Goal: Transaction & Acquisition: Purchase product/service

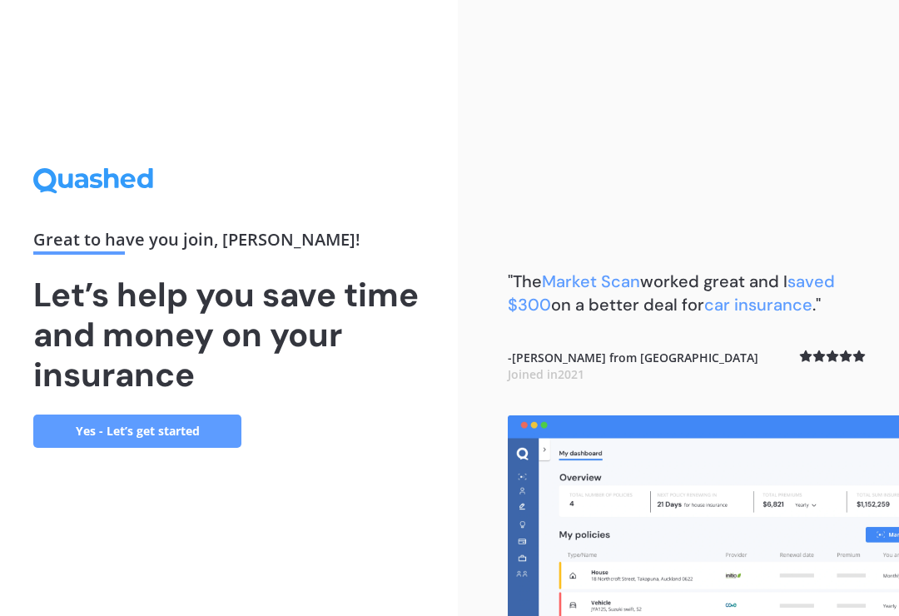
click at [93, 448] on link "Yes - Let’s get started" at bounding box center [137, 430] width 208 height 33
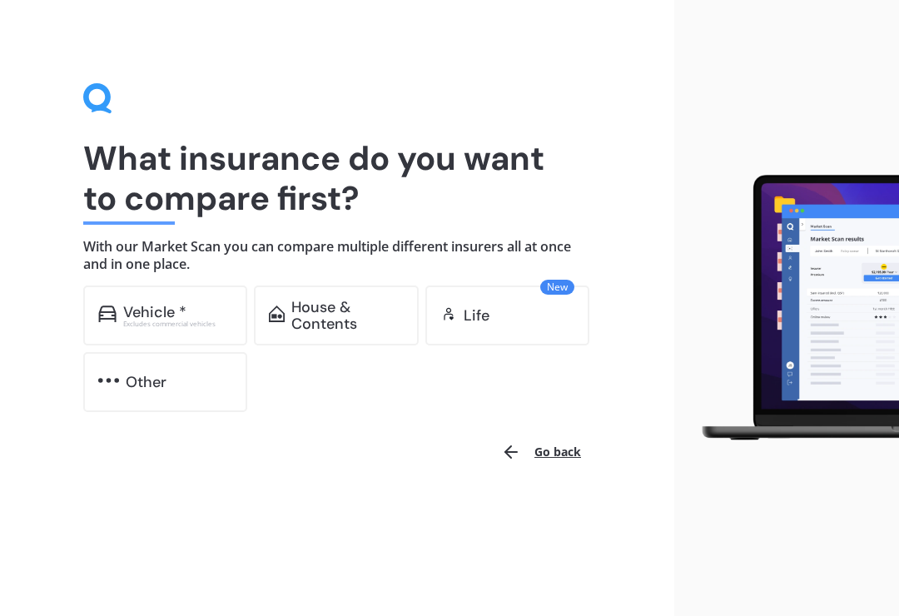
click at [125, 316] on div "Vehicle *" at bounding box center [154, 312] width 63 height 17
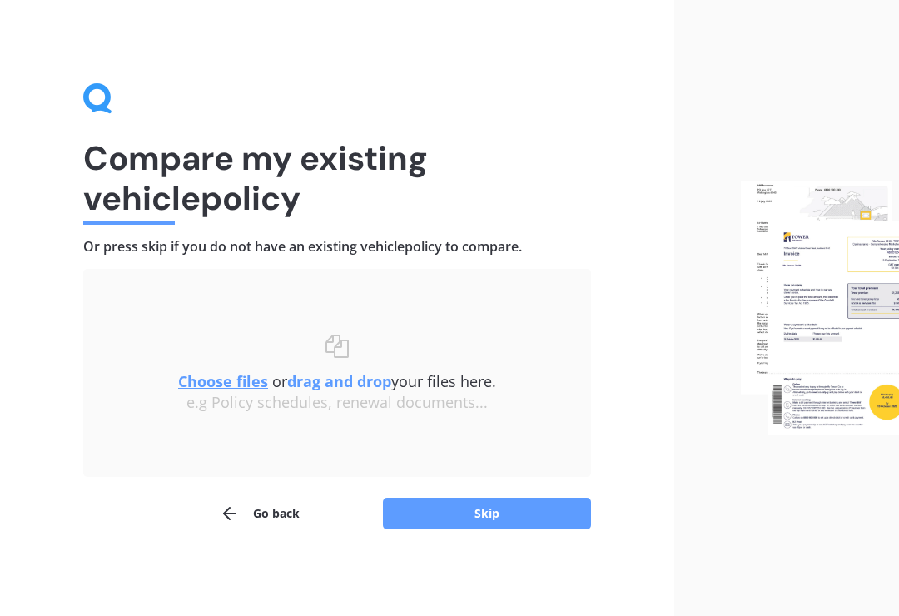
click at [521, 516] on button "Skip" at bounding box center [487, 514] width 208 height 32
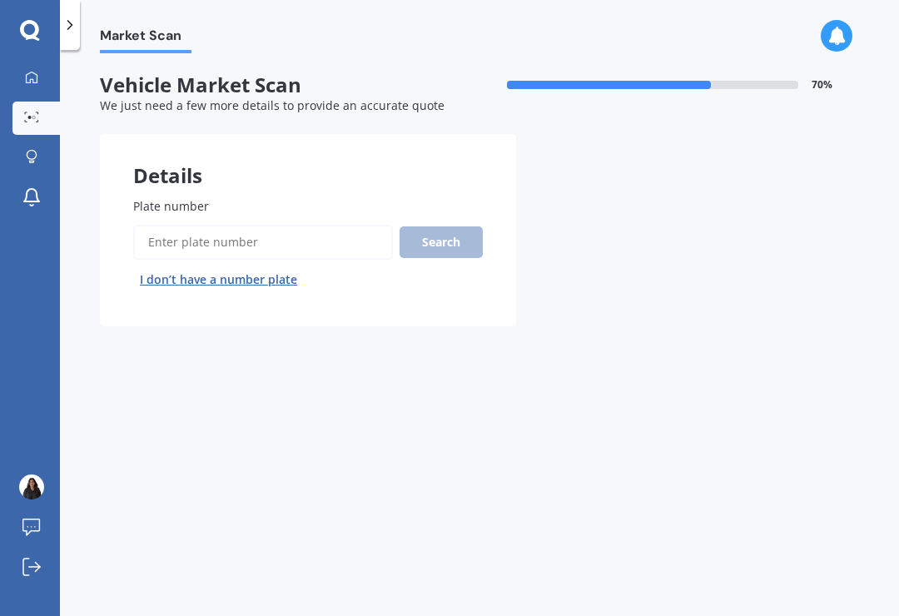
click at [337, 235] on input "Plate number" at bounding box center [263, 242] width 260 height 35
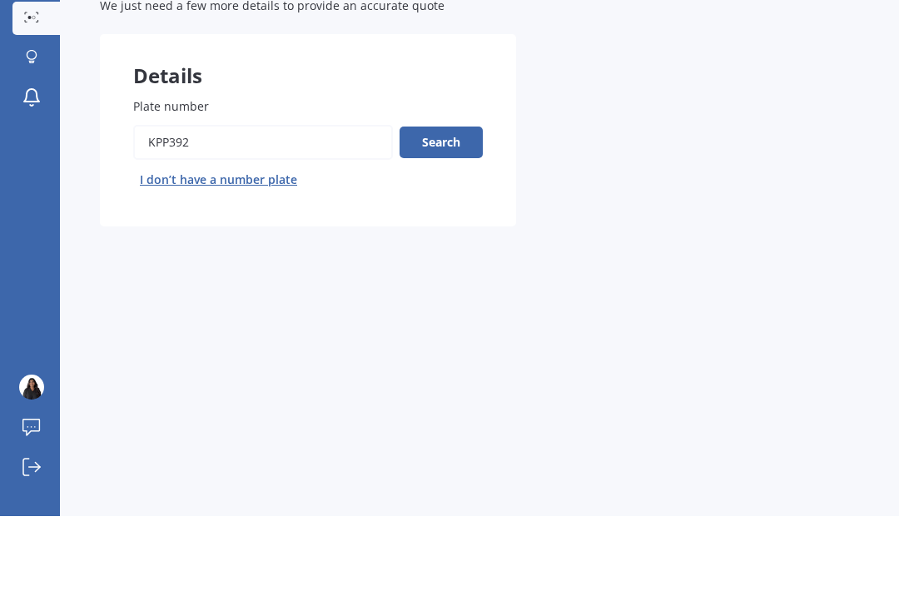
type input "Kpp392"
click at [463, 226] on button "Search" at bounding box center [440, 242] width 83 height 32
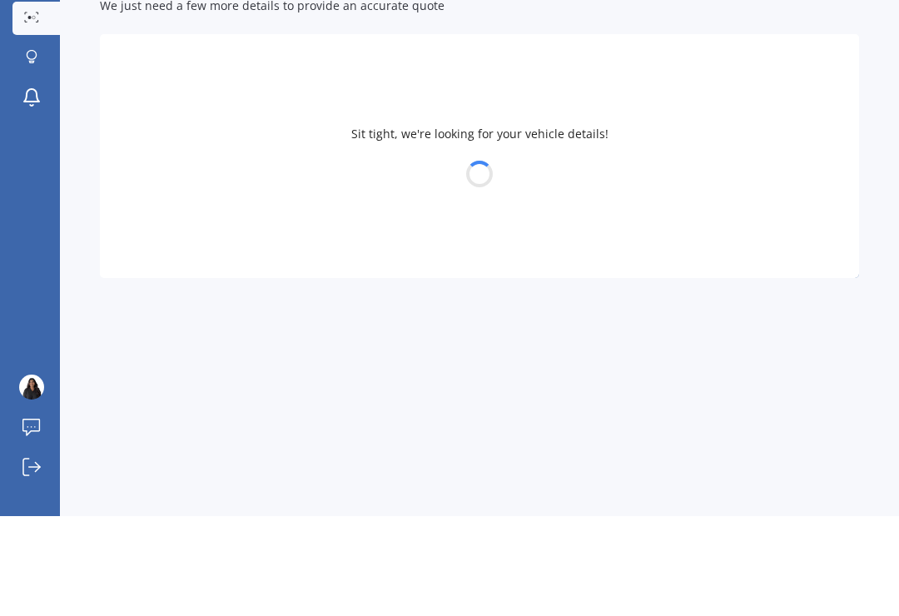
scroll to position [26, 0]
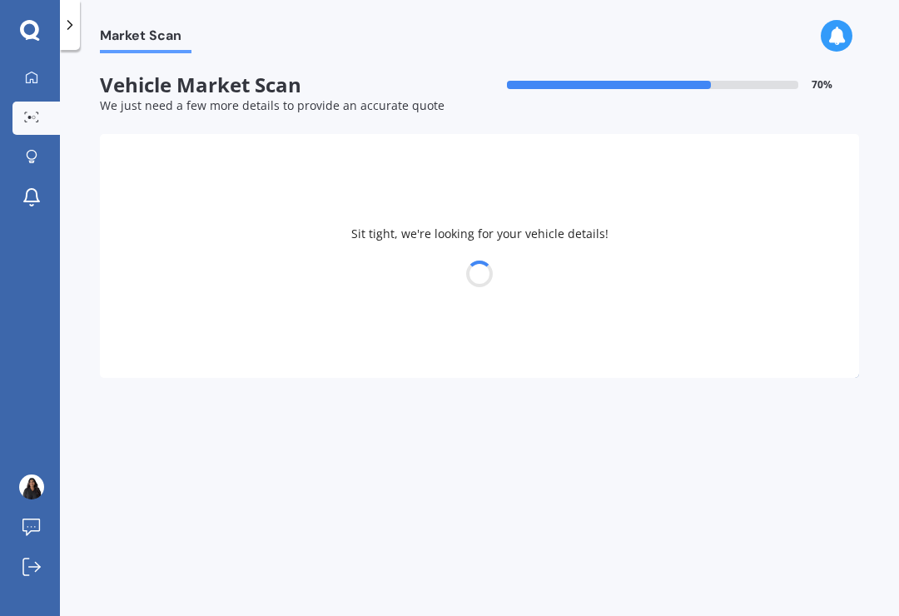
select select "MAZDA"
select select "DEMIO"
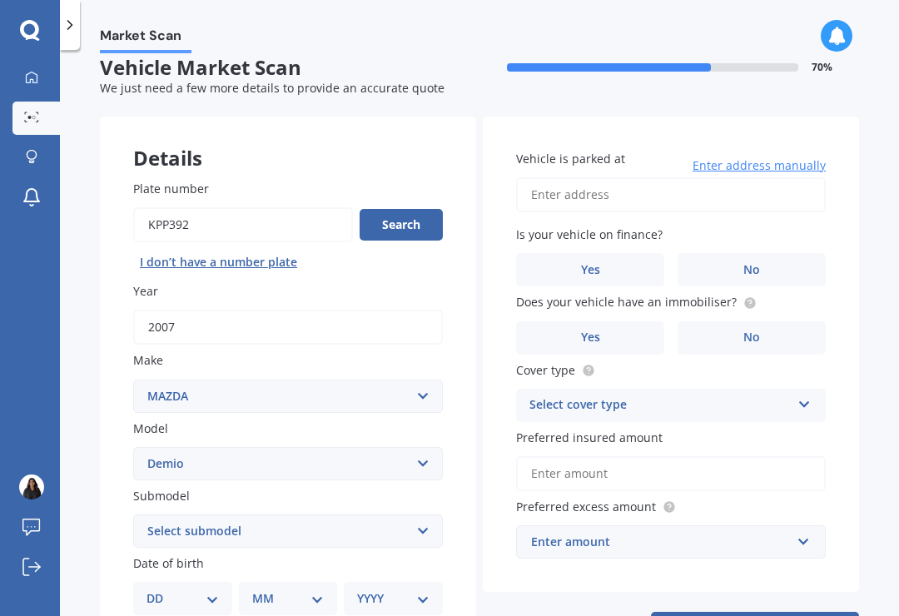
scroll to position [21, 0]
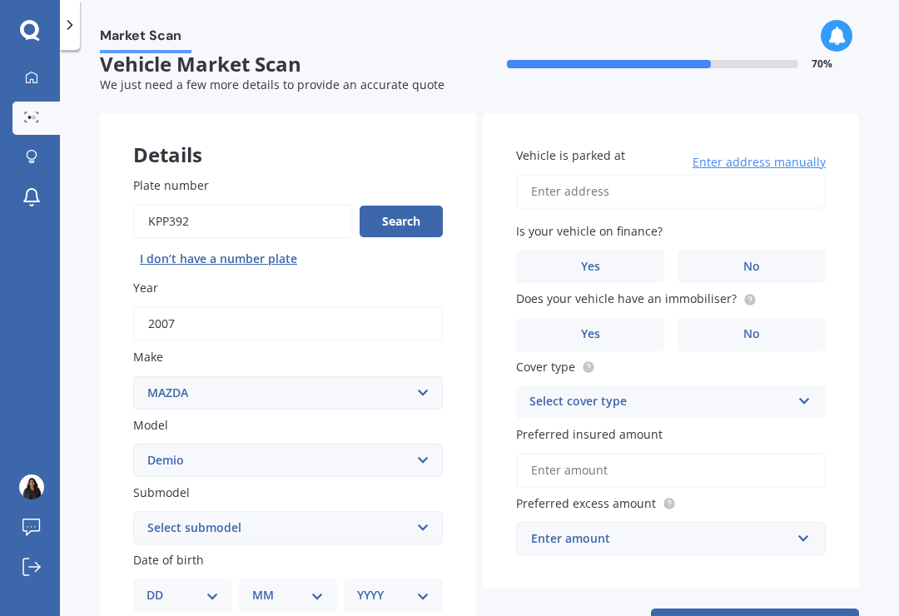
click at [806, 250] on label "No" at bounding box center [751, 266] width 148 height 33
click at [0, 0] on input "No" at bounding box center [0, 0] width 0 height 0
click at [787, 392] on div "Select cover type" at bounding box center [659, 402] width 261 height 20
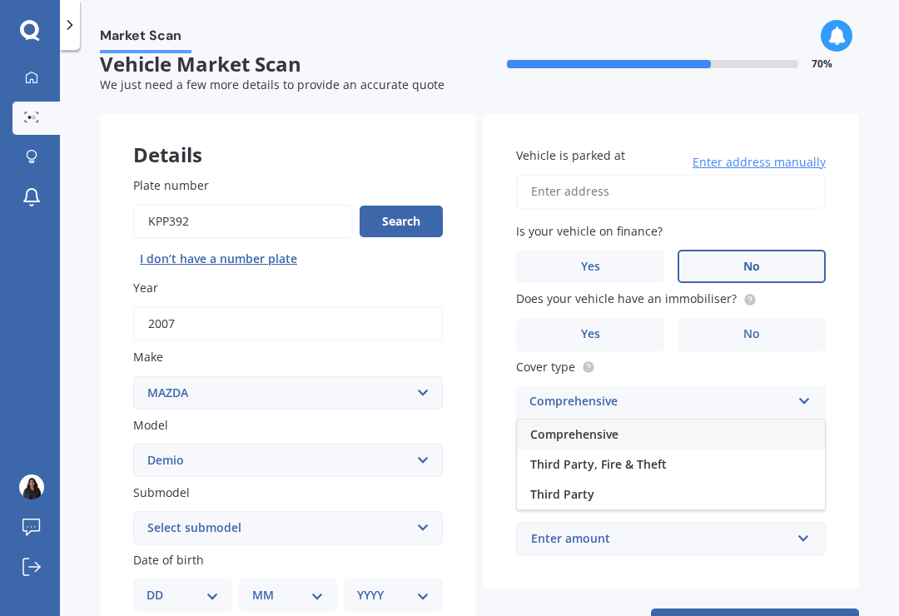
click at [732, 419] on div "Comprehensive" at bounding box center [671, 434] width 308 height 30
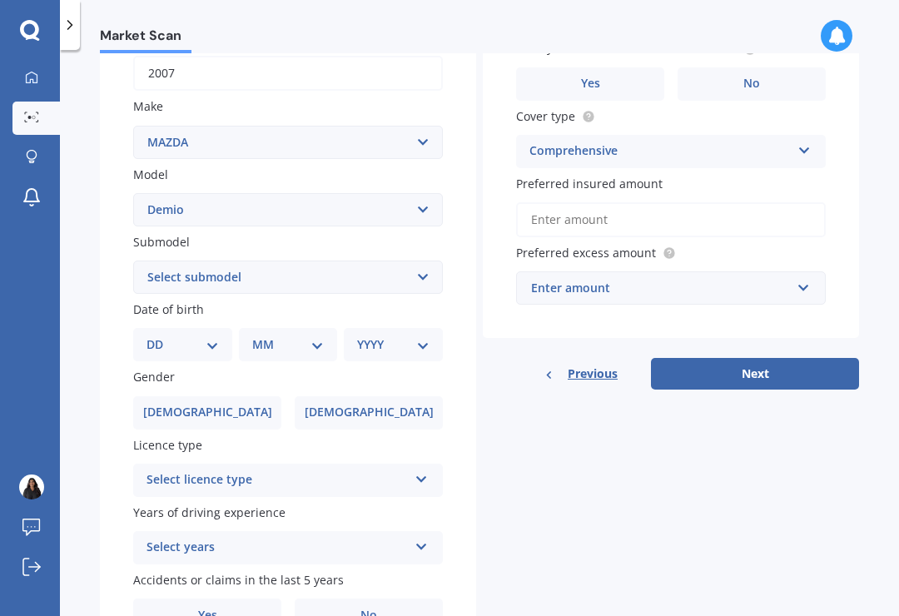
scroll to position [295, 0]
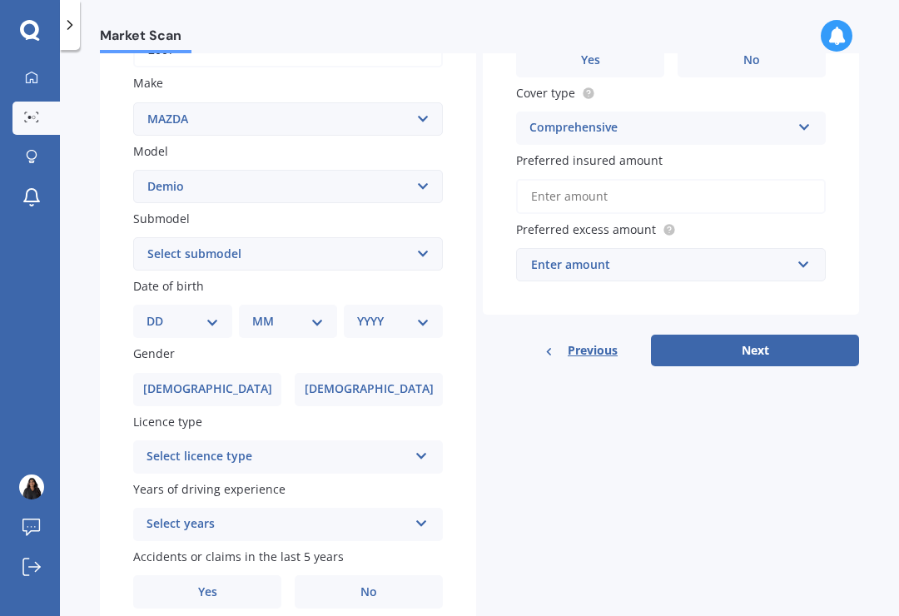
click at [410, 440] on div "Select licence type NZ Full NZ Restricted NZ Learners Australia United Kingdom …" at bounding box center [288, 456] width 310 height 33
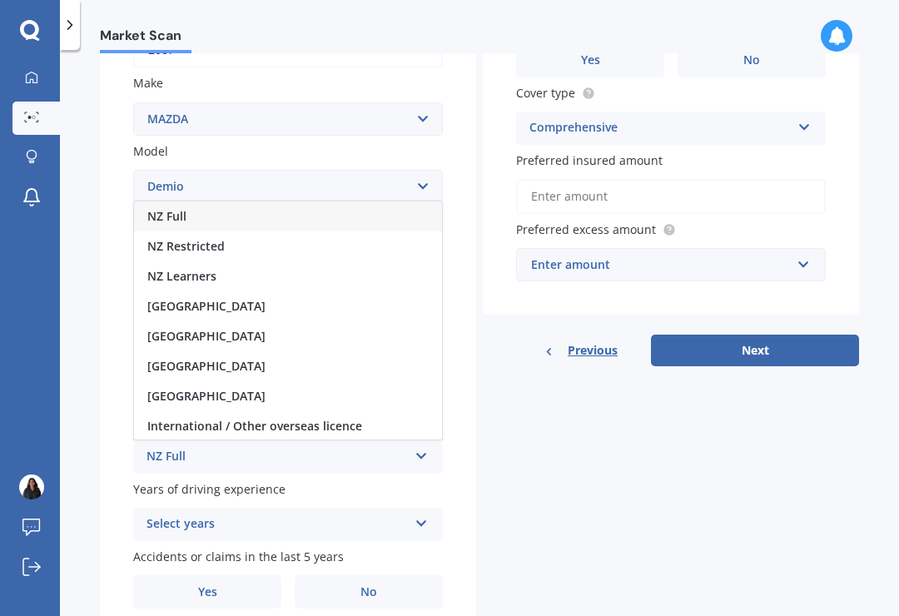
click at [286, 231] on div "NZ Restricted" at bounding box center [288, 246] width 308 height 30
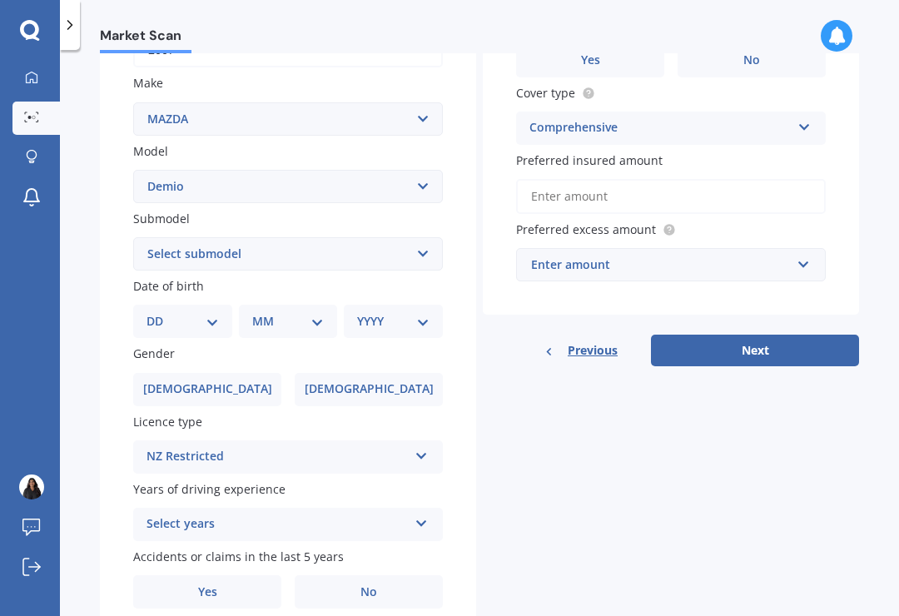
click at [401, 514] on div "Select years" at bounding box center [276, 524] width 261 height 20
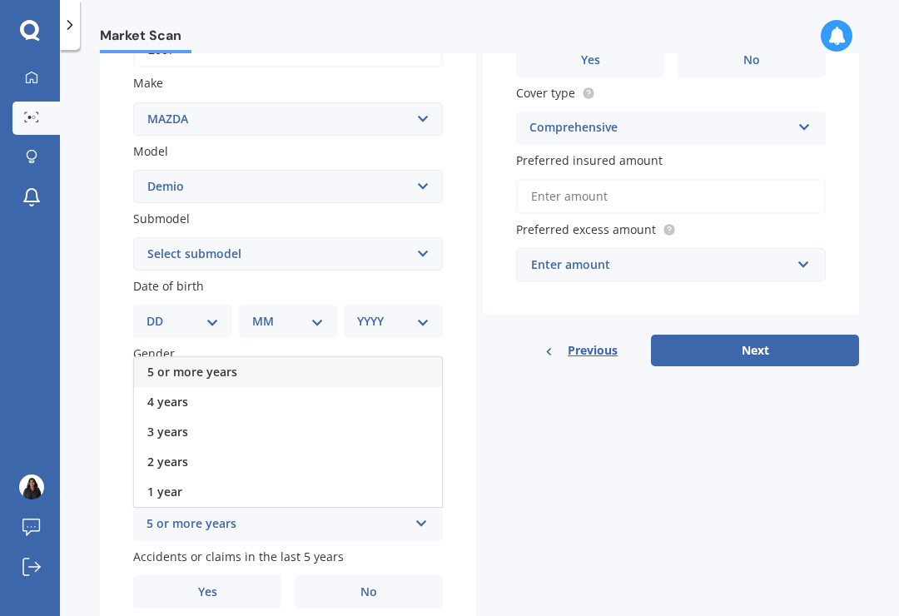
click at [700, 466] on div "Details Plate number Search I don’t have a number plate Year 2007 Make Select m…" at bounding box center [479, 240] width 759 height 803
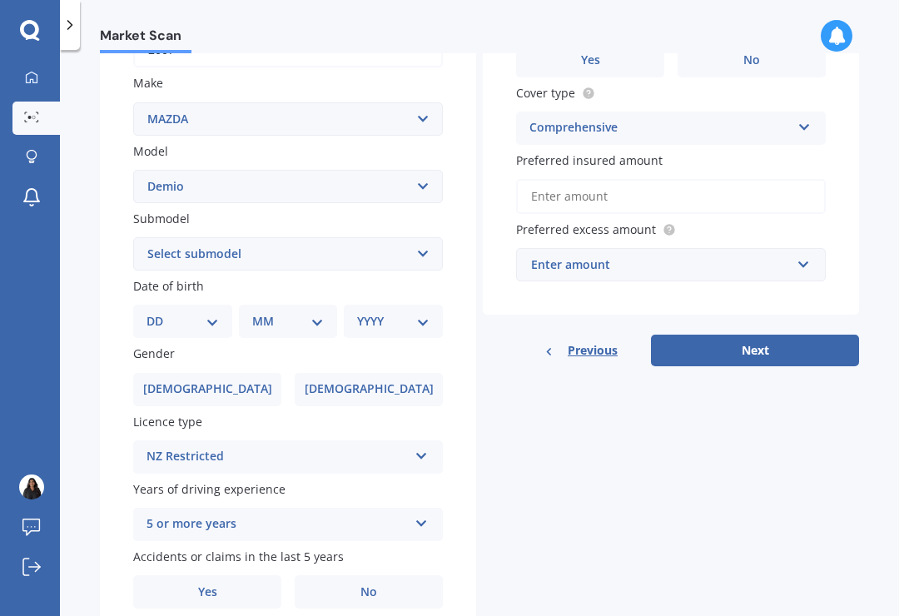
click at [440, 508] on div "5 or more years 5 or more years 4 years 3 years 2 years 1 year" at bounding box center [288, 524] width 310 height 33
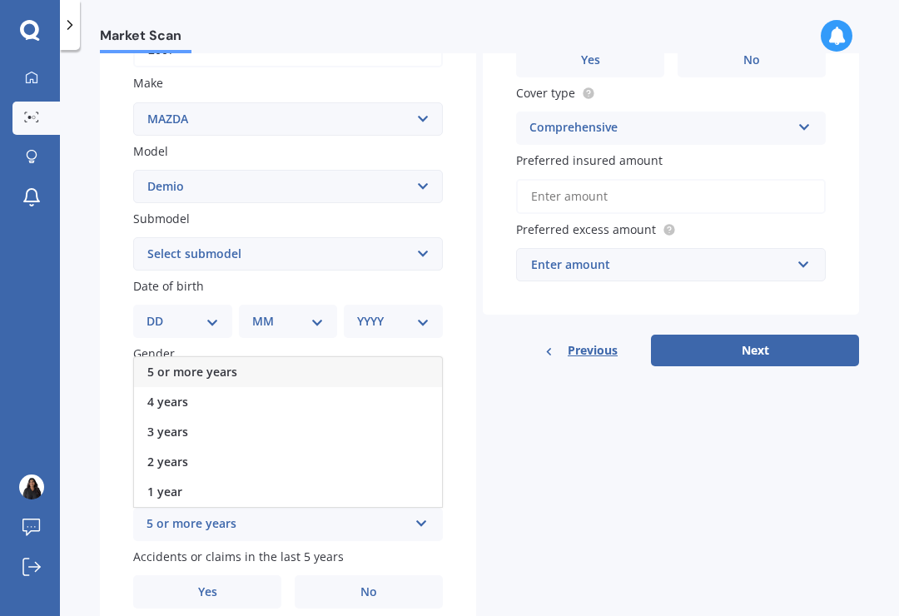
click at [168, 364] on span "5 or more years" at bounding box center [192, 372] width 90 height 16
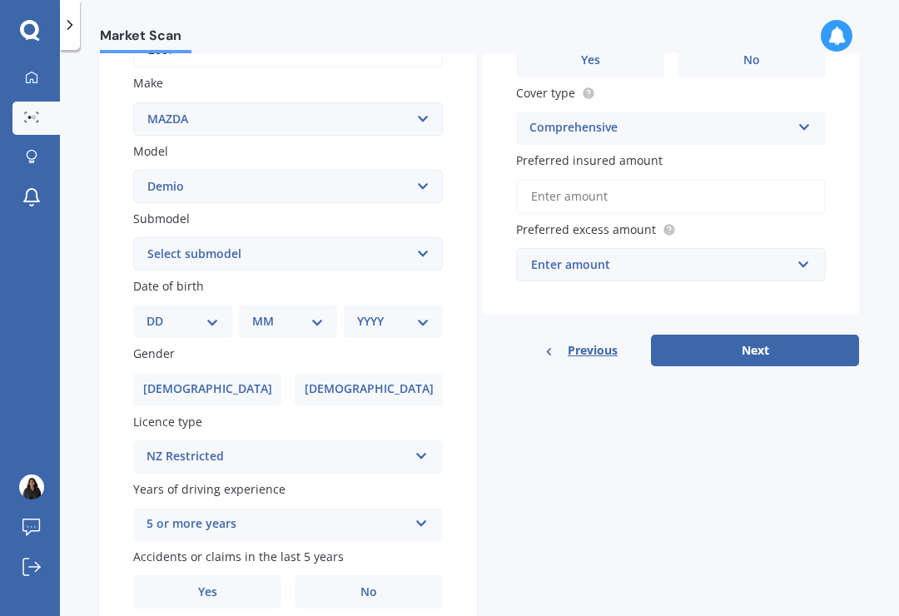
click at [390, 575] on label "No" at bounding box center [369, 591] width 148 height 33
click at [0, 0] on input "No" at bounding box center [0, 0] width 0 height 0
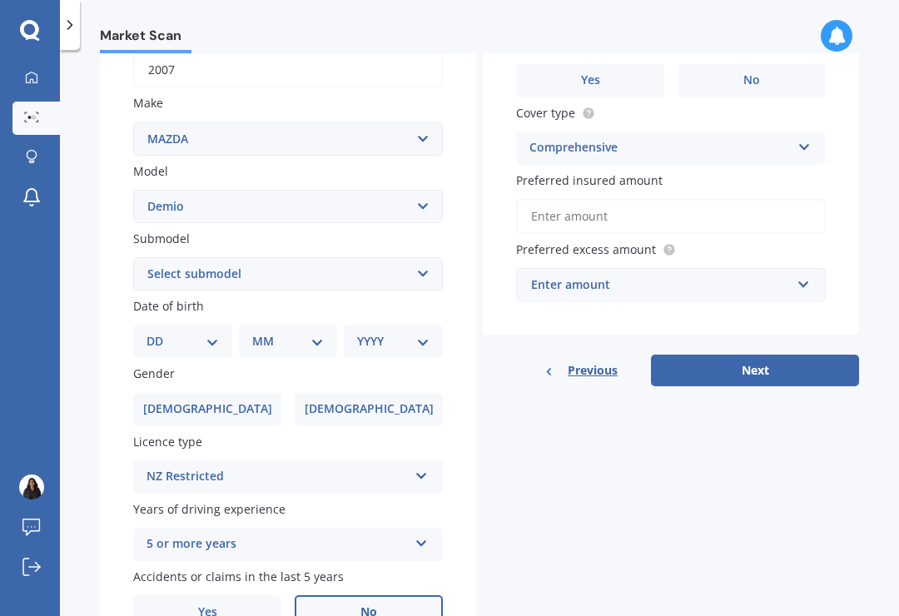
scroll to position [274, 0]
click at [411, 528] on div "5 or more years 5 or more years 4 years 3 years 2 years 1 year" at bounding box center [288, 544] width 310 height 33
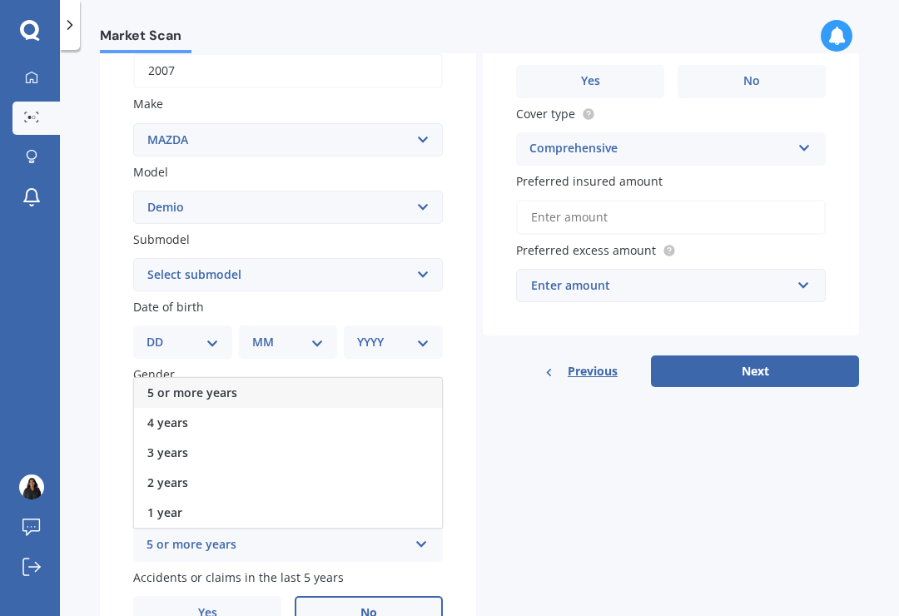
click at [412, 378] on div "5 or more years" at bounding box center [288, 393] width 308 height 30
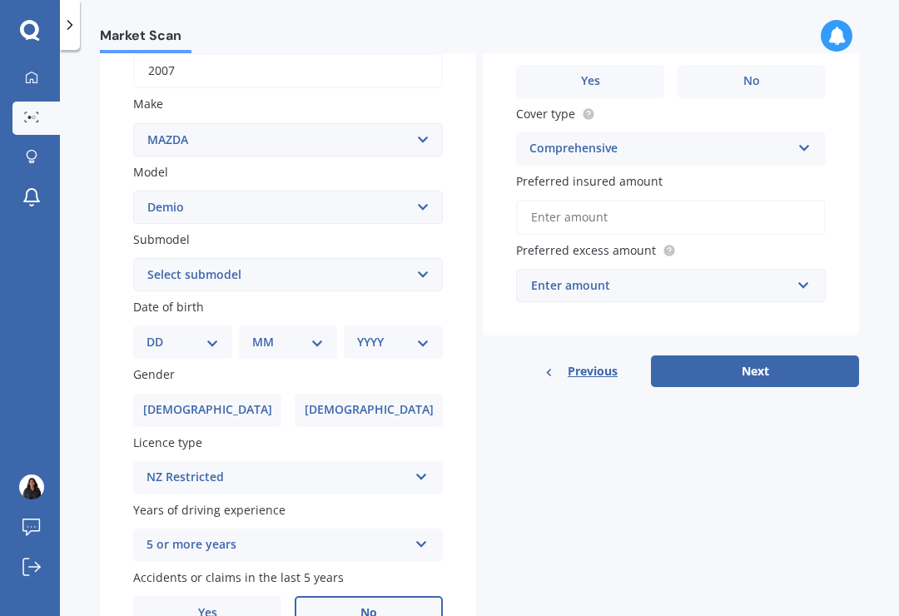
click at [433, 258] on select "Select submodel (All) Diesel Petrol XD Touring Turbo Diesel" at bounding box center [288, 274] width 310 height 33
select select "PETROL"
click at [213, 333] on select "DD 01 02 03 04 05 06 07 08 09 10 11 12 13 14 15 16 17 18 19 20 21 22 23 24 25 2…" at bounding box center [182, 342] width 72 height 18
select select "01"
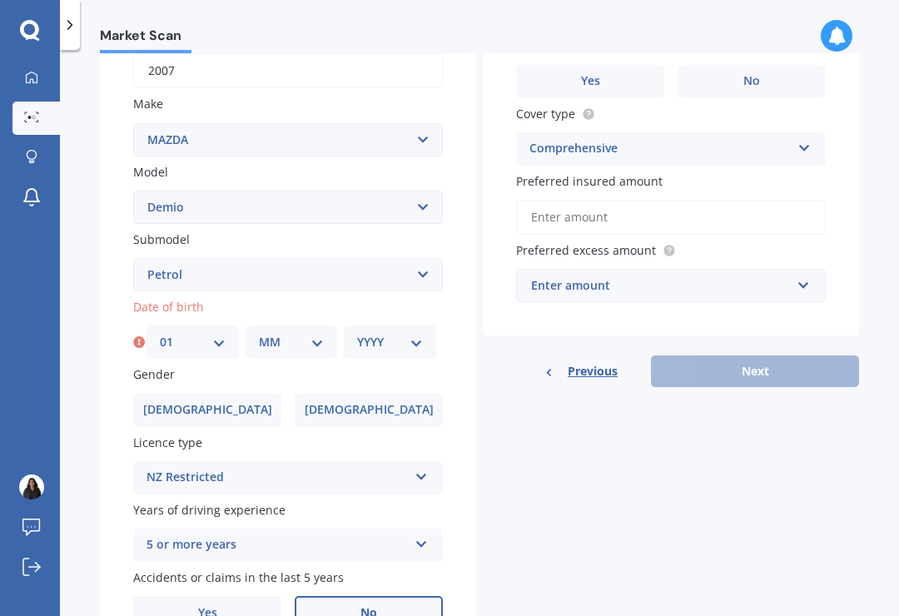
click at [309, 333] on select "MM 01 02 03 04 05 06 07 08 09 10 11 12" at bounding box center [292, 342] width 66 height 18
select select "08"
click at [396, 333] on select "YYYY 2025 2024 2023 2022 2021 2020 2019 2018 2017 2016 2015 2014 2013 2012 2011…" at bounding box center [390, 342] width 66 height 18
click at [401, 333] on select "YYYY 2025 2024 2023 2022 2021 2020 2019 2018 2017 2016 2015 2014 2013 2012 2011…" at bounding box center [390, 342] width 66 height 18
select select "2000"
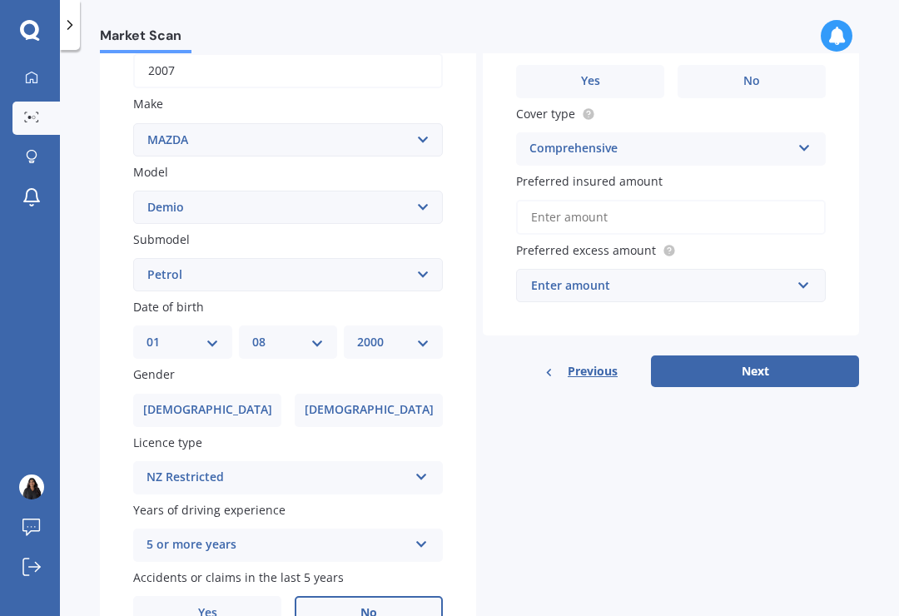
click at [386, 403] on span "Female" at bounding box center [369, 410] width 129 height 14
click at [0, 0] on input "Female" at bounding box center [0, 0] width 0 height 0
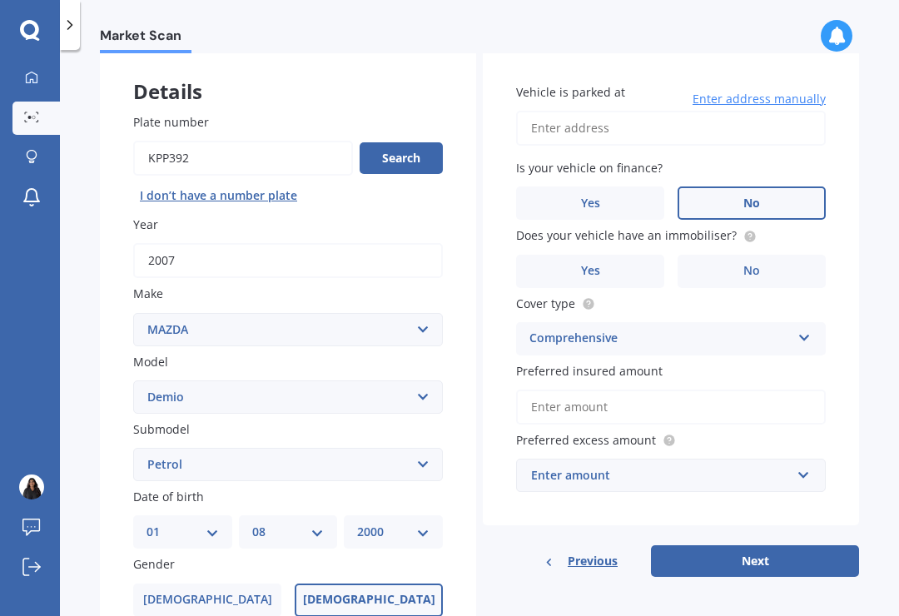
scroll to position [81, 0]
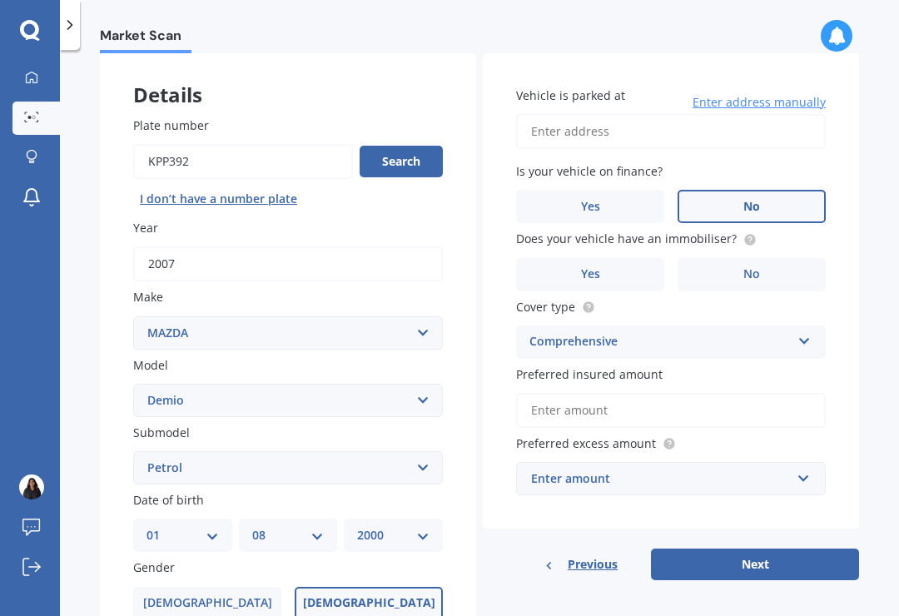
click at [672, 114] on input "Vehicle is parked at" at bounding box center [671, 131] width 310 height 35
type input "483 High Street South, Carterton 5713"
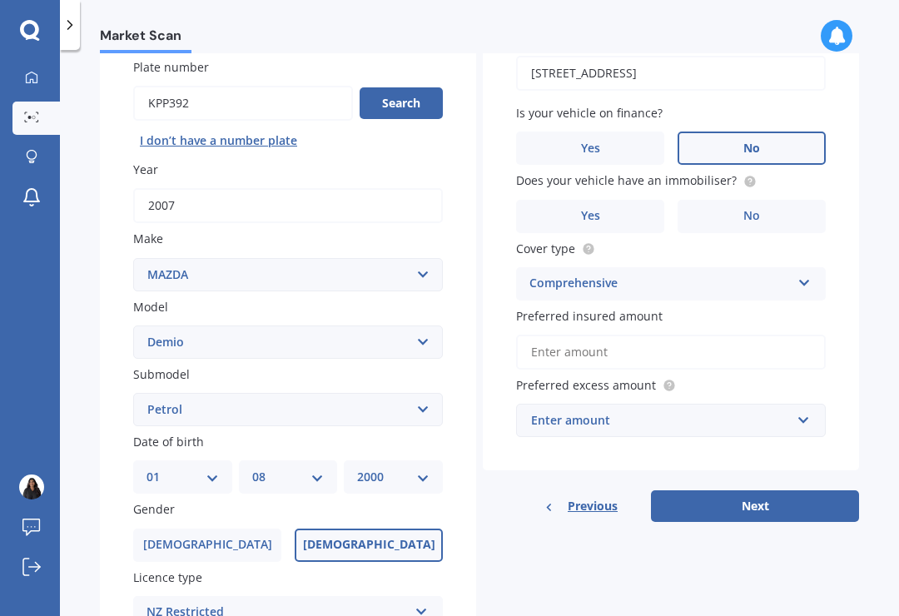
scroll to position [145, 0]
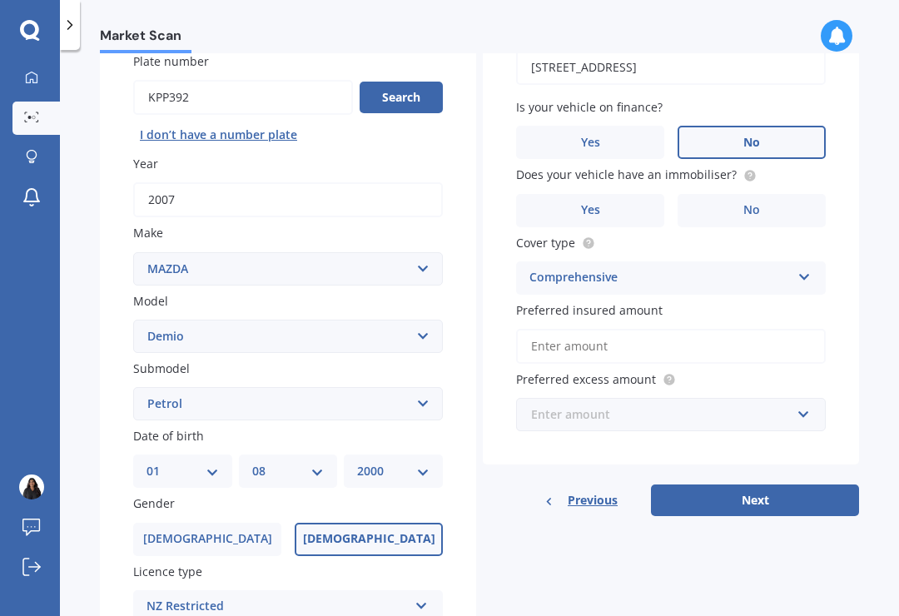
click at [791, 399] on input "text" at bounding box center [665, 415] width 295 height 32
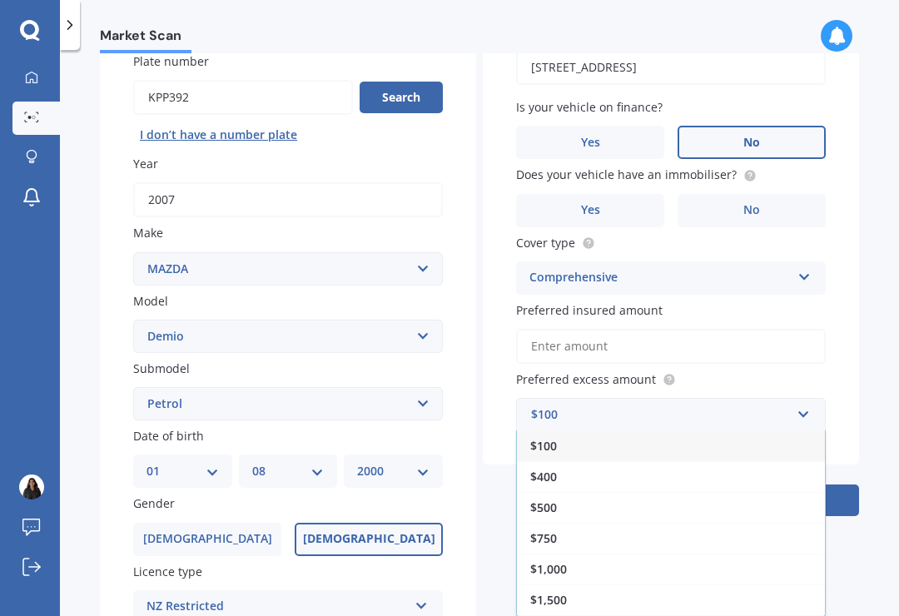
click at [865, 415] on div "Market Scan Vehicle Market Scan 70 % We just need a few more details to provide…" at bounding box center [479, 336] width 839 height 566
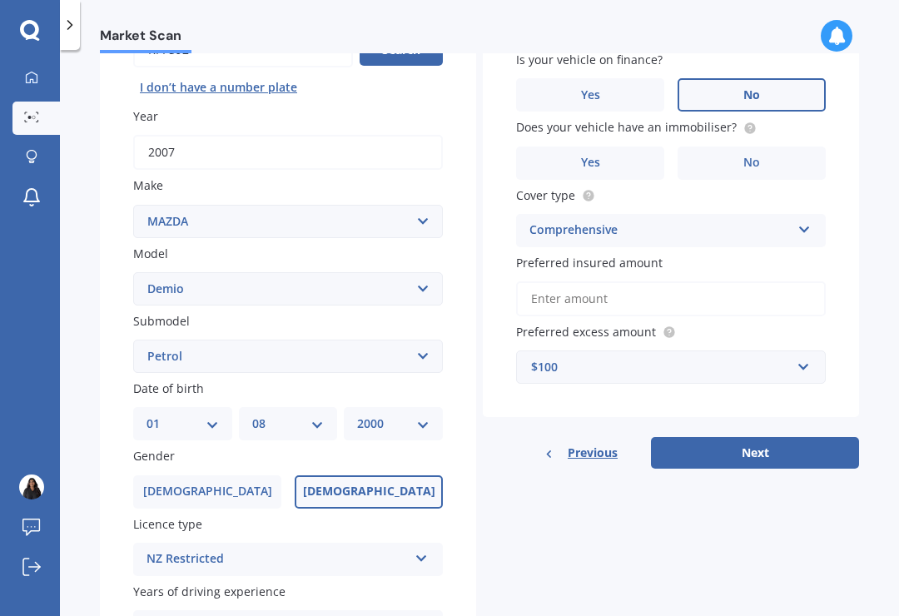
scroll to position [225, 0]
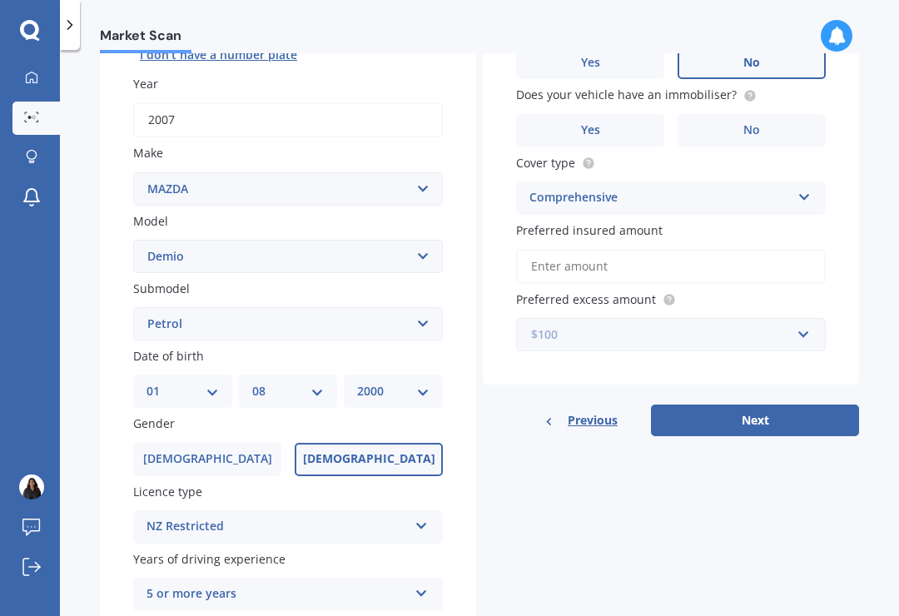
click at [801, 319] on input "text" at bounding box center [665, 335] width 295 height 32
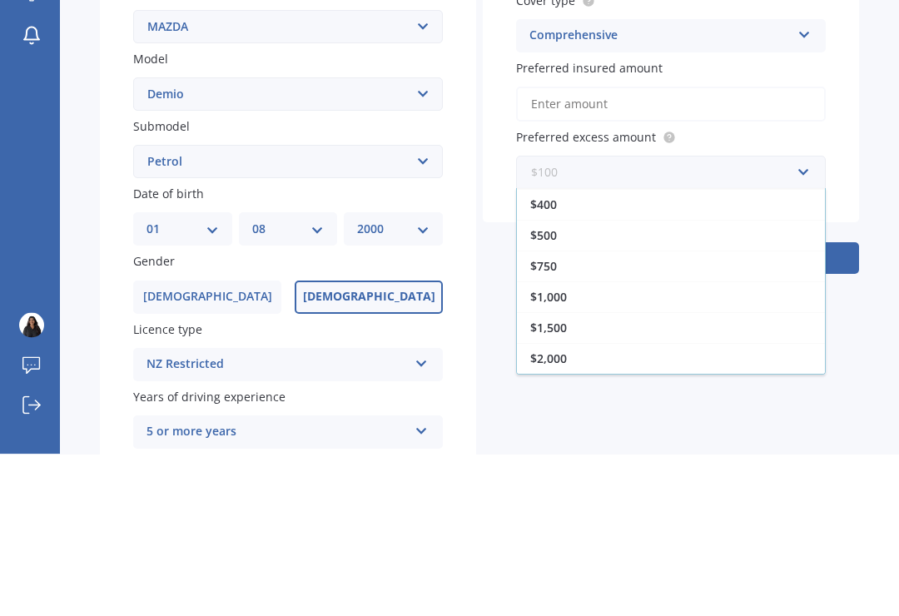
scroll to position [30, 0]
click at [733, 382] on div "$500" at bounding box center [671, 397] width 308 height 31
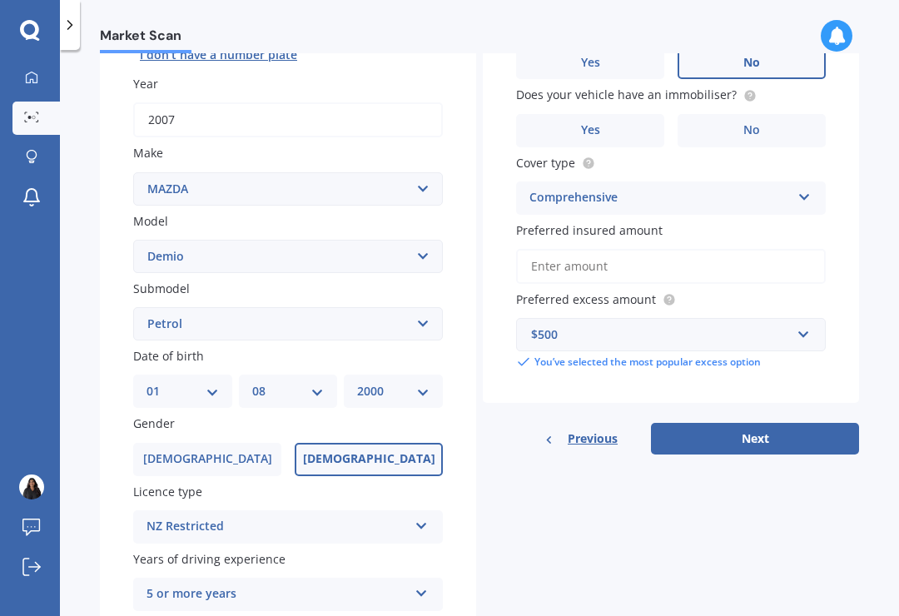
click at [801, 423] on button "Next" at bounding box center [755, 439] width 208 height 32
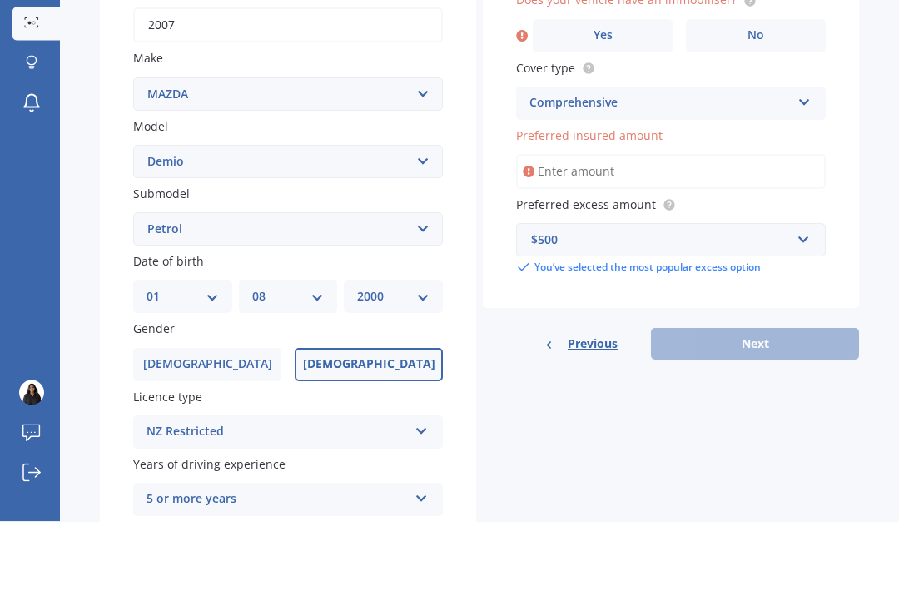
click at [765, 249] on input "Preferred insured amount" at bounding box center [671, 266] width 310 height 35
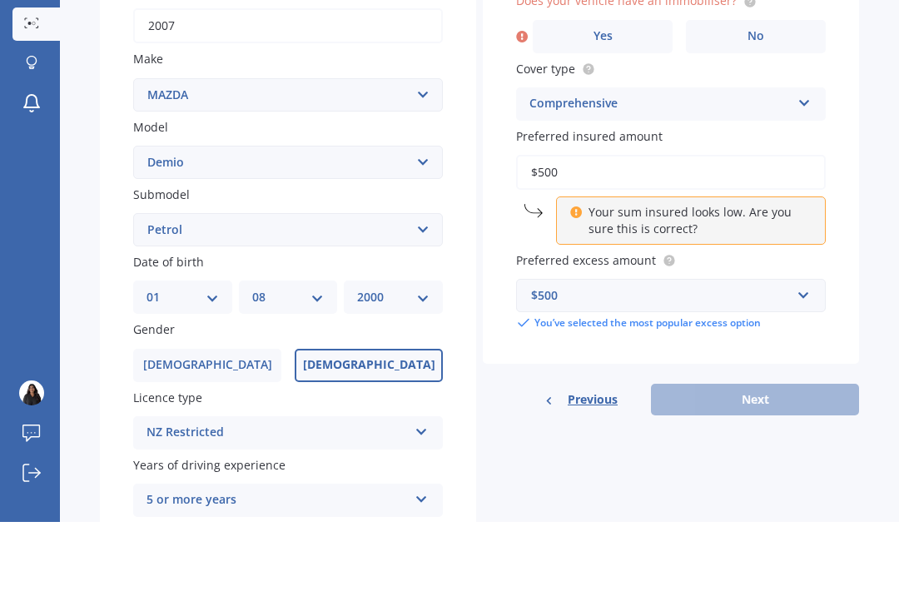
type input "$5,000"
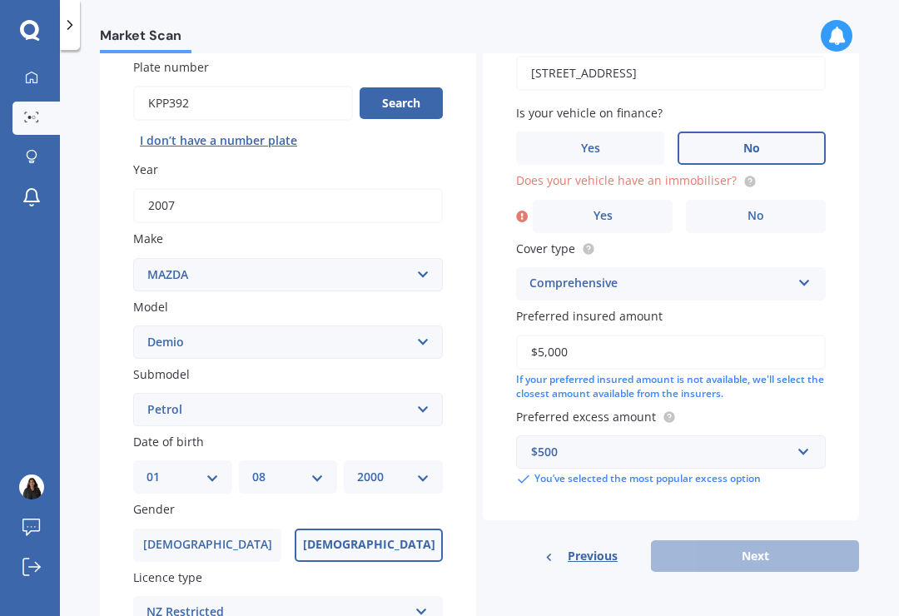
scroll to position [75, 0]
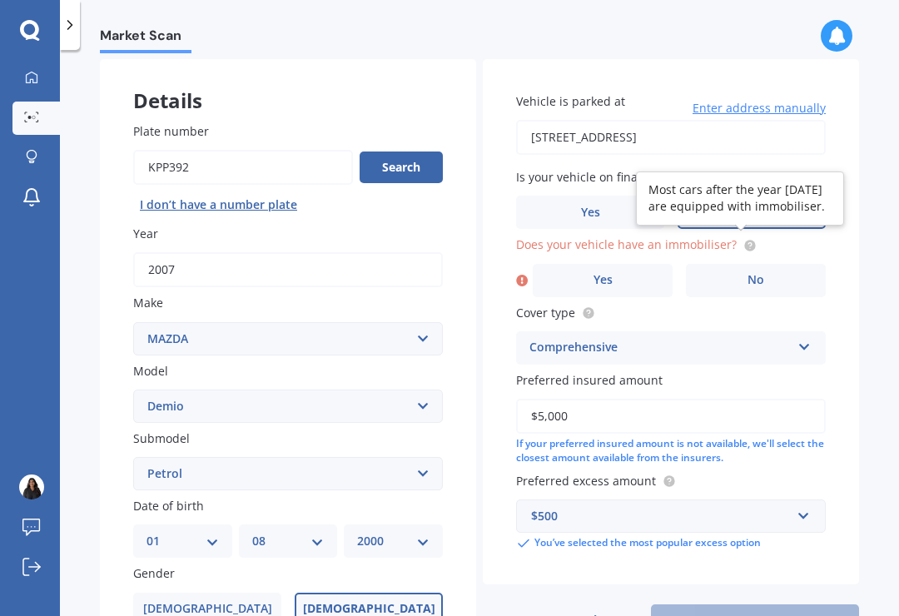
click at [744, 240] on circle at bounding box center [749, 245] width 11 height 11
click at [789, 264] on label "No" at bounding box center [756, 280] width 140 height 33
click at [0, 0] on input "No" at bounding box center [0, 0] width 0 height 0
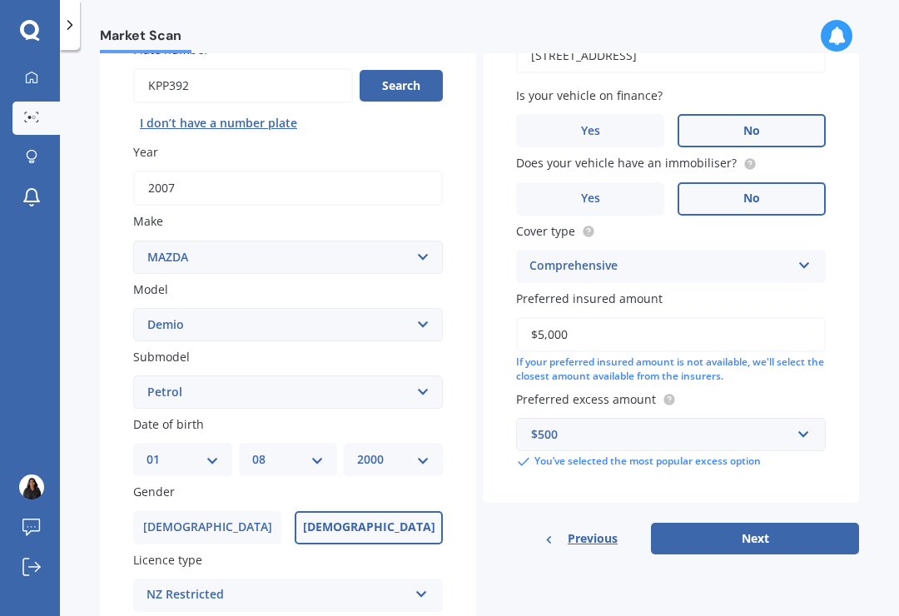
scroll to position [160, 0]
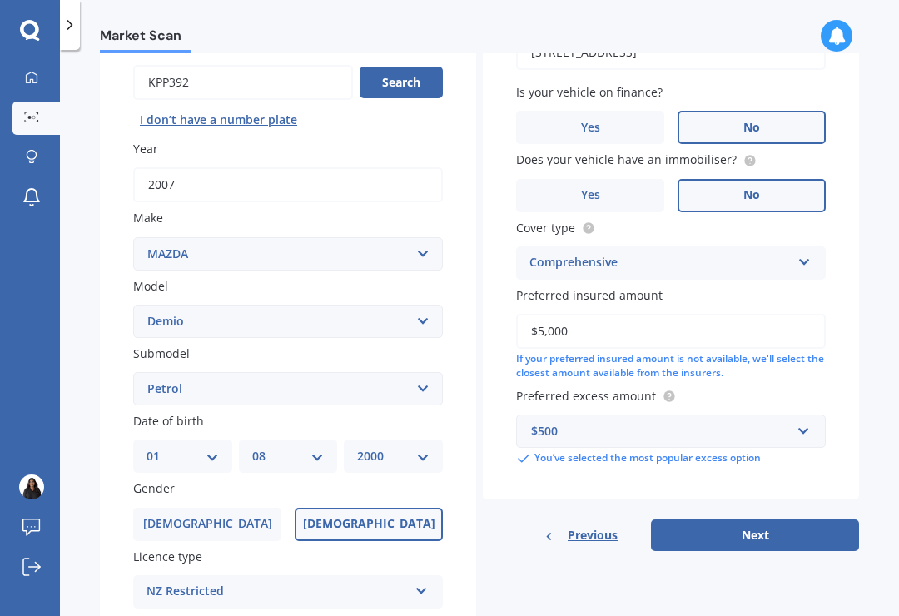
click at [798, 519] on button "Next" at bounding box center [755, 535] width 208 height 32
select select "01"
select select "08"
select select "2000"
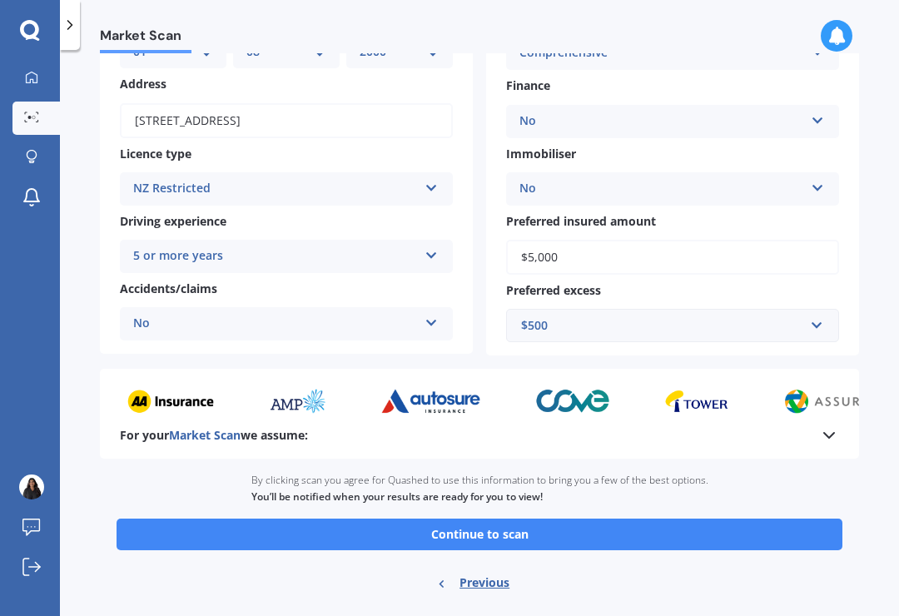
scroll to position [206, 0]
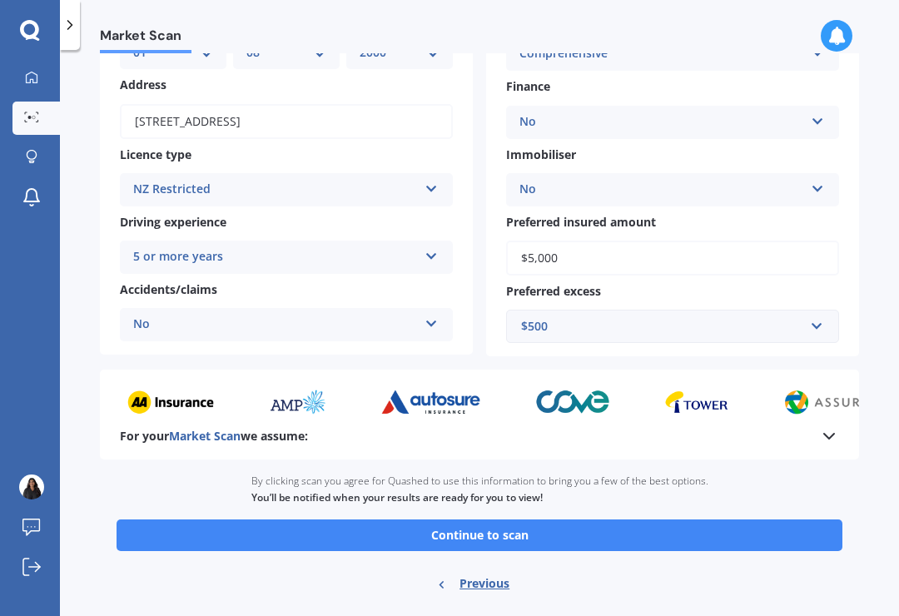
click at [752, 519] on button "Continue to scan" at bounding box center [479, 535] width 726 height 32
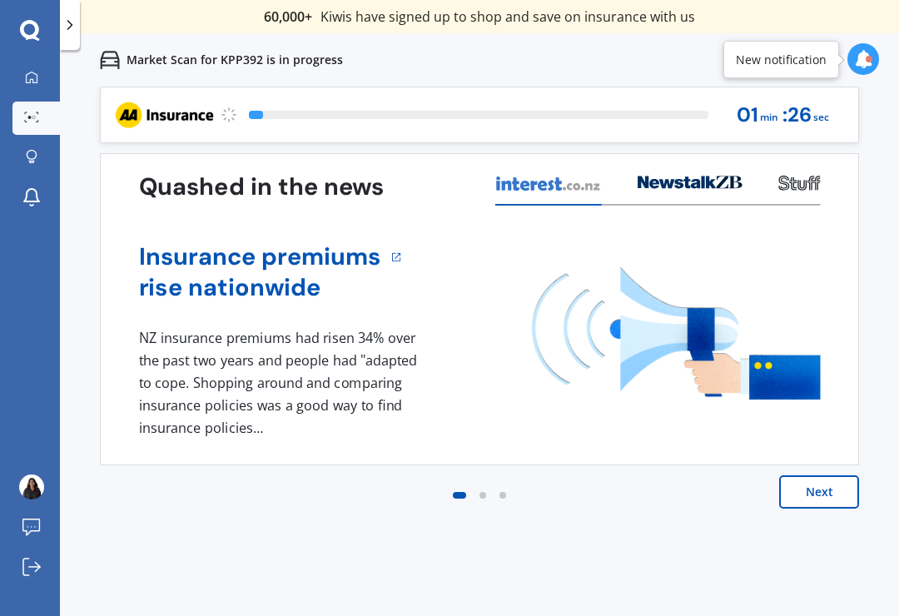
click at [812, 505] on button "Next" at bounding box center [819, 491] width 80 height 33
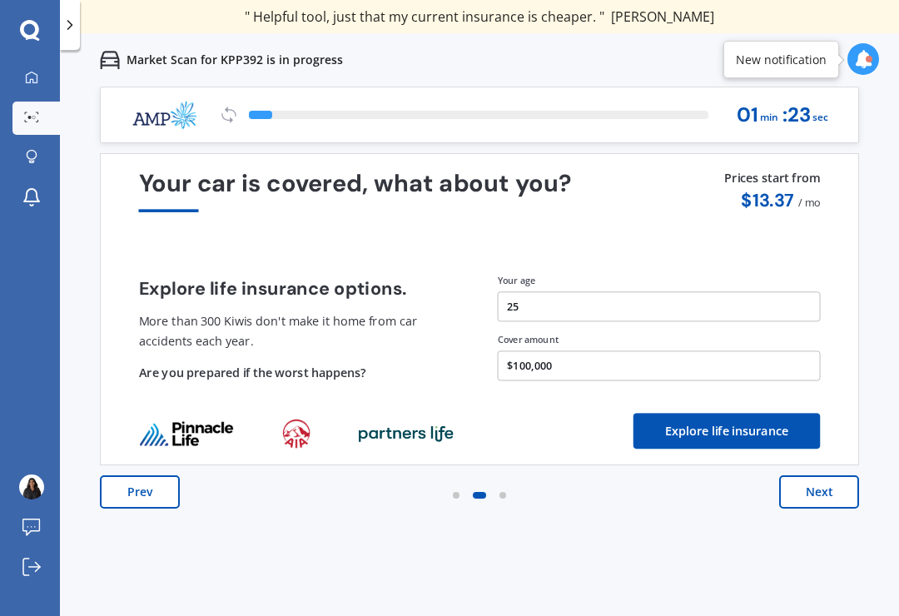
click at [827, 498] on button "Next" at bounding box center [819, 491] width 80 height 33
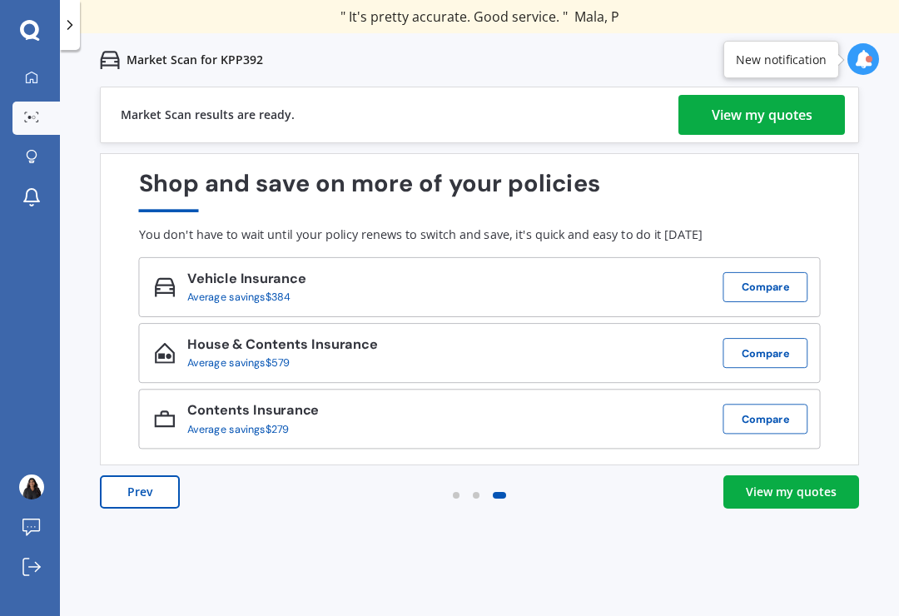
click at [796, 120] on div "View my quotes" at bounding box center [761, 115] width 101 height 40
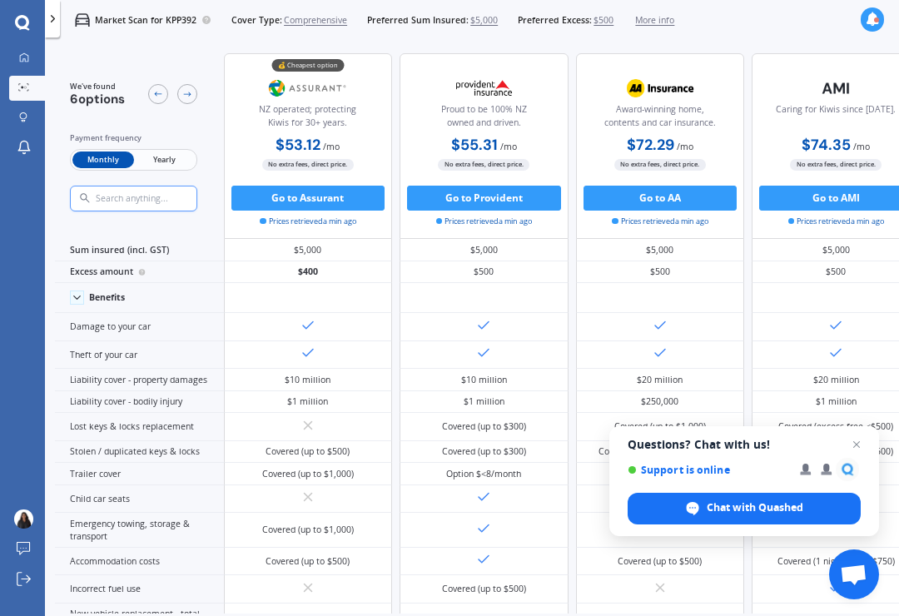
click at [858, 470] on span "Open chat" at bounding box center [846, 469] width 23 height 23
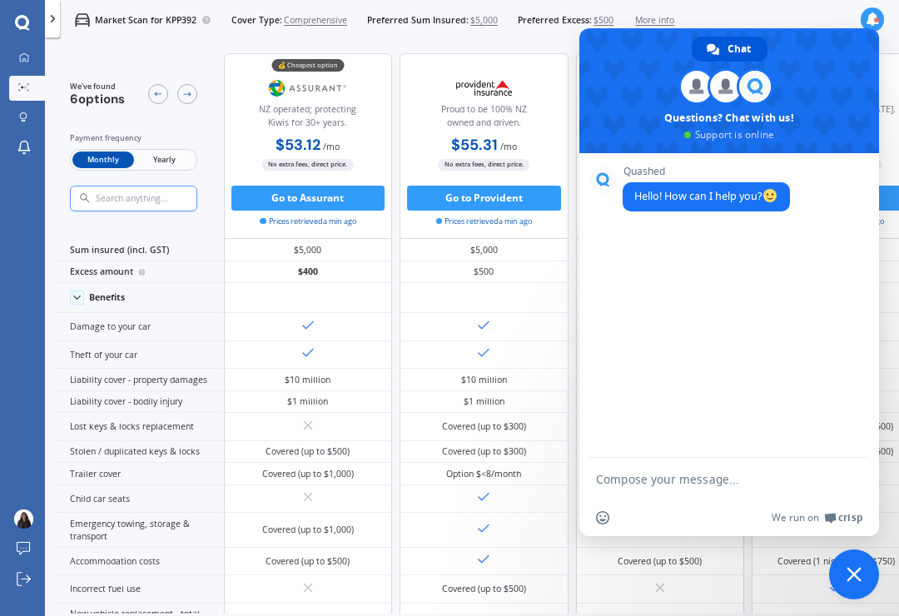
click at [855, 568] on span "Close chat" at bounding box center [853, 574] width 15 height 15
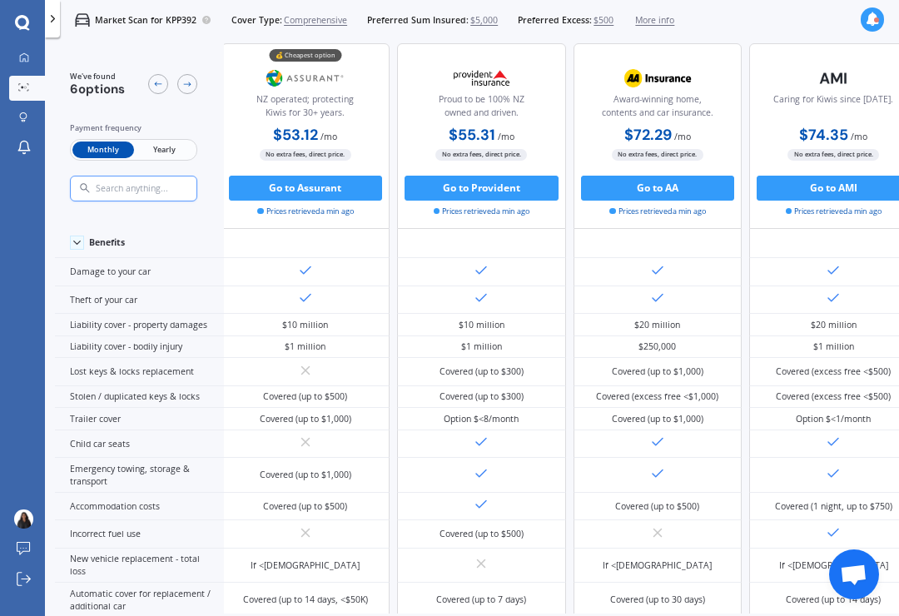
scroll to position [52, 3]
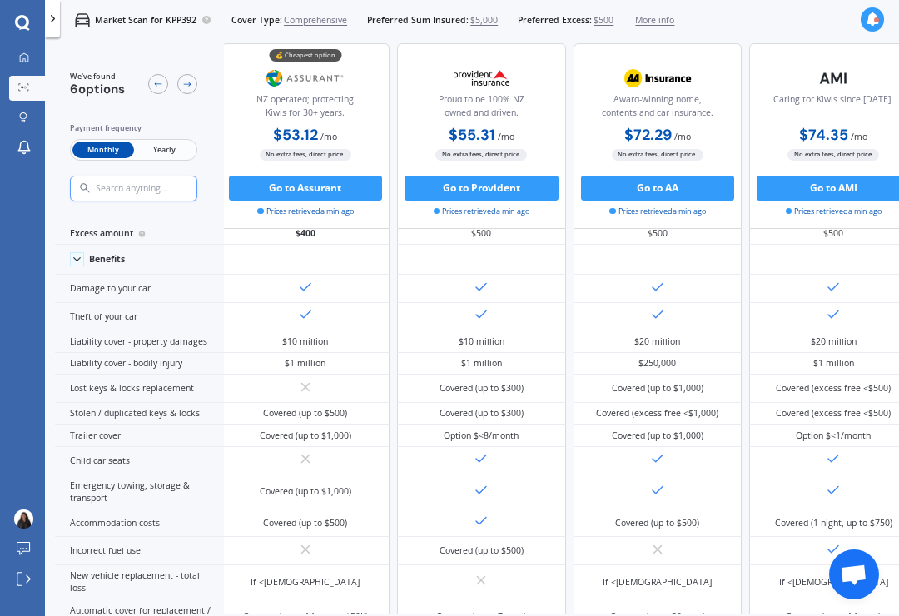
click at [280, 77] on img at bounding box center [305, 77] width 82 height 31
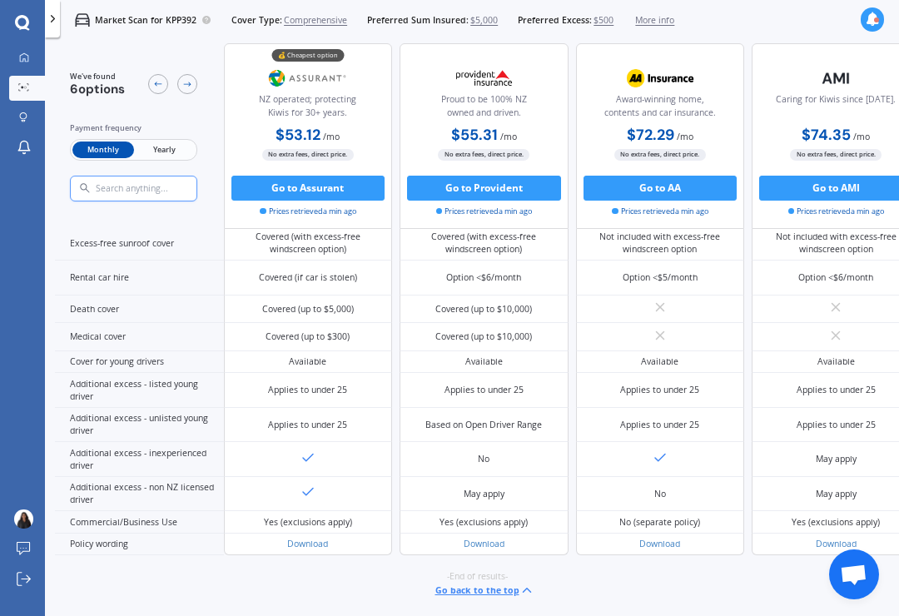
scroll to position [769, 0]
click at [356, 176] on button "Go to Assurant" at bounding box center [308, 188] width 154 height 25
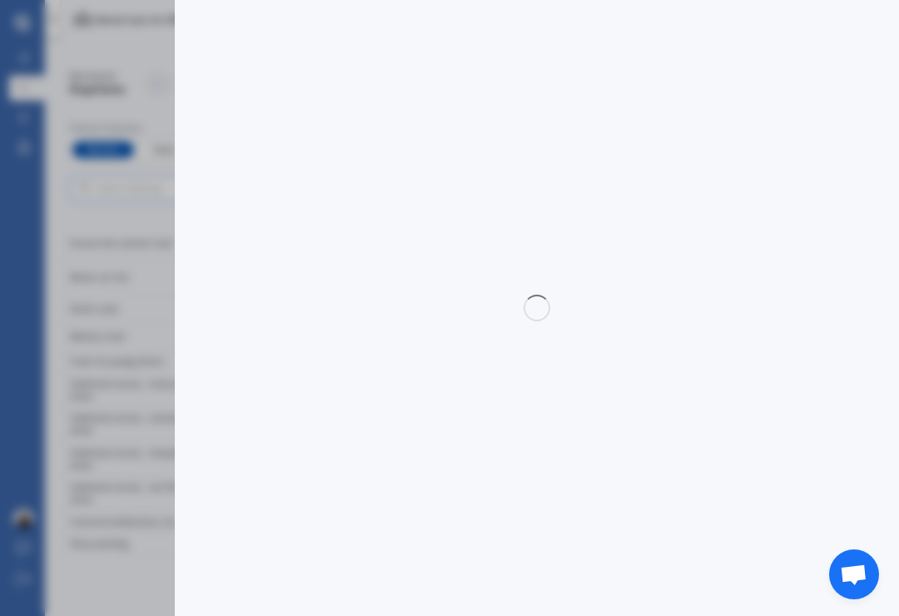
select select "Monthly"
select select "full"
select select "0"
select select "Wairarapa"
select select "MAZDA"
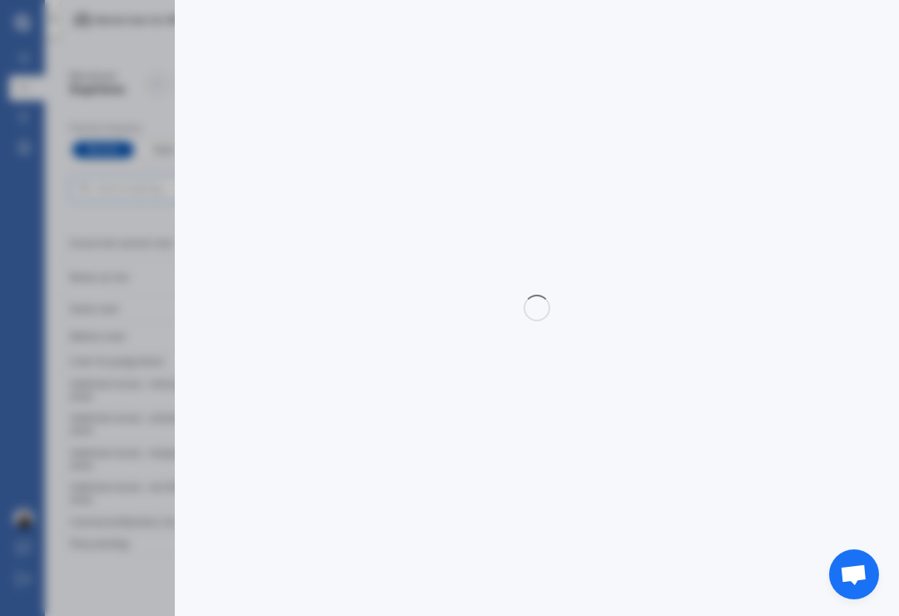
select select "DEMIO"
select select "PETROL"
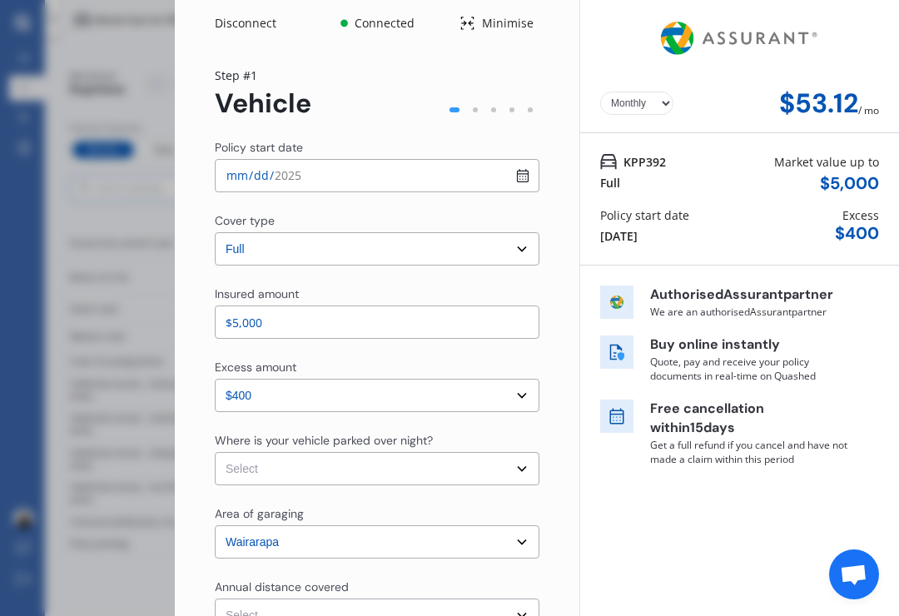
click at [533, 232] on select "Select cover type 3rd Party 3rd Party Fire & Theft Full" at bounding box center [377, 248] width 325 height 33
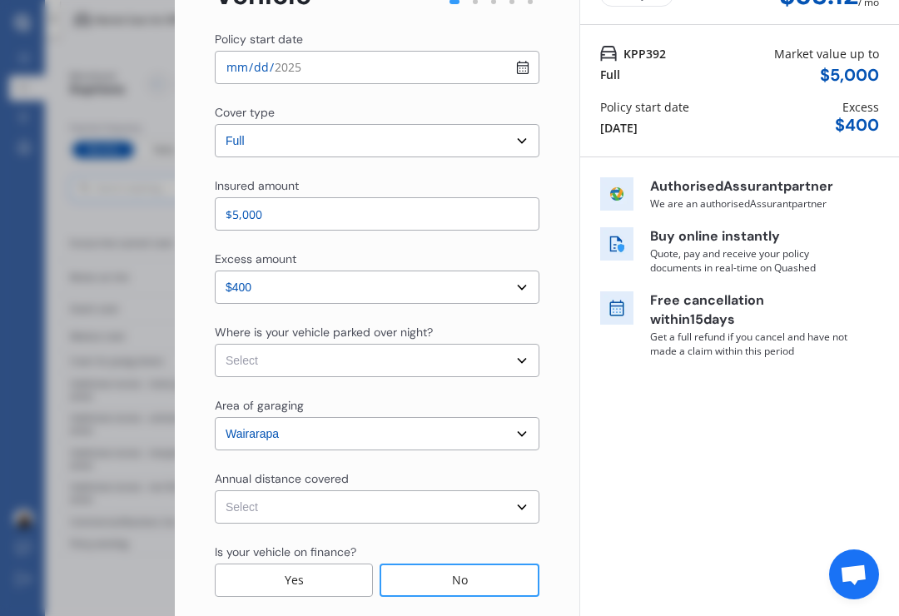
scroll to position [126, 0]
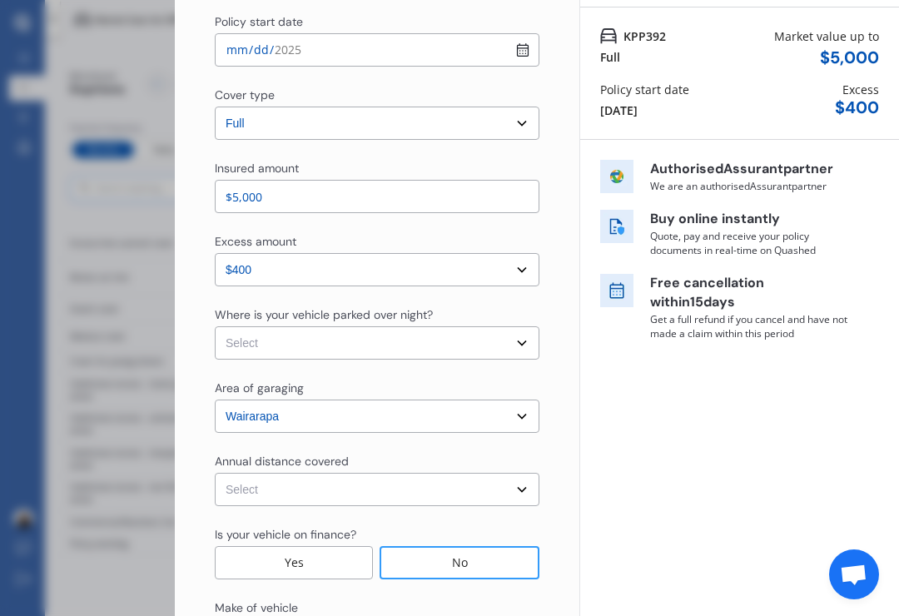
click at [520, 253] on select "Select excess amount $400 $900 $1,400" at bounding box center [377, 269] width 325 height 33
click at [526, 326] on select "Select In a garage On own property On street or road" at bounding box center [377, 342] width 325 height 33
select select "On own property"
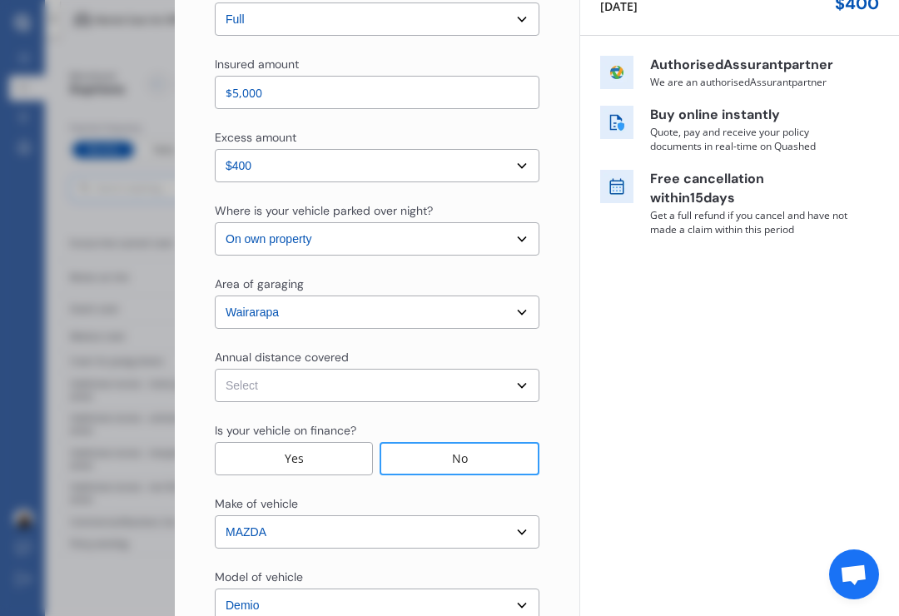
scroll to position [231, 0]
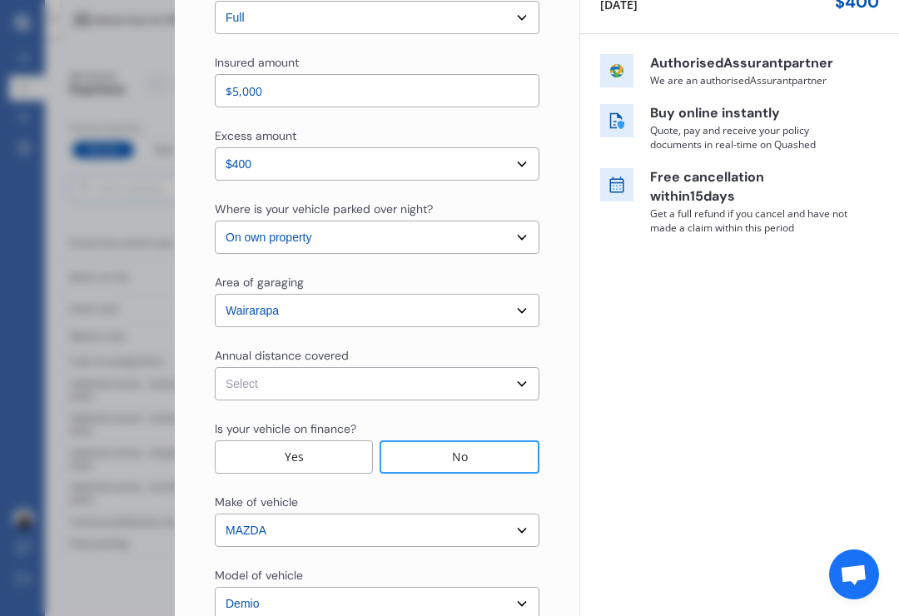
click at [529, 367] on select "Select Low (less than 15,000km per year) Average (15,000-30,000km per year) Hig…" at bounding box center [377, 383] width 325 height 33
select select "15000"
click at [528, 367] on select "Select Low (less than 15,000km per year) Average (15,000-30,000km per year) Hig…" at bounding box center [377, 383] width 325 height 33
click at [606, 398] on div "Yearly Monthly $53.12 / mo KPP392 Full Market value up to $ 5,000 Policy start …" at bounding box center [739, 364] width 320 height 1191
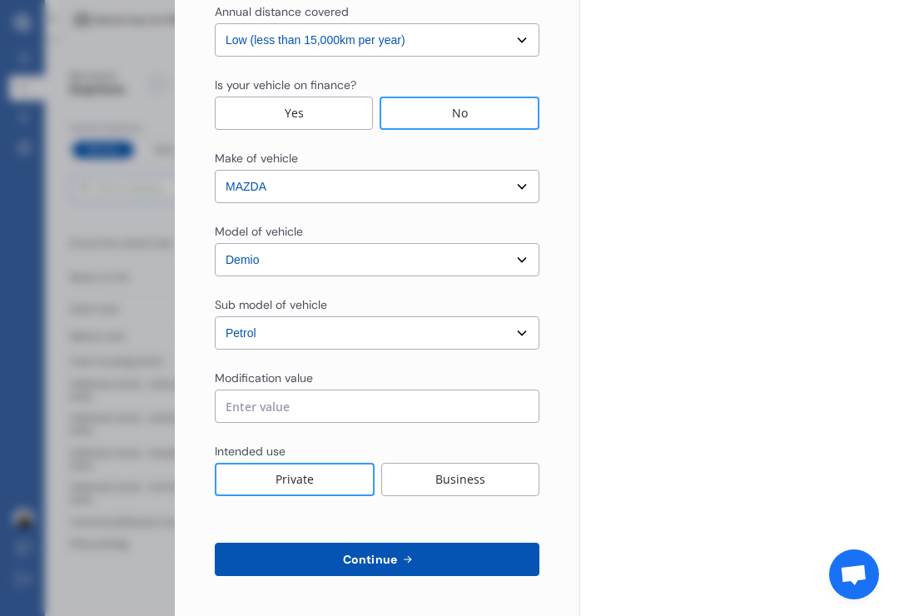
scroll to position [575, 0]
click at [497, 389] on input "text" at bounding box center [377, 405] width 325 height 33
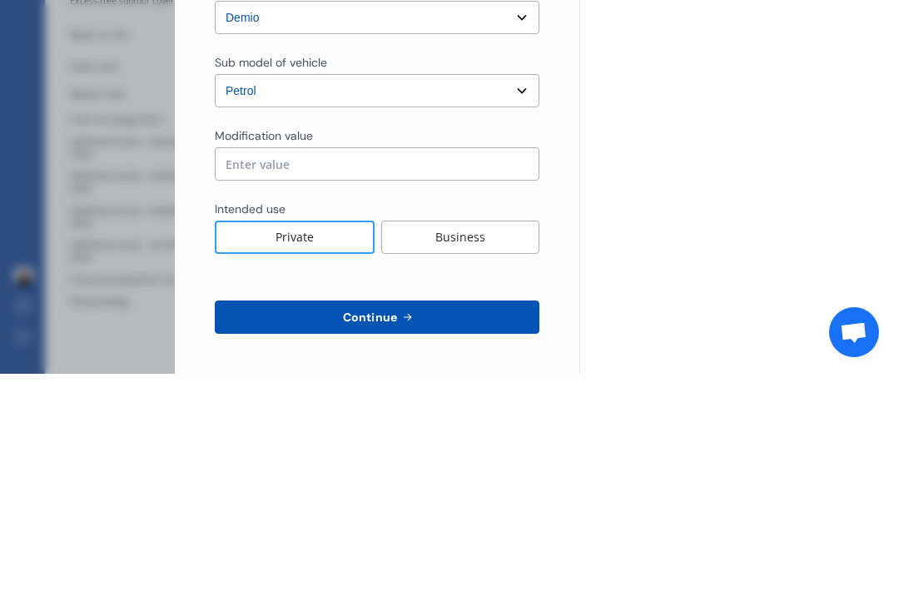
type input "$0.00"
click at [364, 463] on div "Private" at bounding box center [295, 479] width 160 height 33
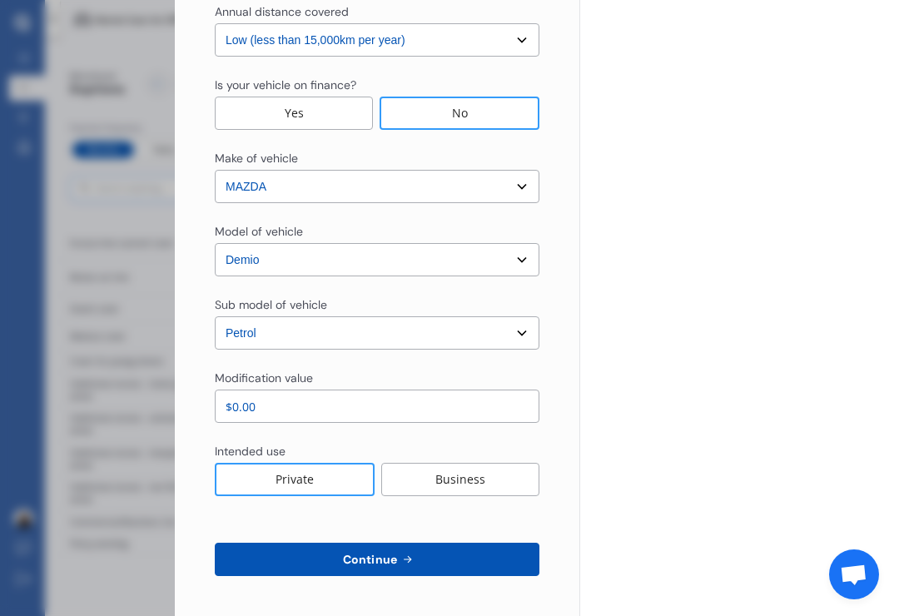
click at [456, 543] on button "Continue" at bounding box center [377, 559] width 325 height 33
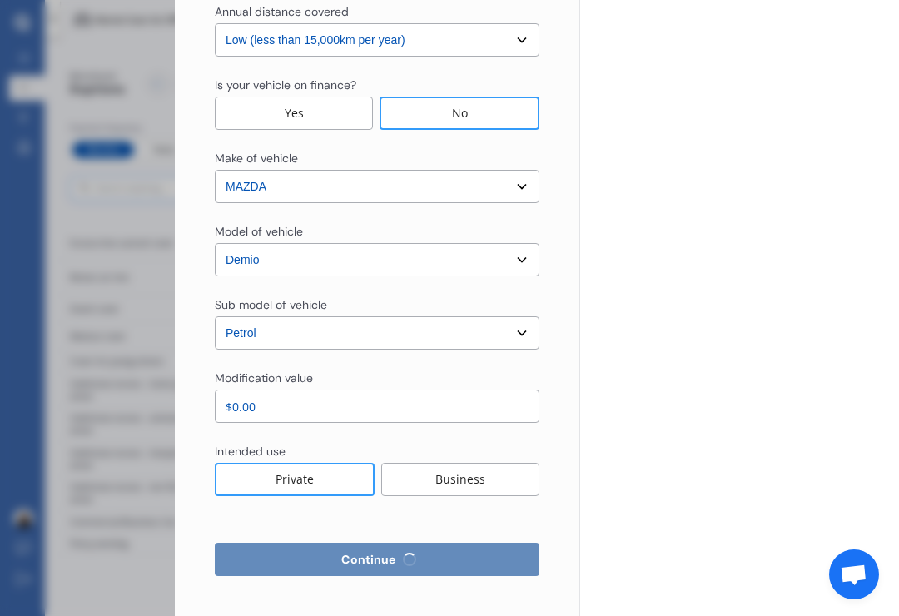
select select "Miss"
select select "01"
select select "08"
select select "2000"
select select "restricted"
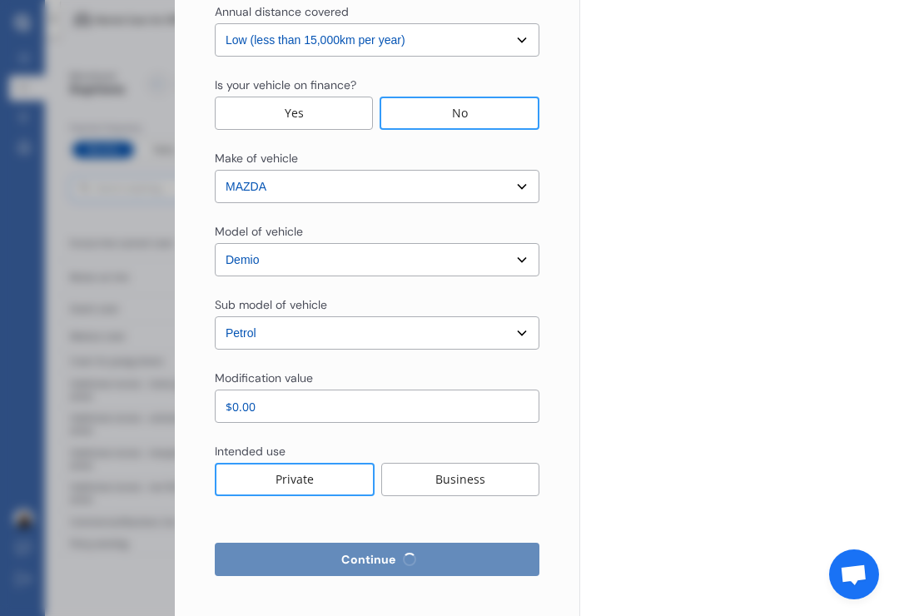
select select "more than 4 years"
select select "New Zealand"
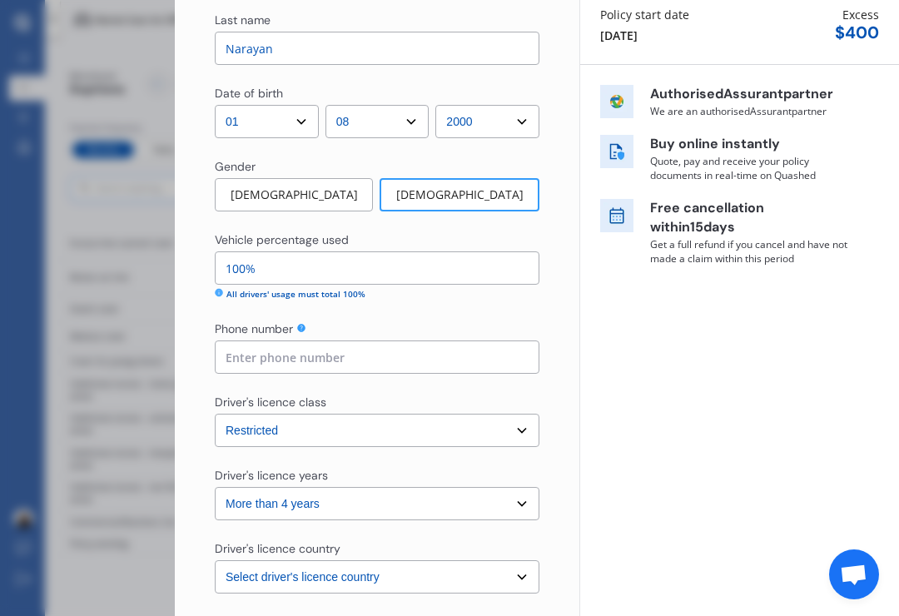
scroll to position [203, 0]
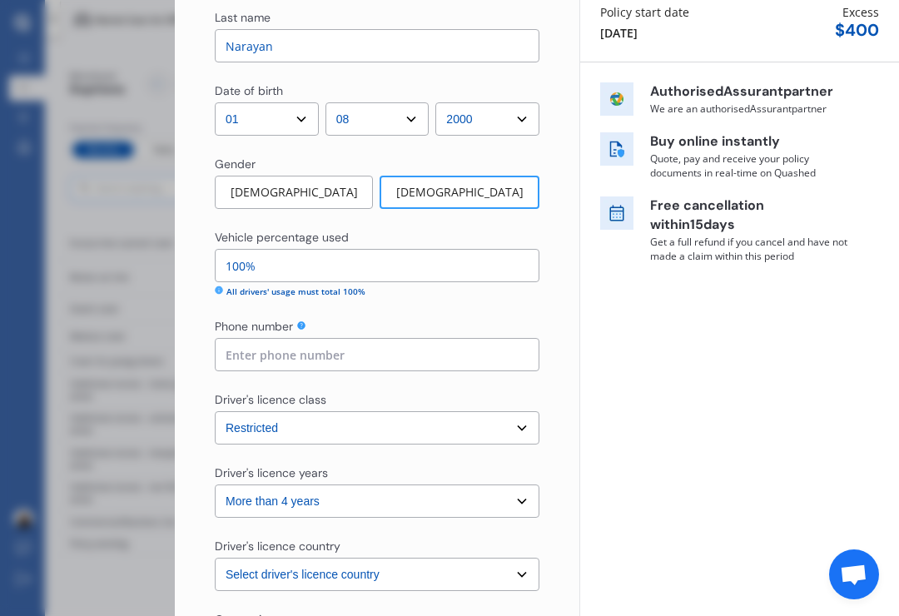
click at [342, 280] on div "Vehicle percentage used 100% All drivers' usage must total 100% Phone number" at bounding box center [377, 300] width 325 height 142
click at [351, 274] on div "Vehicle percentage used 100% All drivers' usage must total 100% Phone number" at bounding box center [377, 300] width 325 height 142
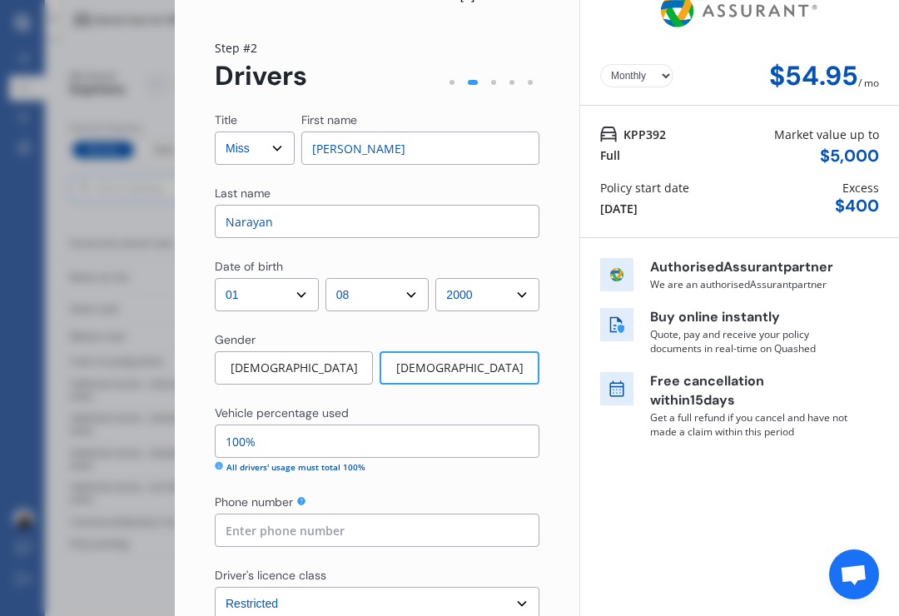
scroll to position [24, 0]
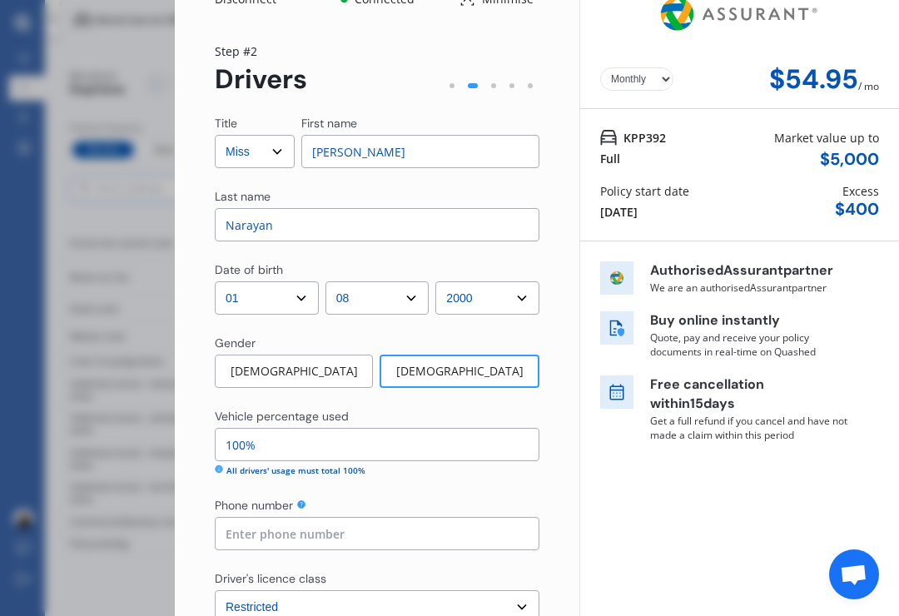
click at [659, 67] on select "Yearly Monthly" at bounding box center [636, 78] width 73 height 23
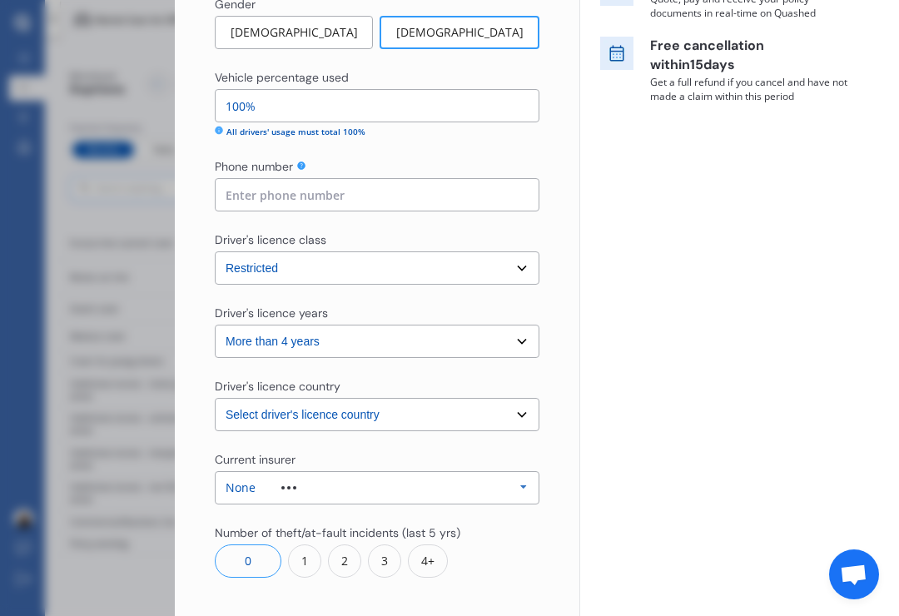
scroll to position [364, 0]
click at [525, 324] on select "Select driver's licence years Less than 1 year 1-2 years 2-4 years More than 4 …" at bounding box center [377, 340] width 325 height 33
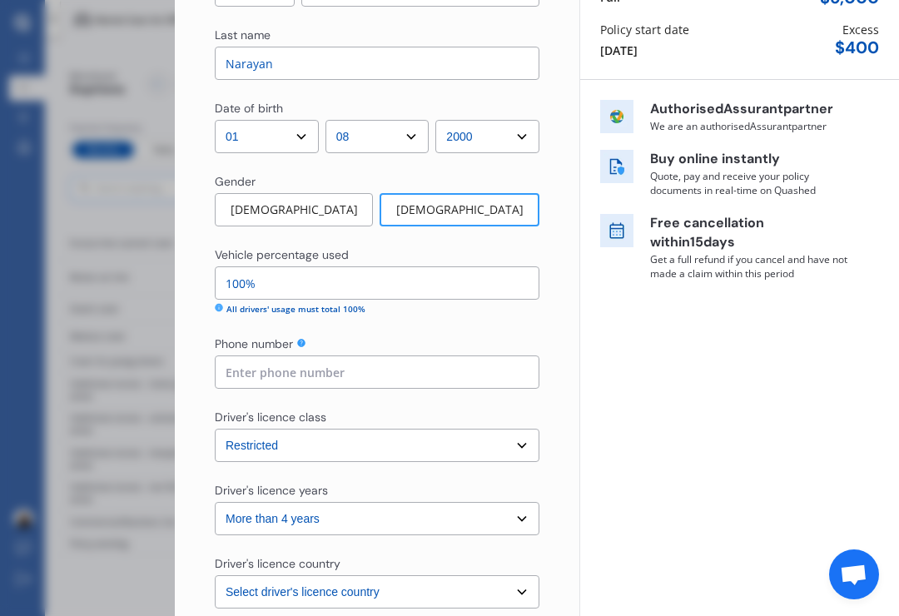
scroll to position [170, 0]
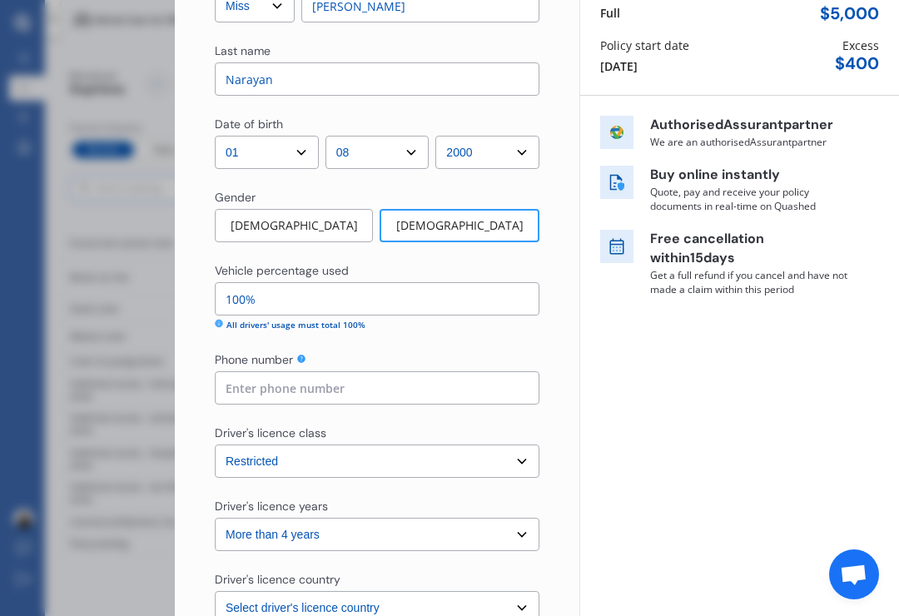
click at [485, 283] on input "100%" at bounding box center [377, 298] width 325 height 33
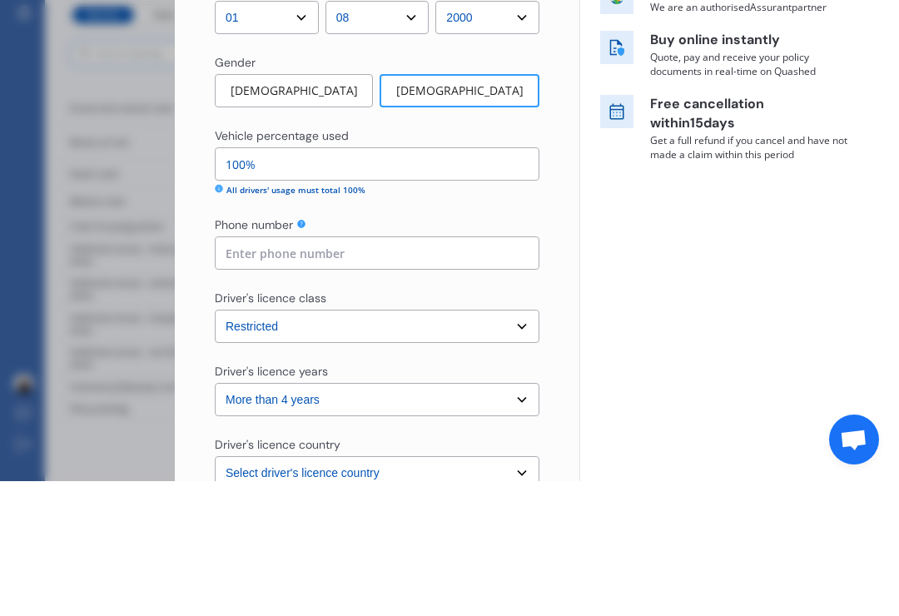
click at [227, 282] on input "100%" at bounding box center [377, 298] width 325 height 33
click at [212, 166] on div "Yearly Monthly $54.95 / mo Step # 2 Drivers Title Select Mr Mrs Miss Ms Dr Firs…" at bounding box center [377, 426] width 404 height 1098
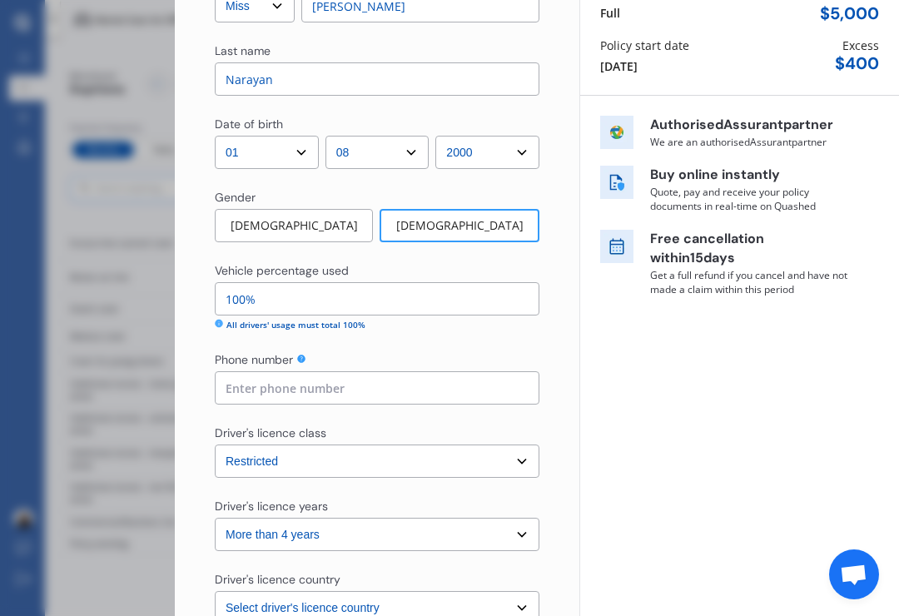
click at [218, 320] on icon at bounding box center [219, 324] width 8 height 8
click at [207, 300] on div "Yearly Monthly $54.95 / mo Step # 2 Drivers Title Select Mr Mrs Miss Ms Dr Firs…" at bounding box center [377, 426] width 404 height 1098
click at [252, 319] on div "All drivers' usage must total 100%" at bounding box center [295, 325] width 139 height 12
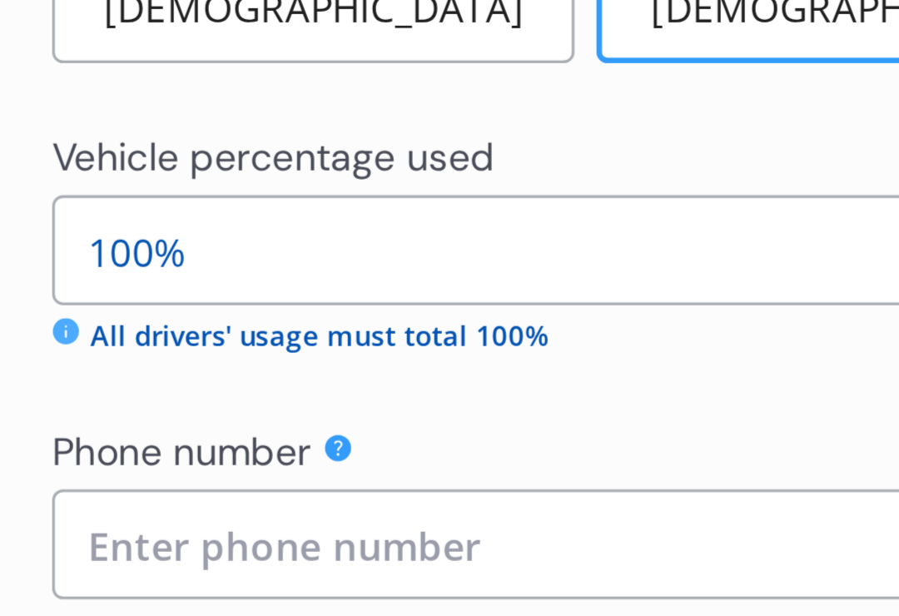
click at [215, 320] on icon at bounding box center [219, 324] width 8 height 8
click at [226, 319] on div "All drivers' usage must total 100%" at bounding box center [295, 325] width 139 height 12
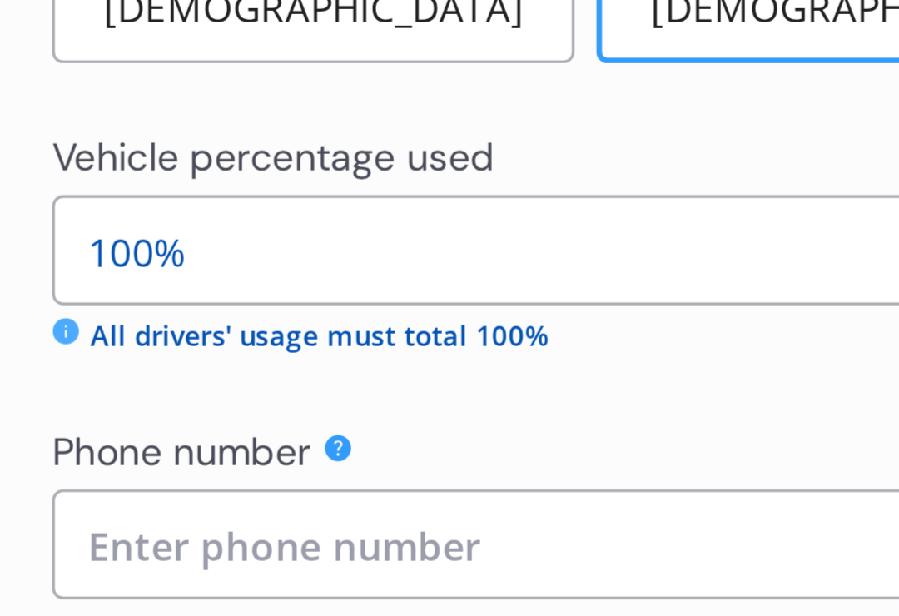
click at [226, 319] on div "All drivers' usage must total 100%" at bounding box center [295, 325] width 139 height 12
click at [215, 320] on icon at bounding box center [219, 324] width 8 height 8
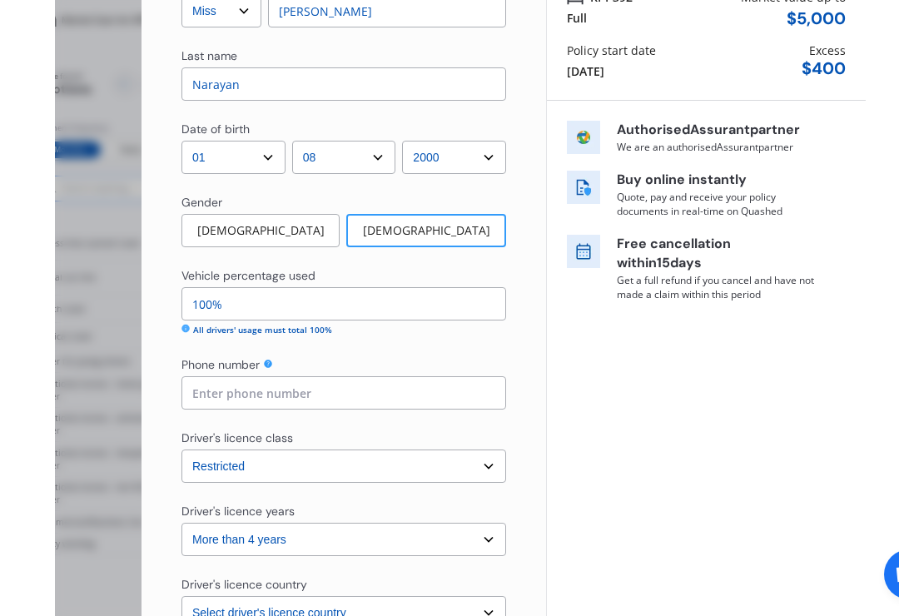
scroll to position [26, 33]
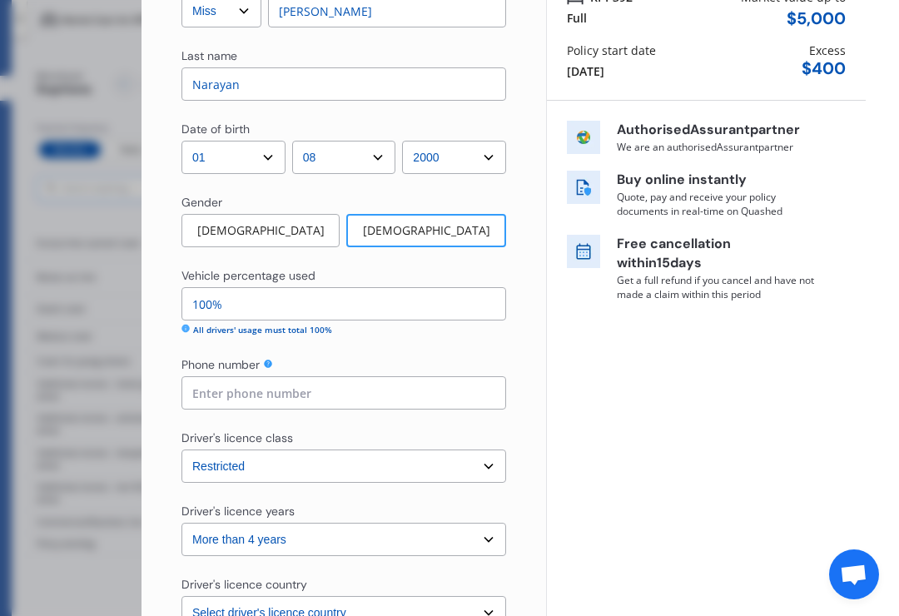
click at [478, 287] on input "100%" at bounding box center [343, 303] width 325 height 33
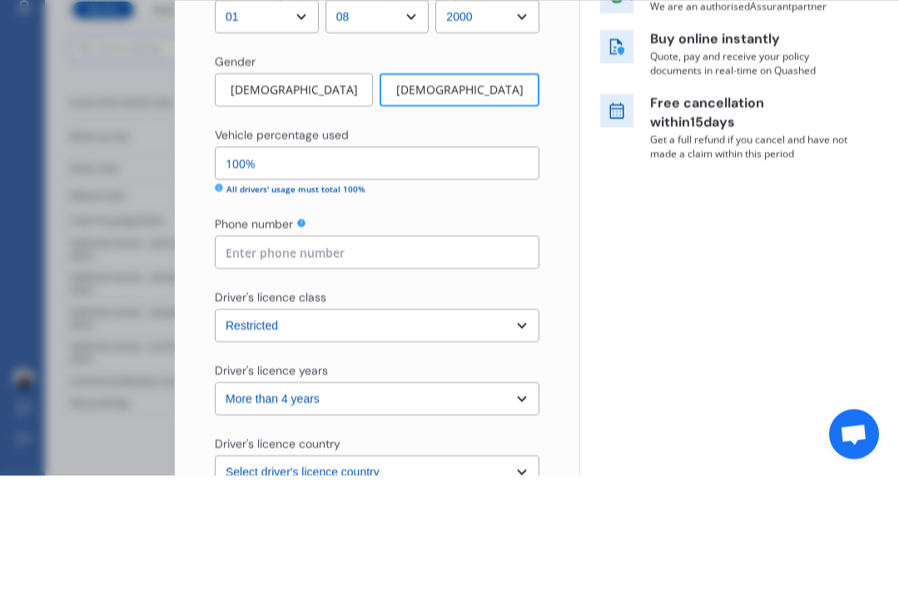
click at [516, 287] on input "100%" at bounding box center [377, 303] width 325 height 33
type input "100%"
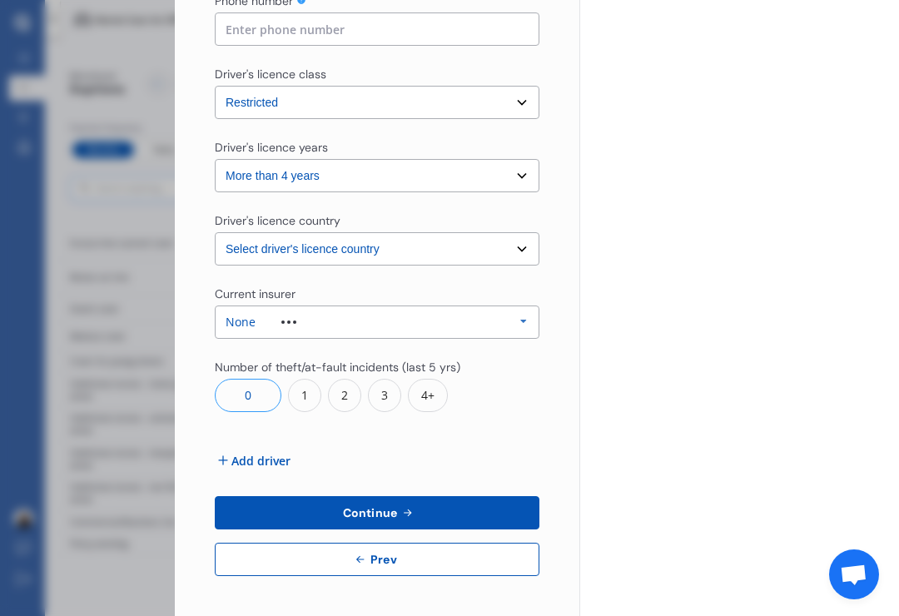
scroll to position [528, 0]
click at [484, 496] on button "Continue" at bounding box center [377, 512] width 325 height 33
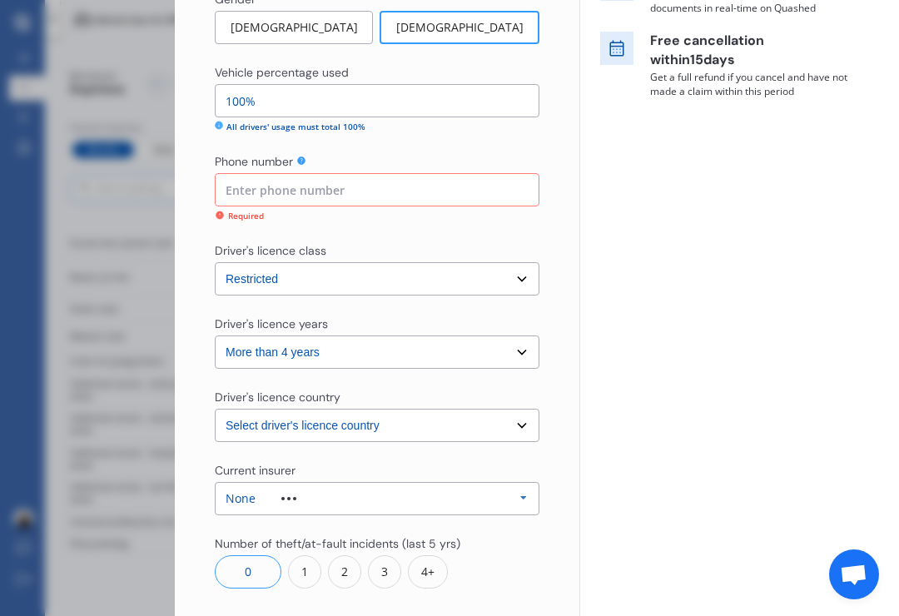
scroll to position [369, 0]
click at [409, 171] on input at bounding box center [377, 187] width 325 height 33
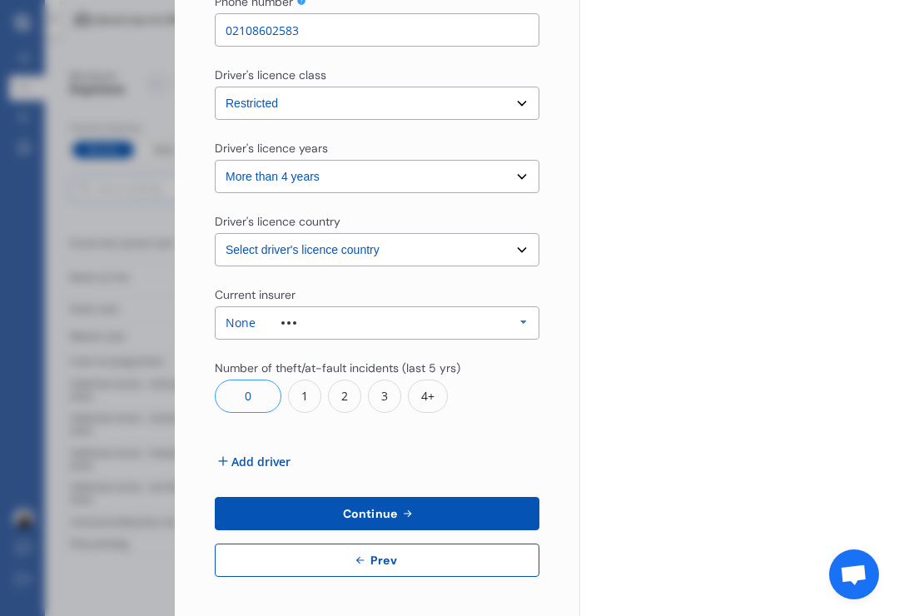
scroll to position [528, 0]
type input "02108602583"
click at [498, 497] on button "Continue" at bounding box center [377, 513] width 325 height 33
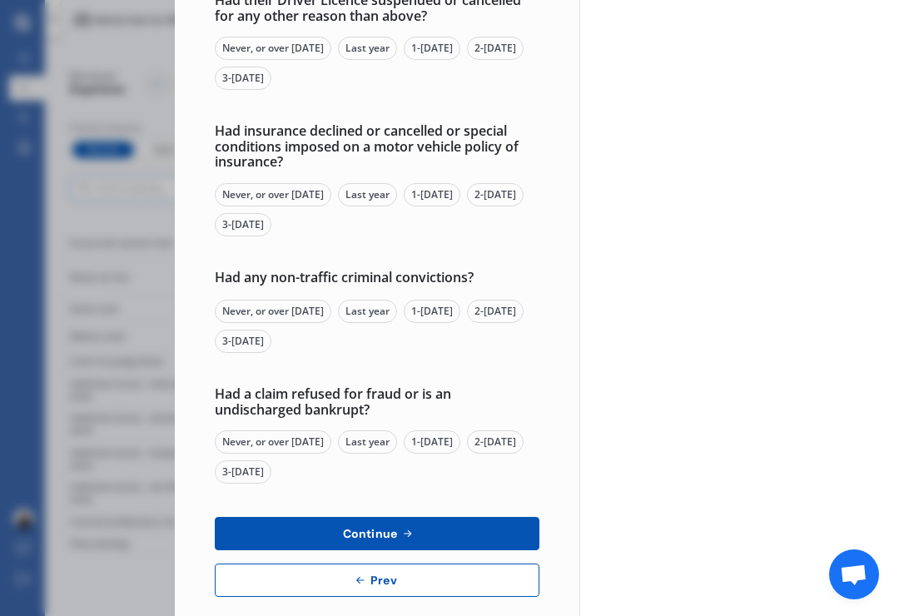
scroll to position [0, 0]
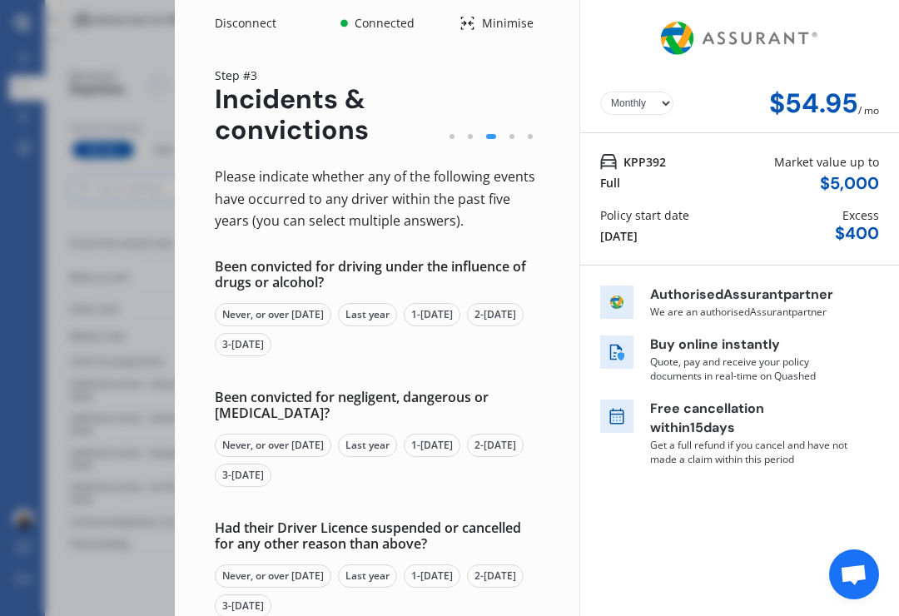
click at [318, 303] on div "Never, or over 5 yrs ago" at bounding box center [273, 314] width 116 height 23
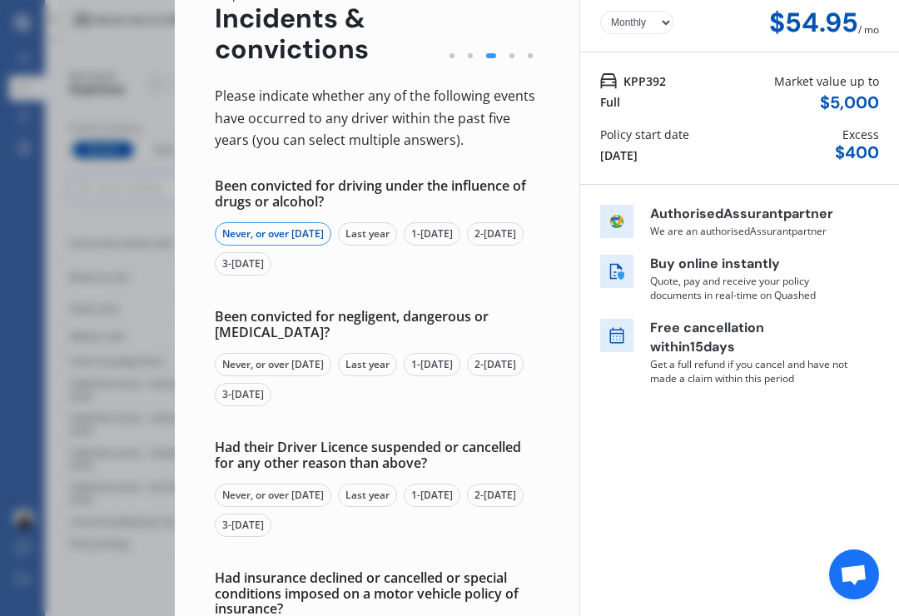
scroll to position [81, 0]
click at [312, 353] on div "Never, or over 5 yrs ago" at bounding box center [273, 364] width 116 height 23
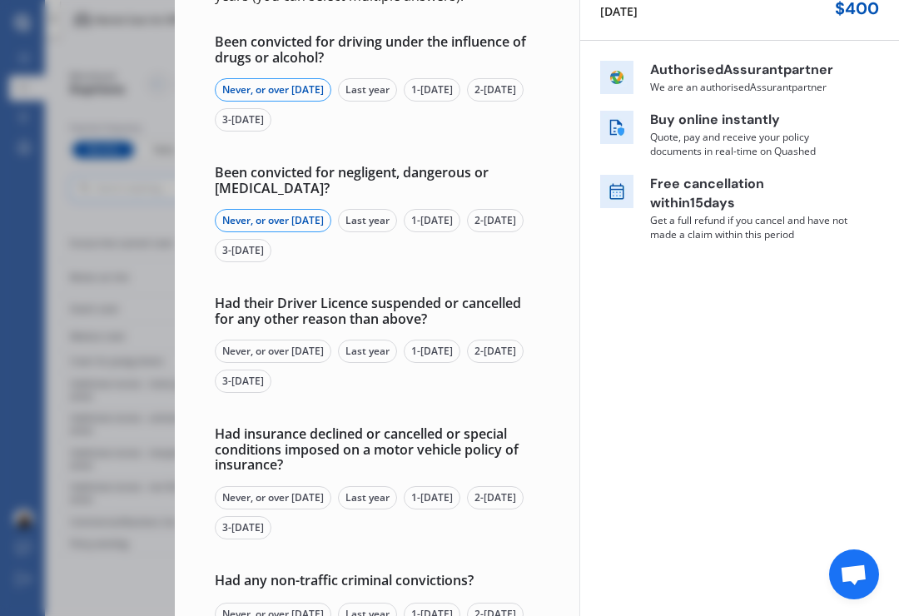
scroll to position [225, 0]
click at [318, 340] on div "Never, or over 5 yrs ago" at bounding box center [273, 351] width 116 height 23
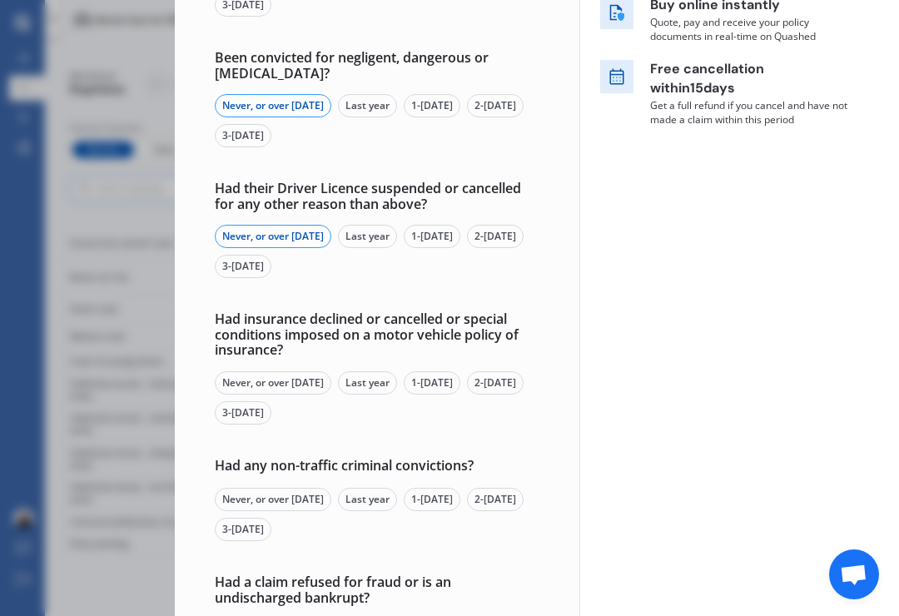
scroll to position [344, 0]
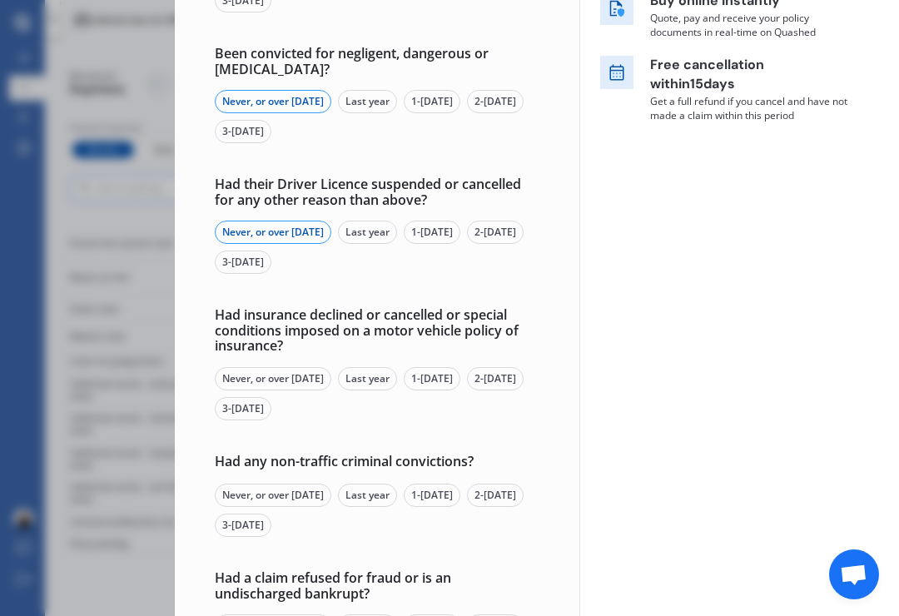
click at [324, 367] on div "Never, or over 5 yrs ago" at bounding box center [273, 378] width 116 height 23
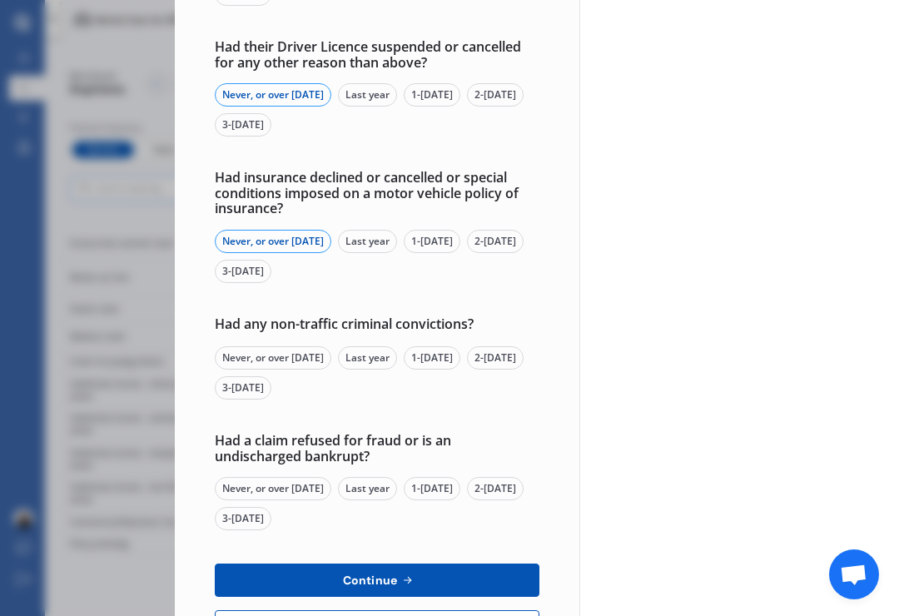
scroll to position [480, 0]
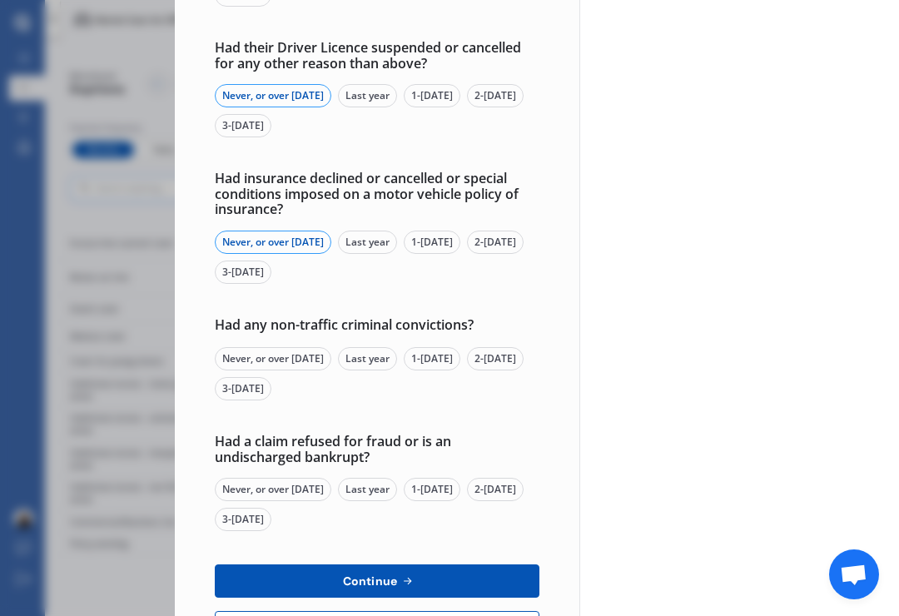
click at [317, 347] on div "Never, or over 5 yrs ago" at bounding box center [273, 358] width 116 height 23
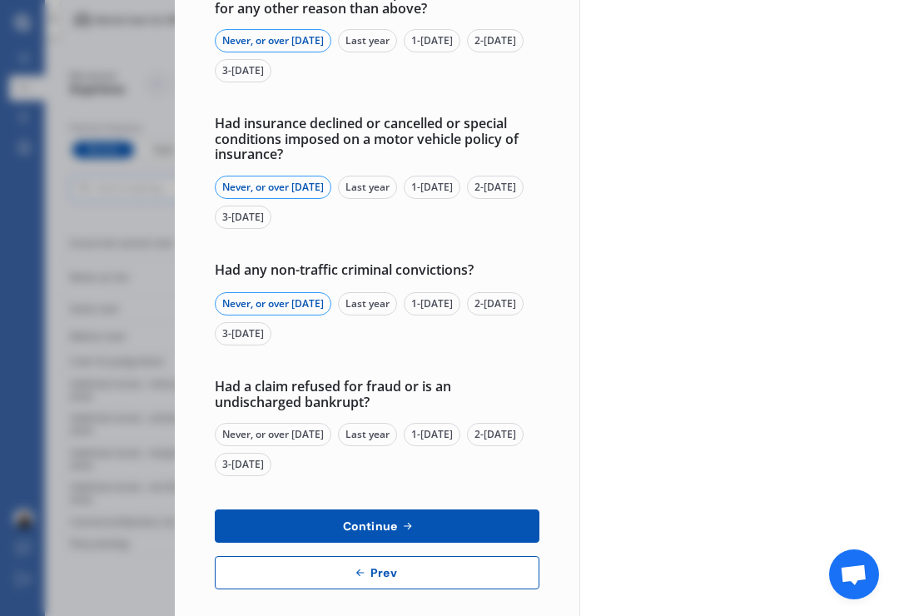
scroll to position [535, 0]
click at [308, 423] on div "Never, or over 5 yrs ago" at bounding box center [273, 434] width 116 height 23
click at [470, 509] on button "Continue" at bounding box center [377, 525] width 325 height 33
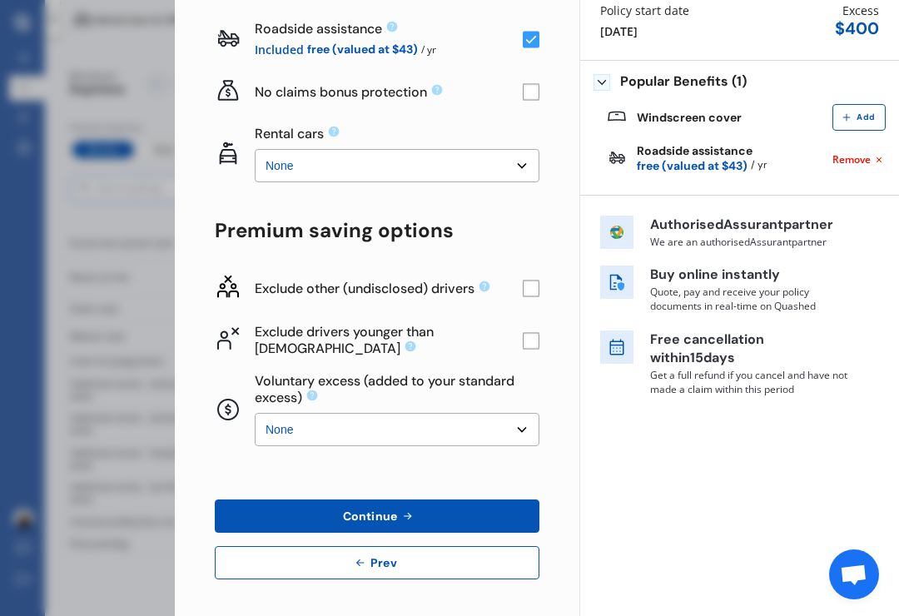
scroll to position [0, 0]
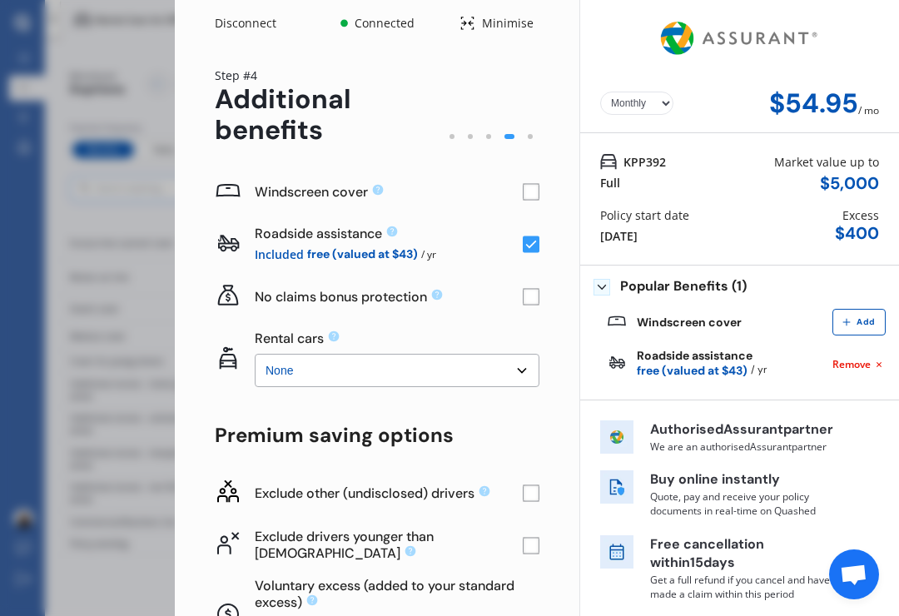
click at [528, 184] on rect at bounding box center [531, 192] width 17 height 17
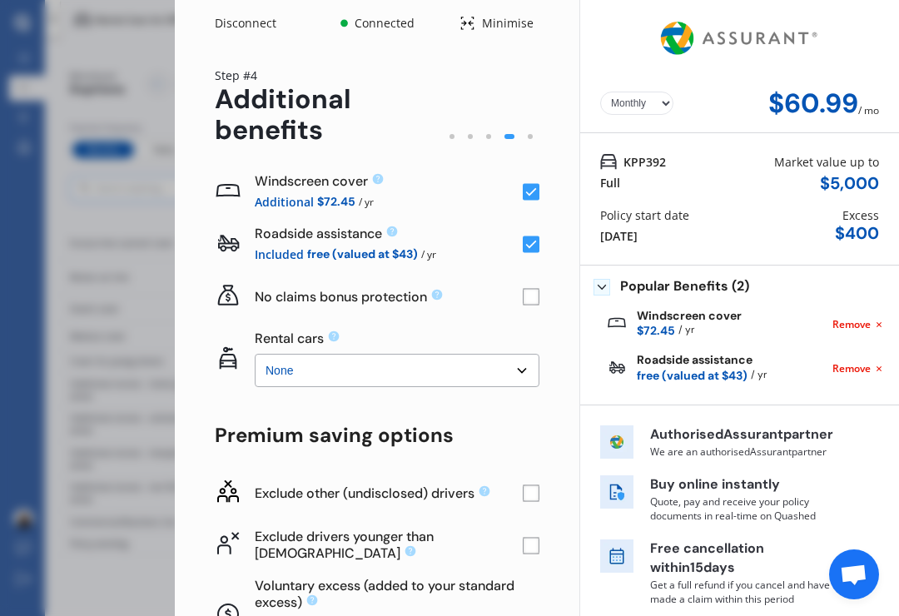
click at [537, 289] on rect at bounding box center [531, 297] width 17 height 17
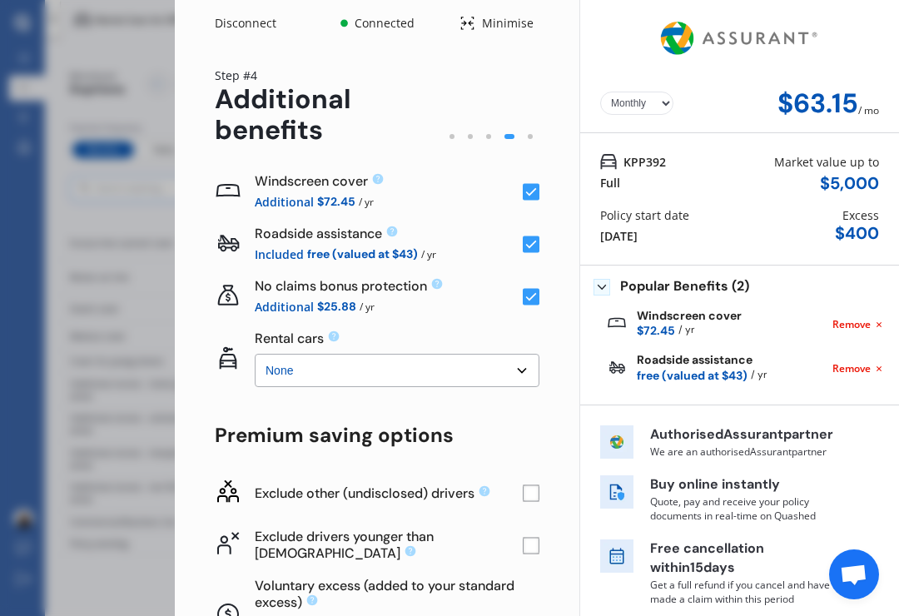
click at [527, 289] on rect at bounding box center [531, 297] width 17 height 17
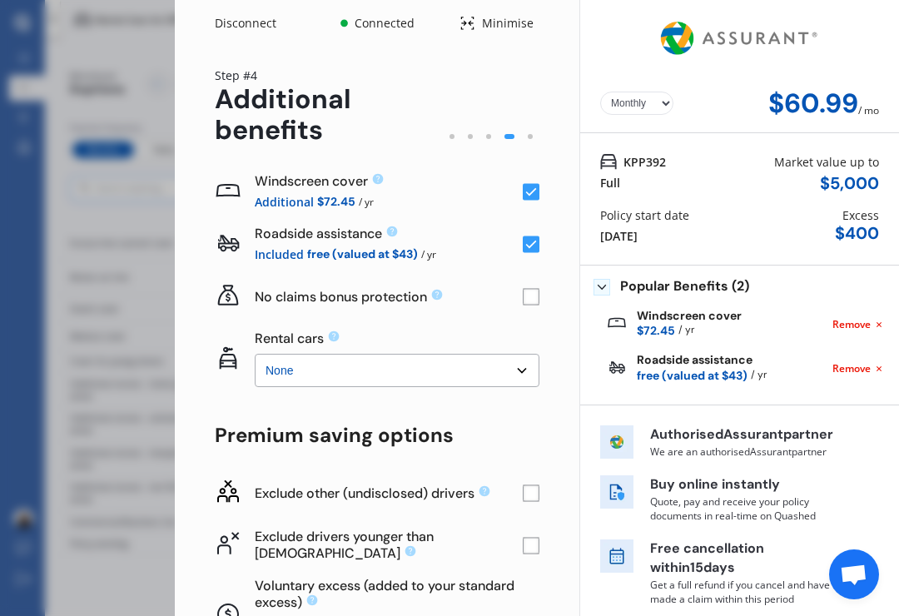
click at [534, 236] on rect at bounding box center [531, 244] width 17 height 17
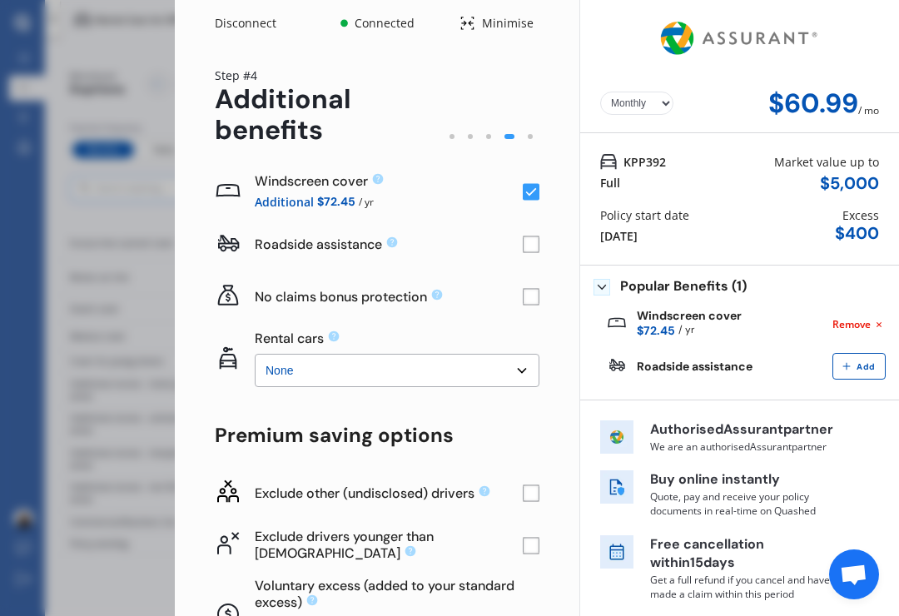
click at [533, 236] on rect at bounding box center [531, 244] width 17 height 17
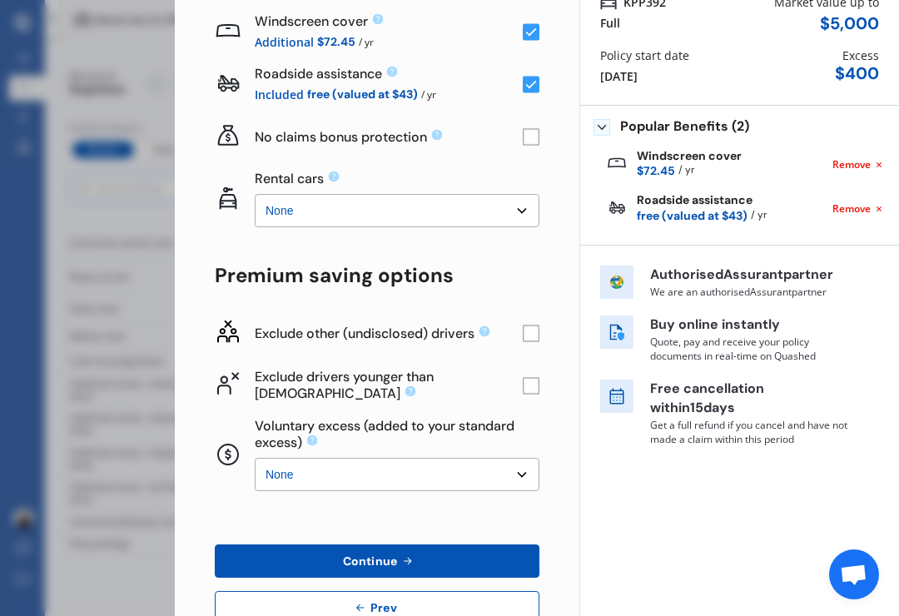
scroll to position [161, 0]
click at [523, 193] on select "None $2,500 $5,000" at bounding box center [397, 209] width 285 height 33
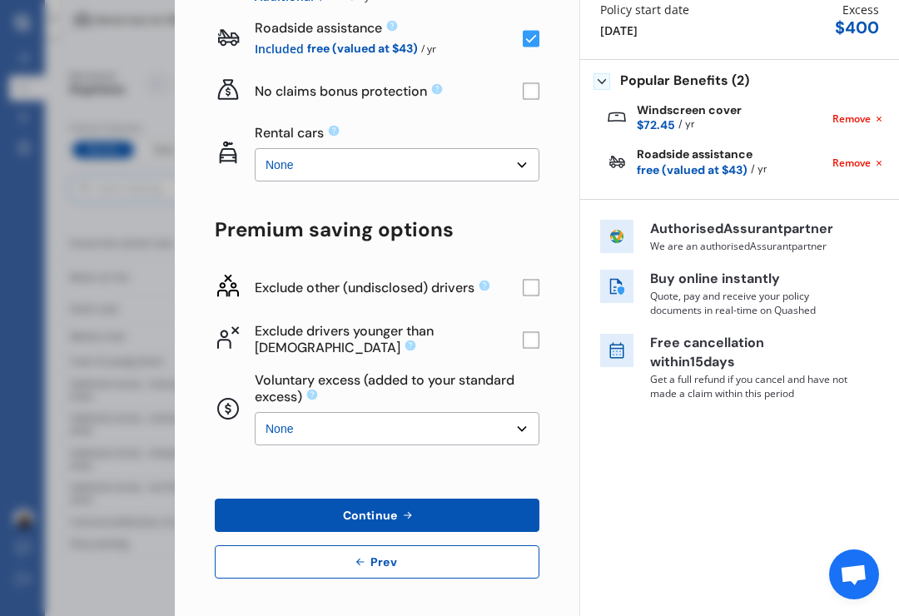
scroll to position [205, 0]
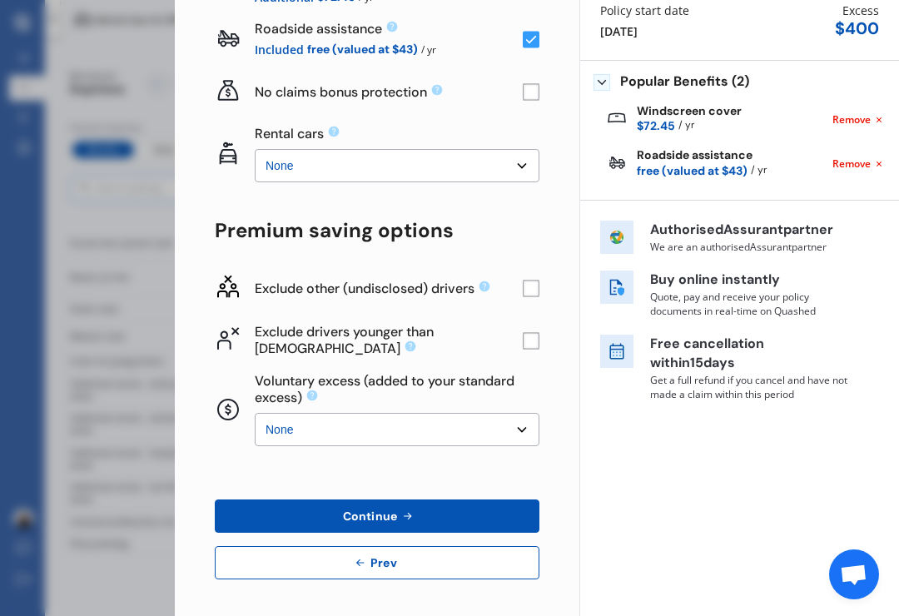
click at [533, 413] on select "None $500 $1,000" at bounding box center [397, 429] width 285 height 33
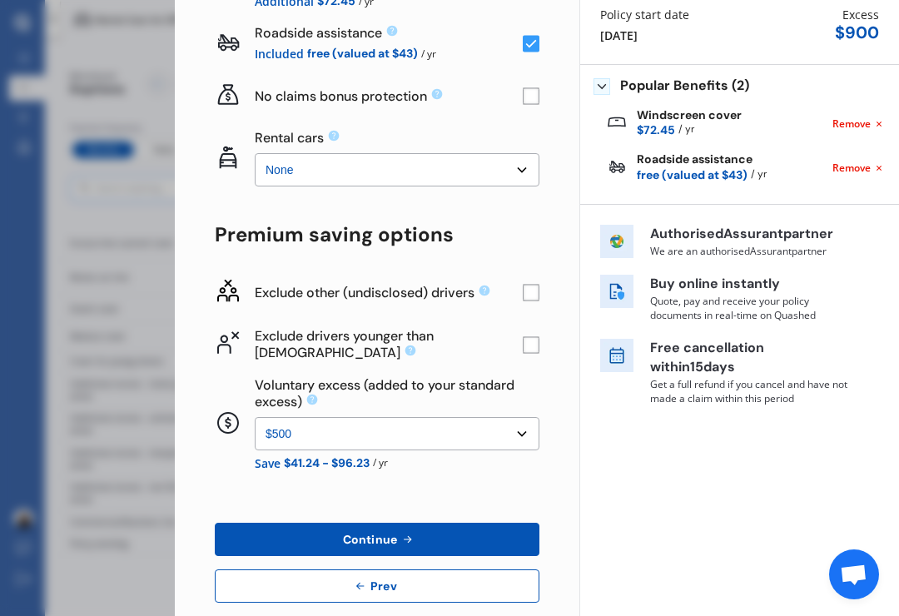
scroll to position [199, 0]
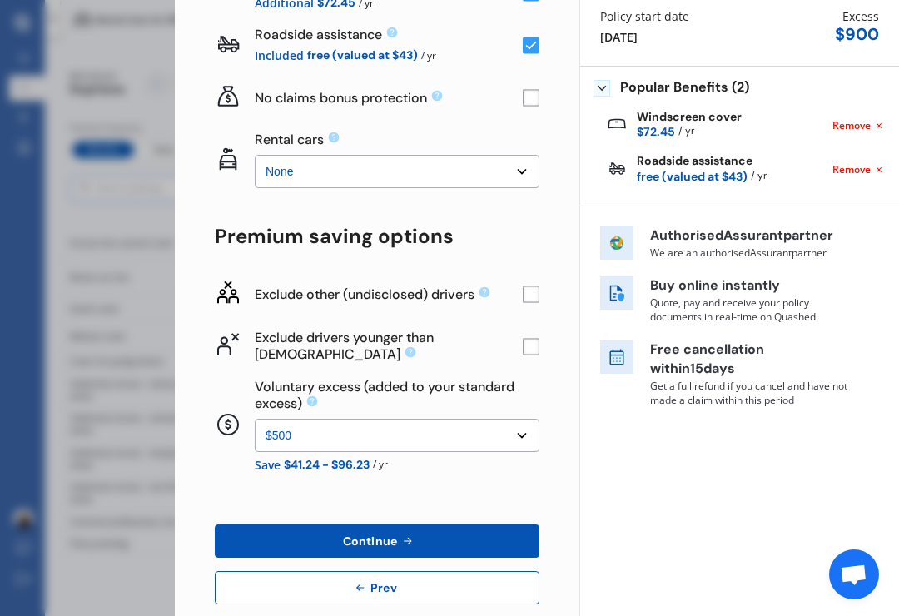
click at [529, 419] on select "None $500 $1,000" at bounding box center [397, 435] width 285 height 33
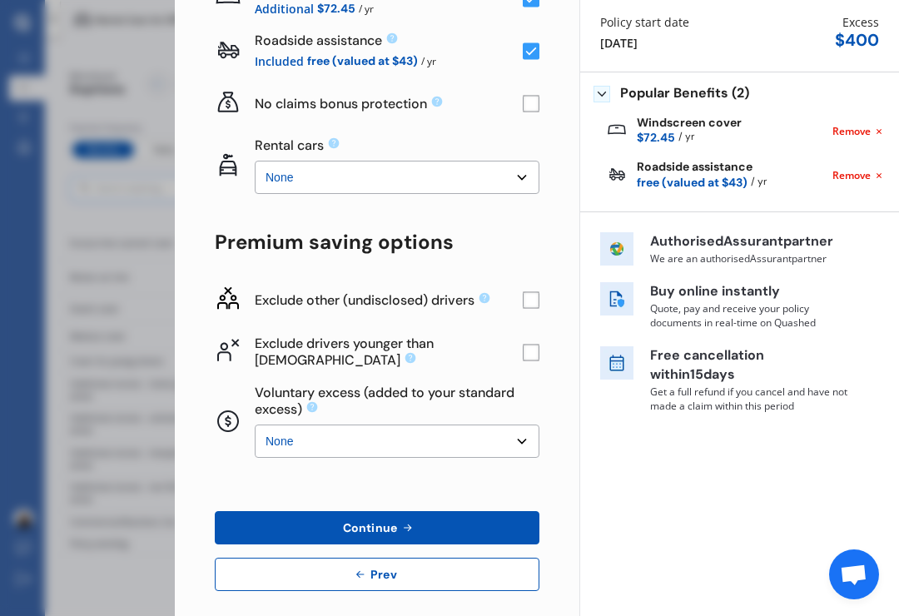
scroll to position [197, 0]
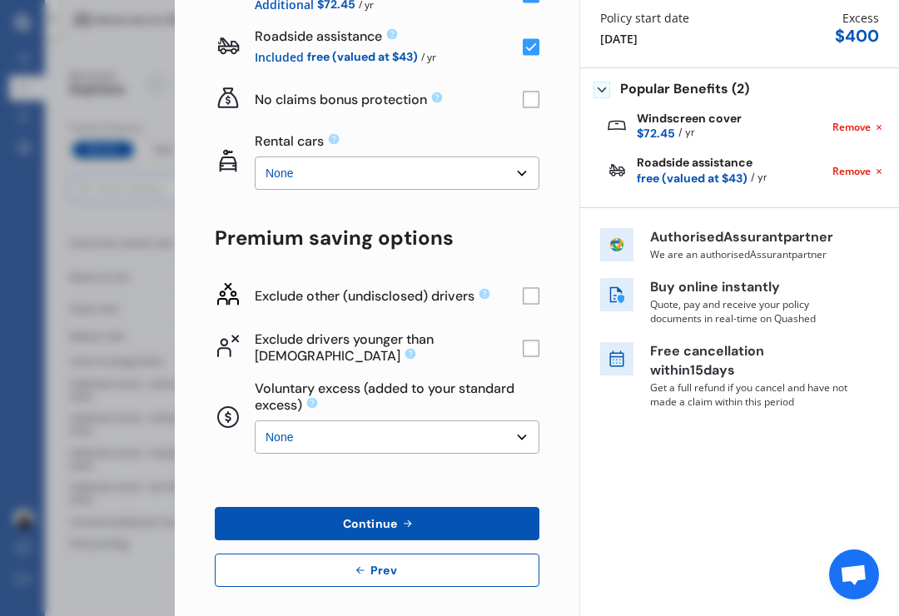
click at [532, 420] on select "None $500 $1,000" at bounding box center [397, 436] width 285 height 33
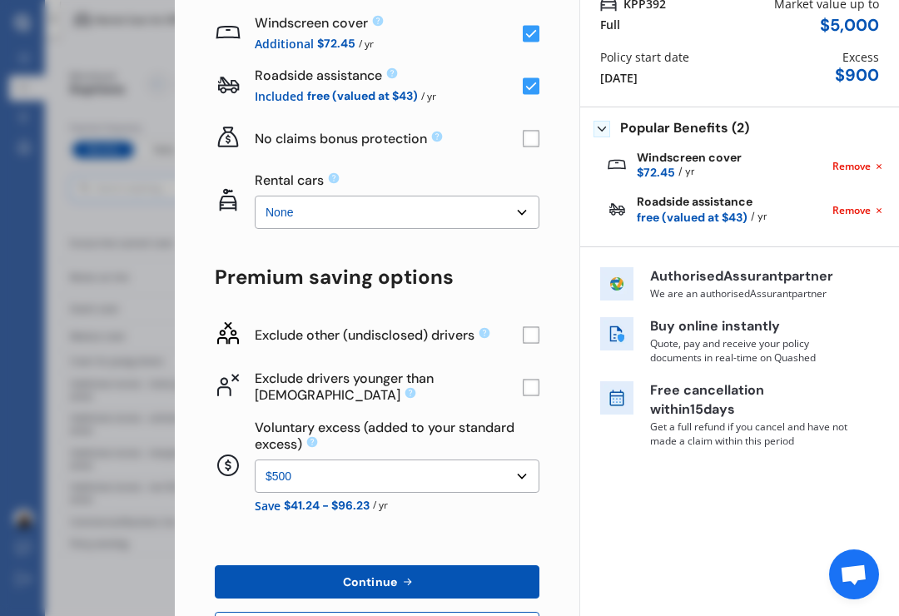
scroll to position [161, 0]
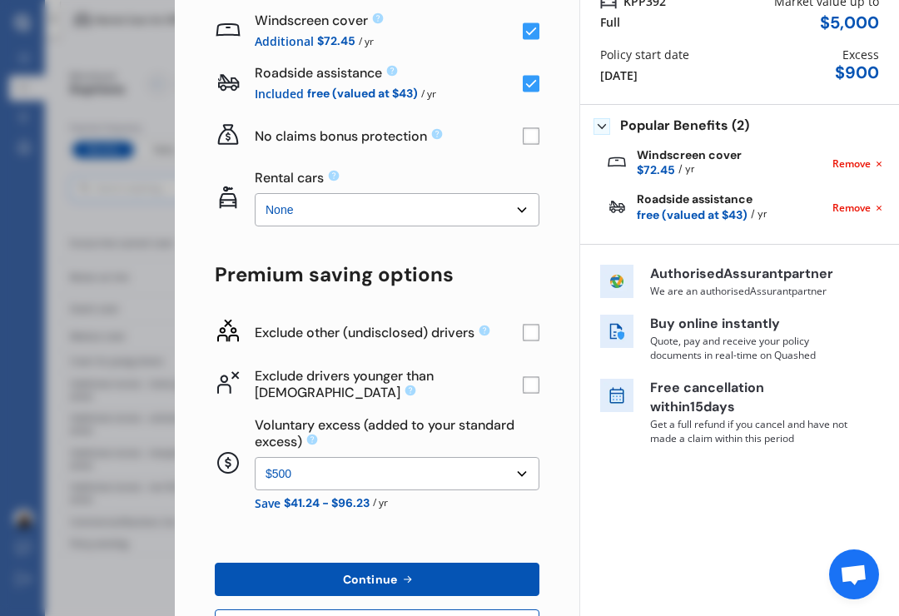
click at [527, 457] on select "None $500 $1,000" at bounding box center [397, 473] width 285 height 33
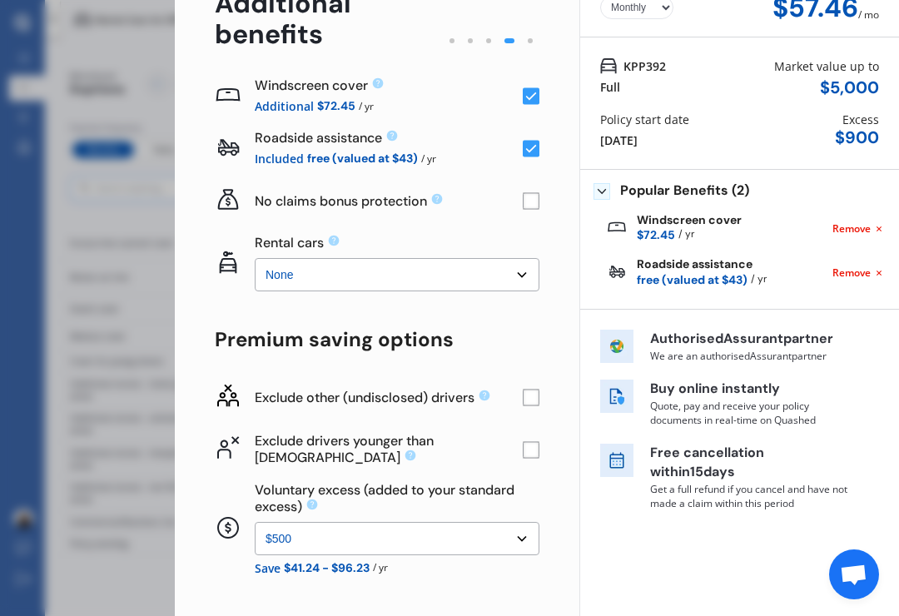
scroll to position [92, 0]
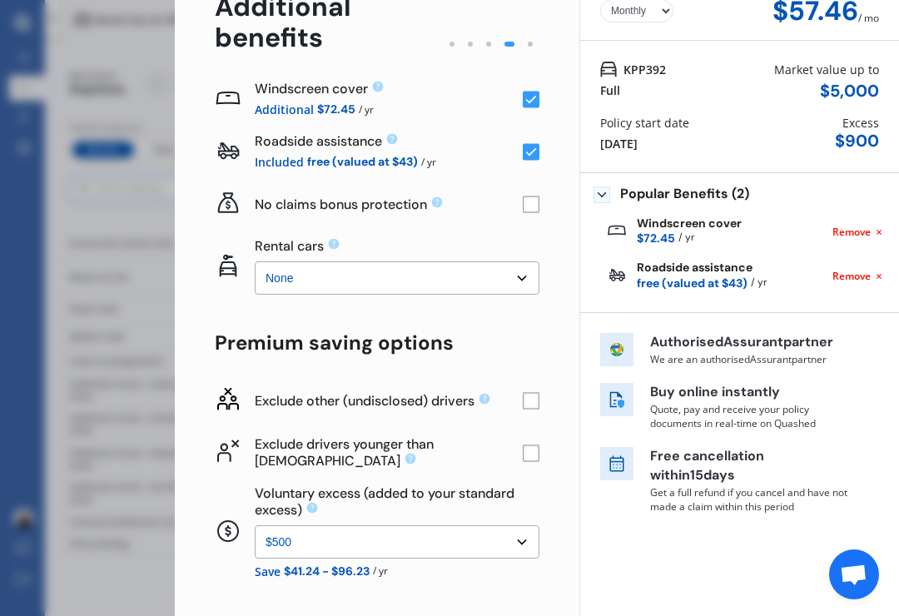
click at [534, 525] on select "None $500 $1,000" at bounding box center [397, 541] width 285 height 33
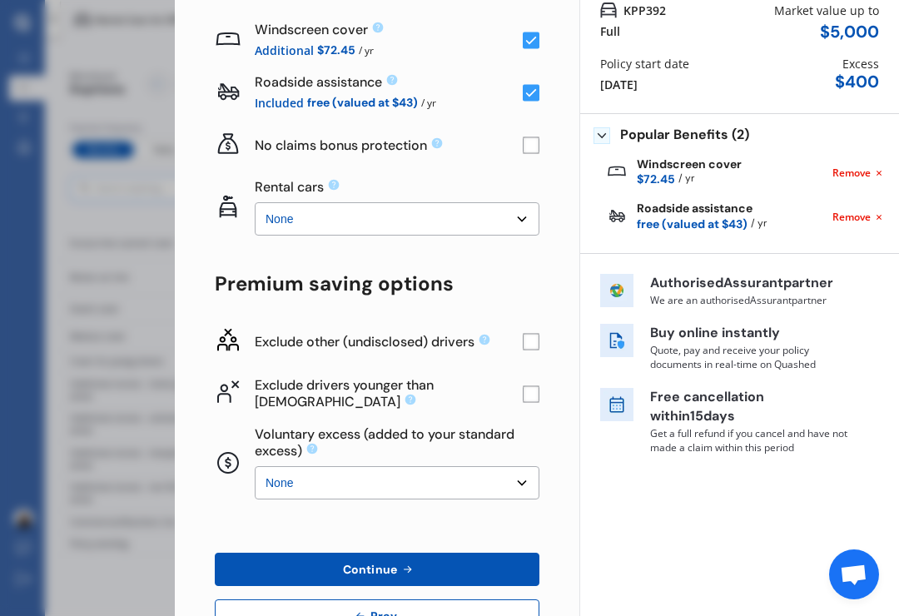
scroll to position [156, 0]
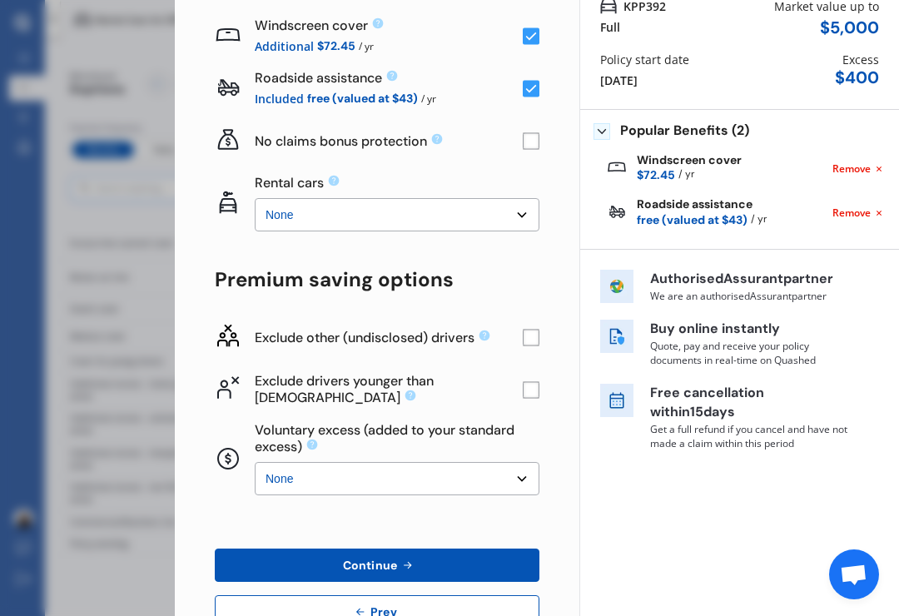
click at [526, 462] on select "None $500 $1,000" at bounding box center [397, 478] width 285 height 33
select select "500.00"
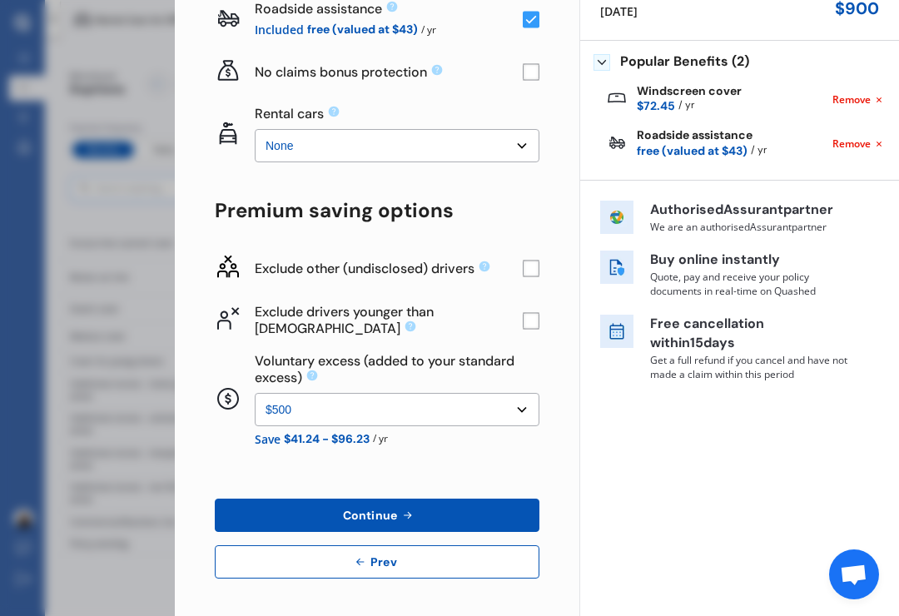
scroll to position [224, 0]
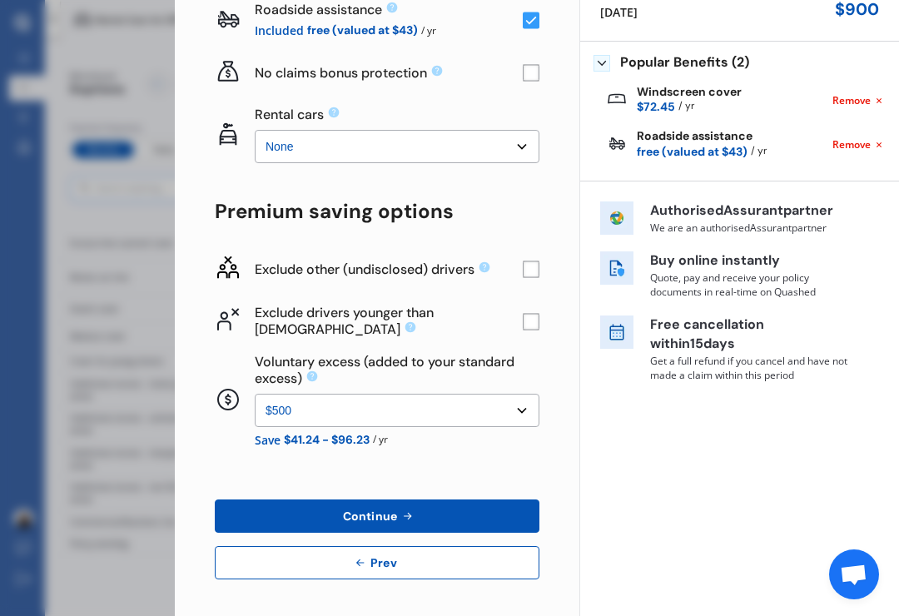
click at [463, 499] on button "Continue" at bounding box center [377, 515] width 325 height 33
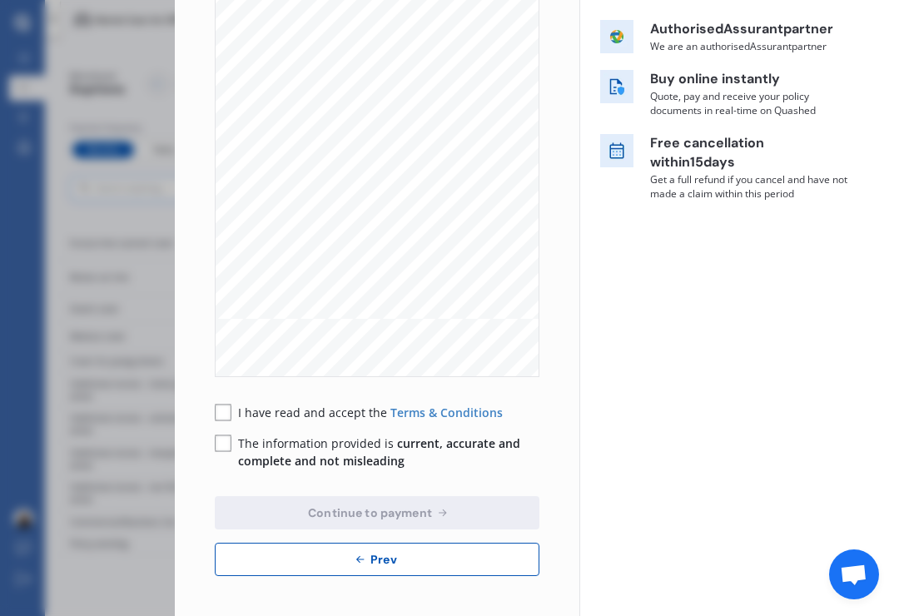
scroll to position [0, 0]
click at [436, 543] on button "Prev" at bounding box center [377, 559] width 325 height 33
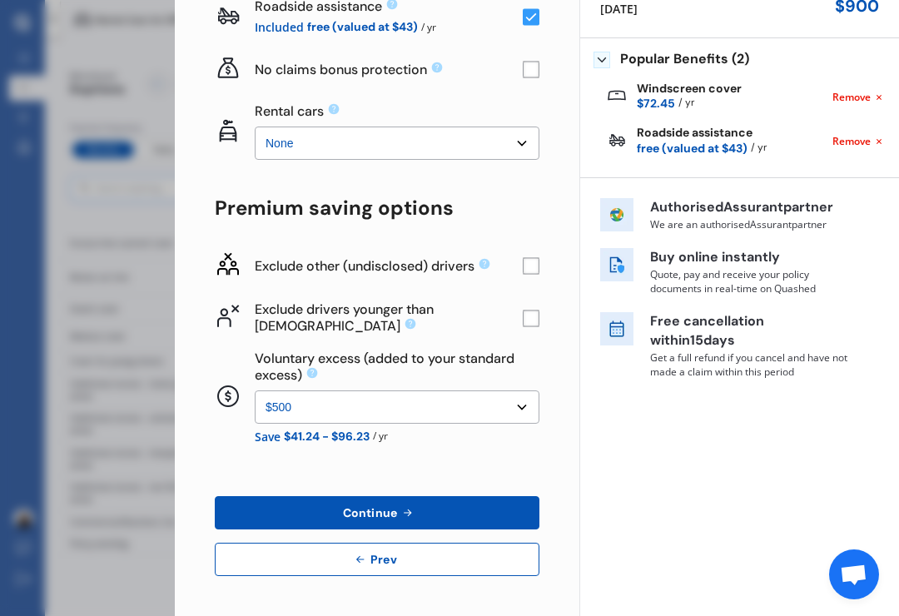
scroll to position [224, 0]
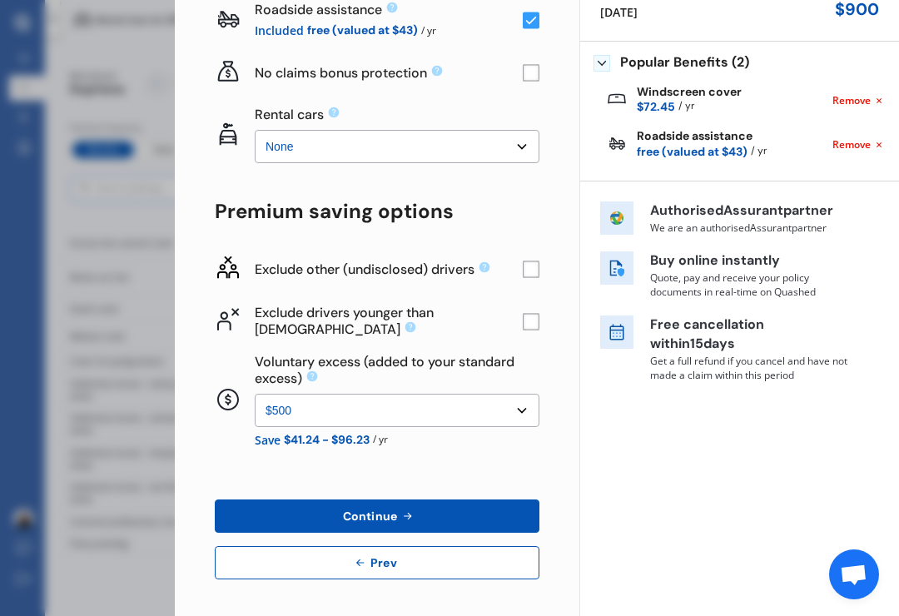
click at [525, 394] on select "None $500 $1,000" at bounding box center [397, 410] width 285 height 33
select select "0"
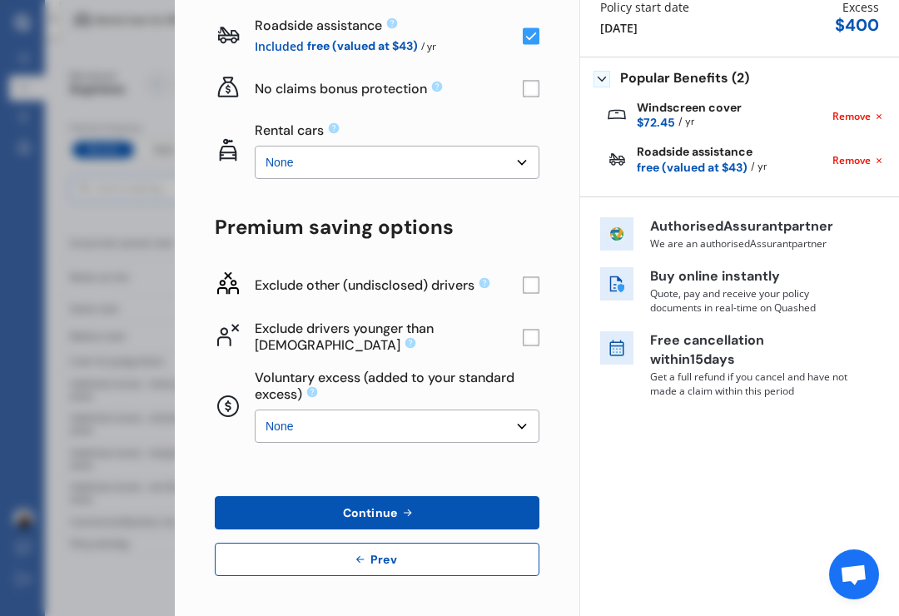
scroll to position [205, 0]
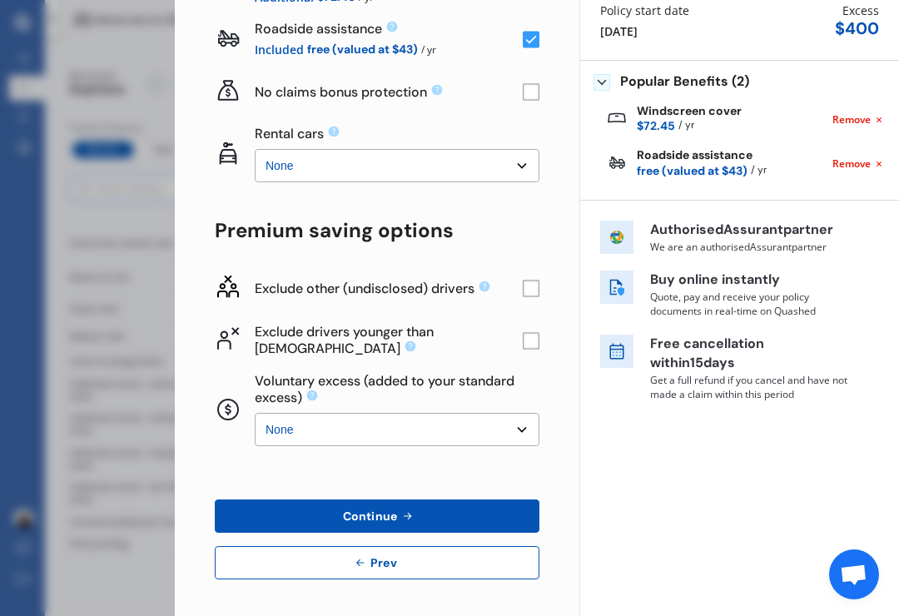
click at [487, 499] on button "Continue" at bounding box center [377, 515] width 325 height 33
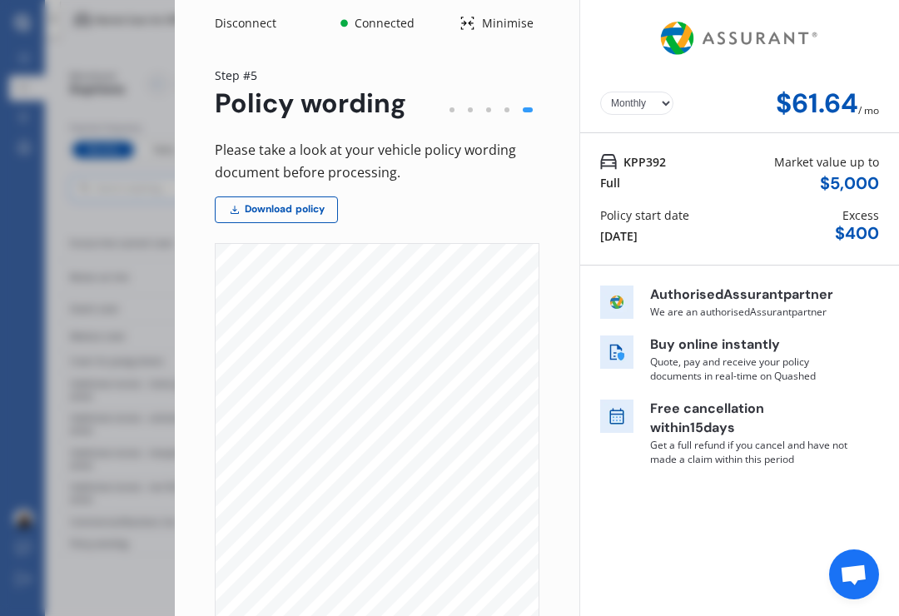
scroll to position [22, 0]
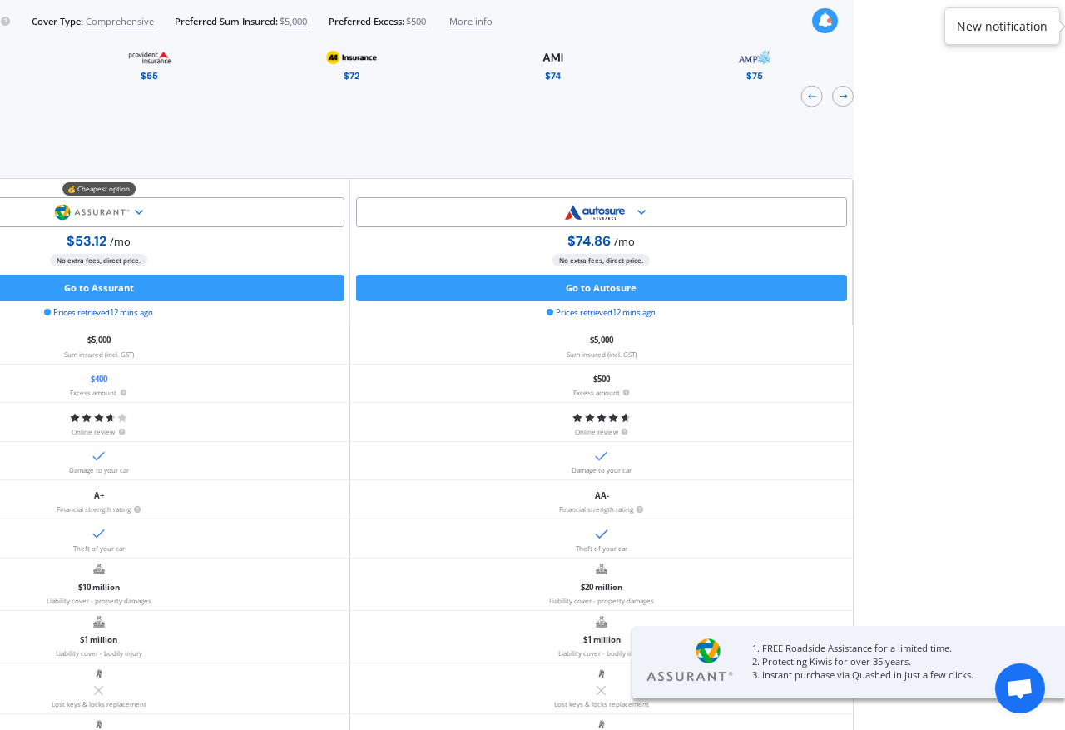
scroll to position [0, 211]
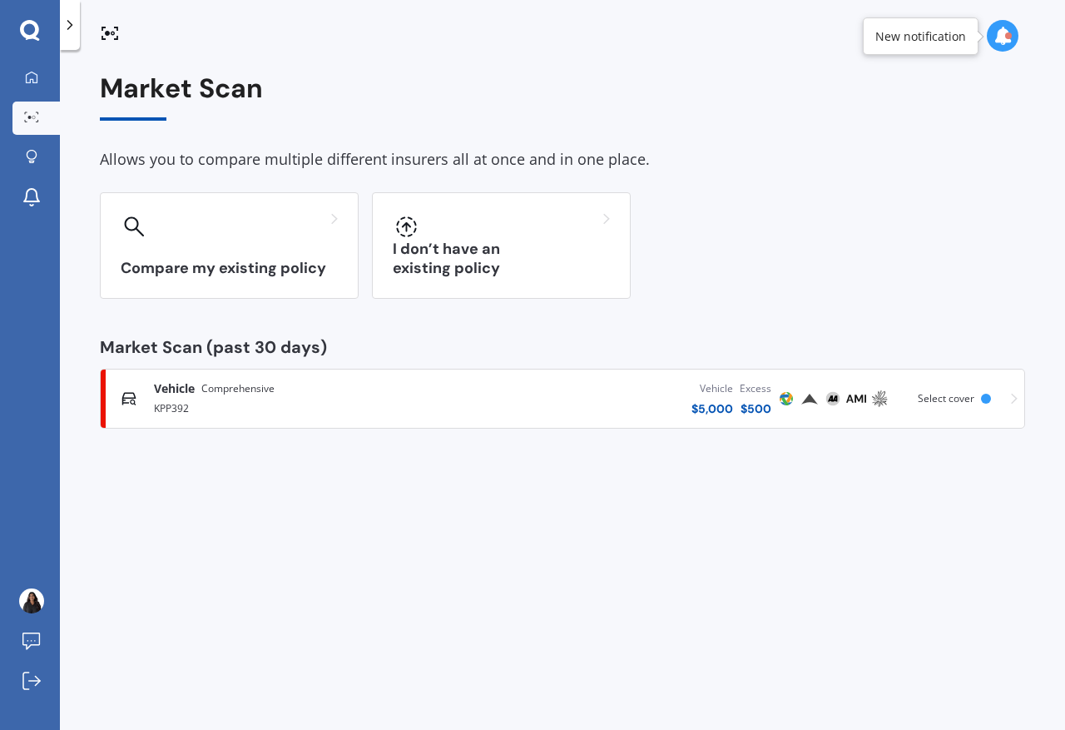
click at [774, 615] on div "Market Scan Allows you to compare multiple different insurers all at once and i…" at bounding box center [562, 393] width 1005 height 680
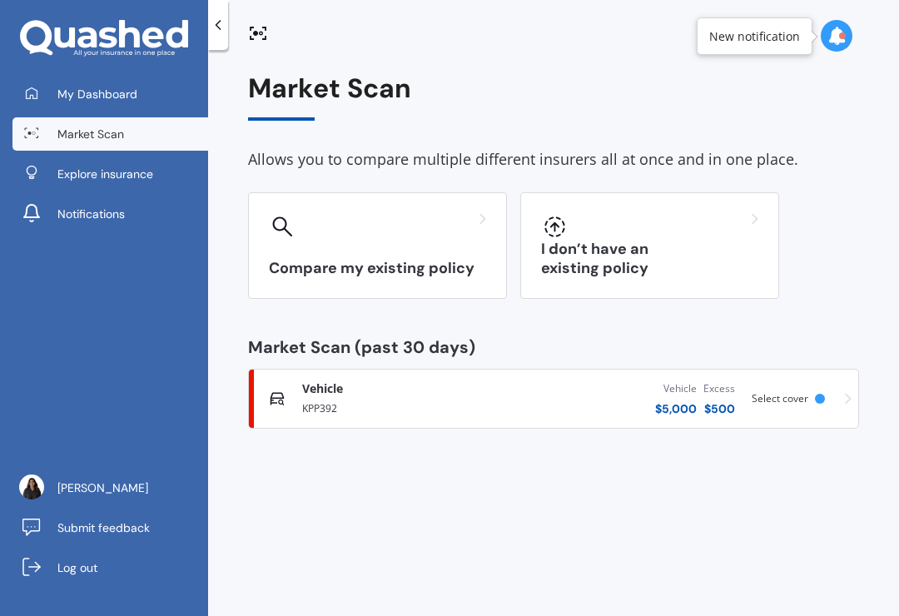
click at [417, 265] on h3 "Compare my existing policy" at bounding box center [377, 268] width 217 height 19
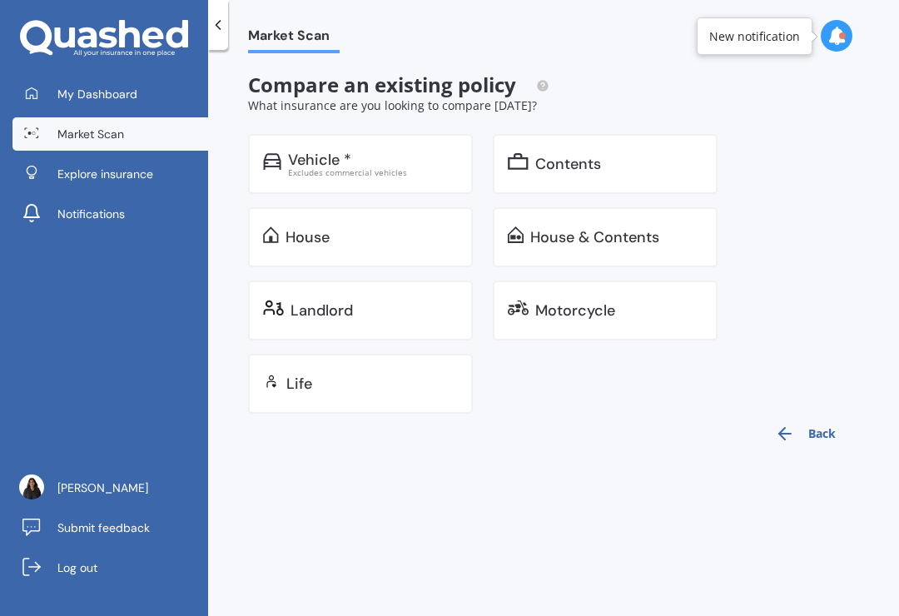
click at [217, 35] on div at bounding box center [218, 25] width 20 height 50
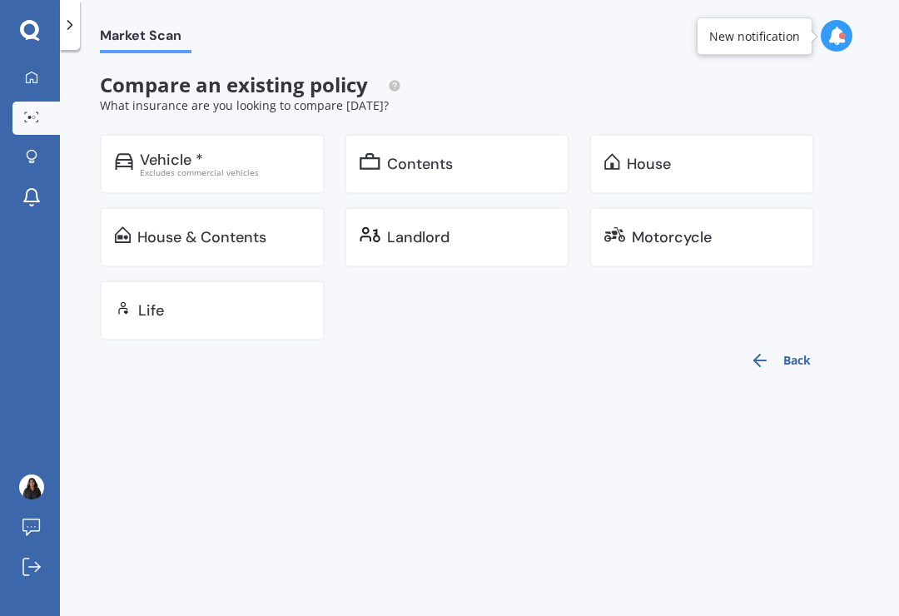
click at [282, 163] on div "Vehicle *" at bounding box center [225, 159] width 170 height 17
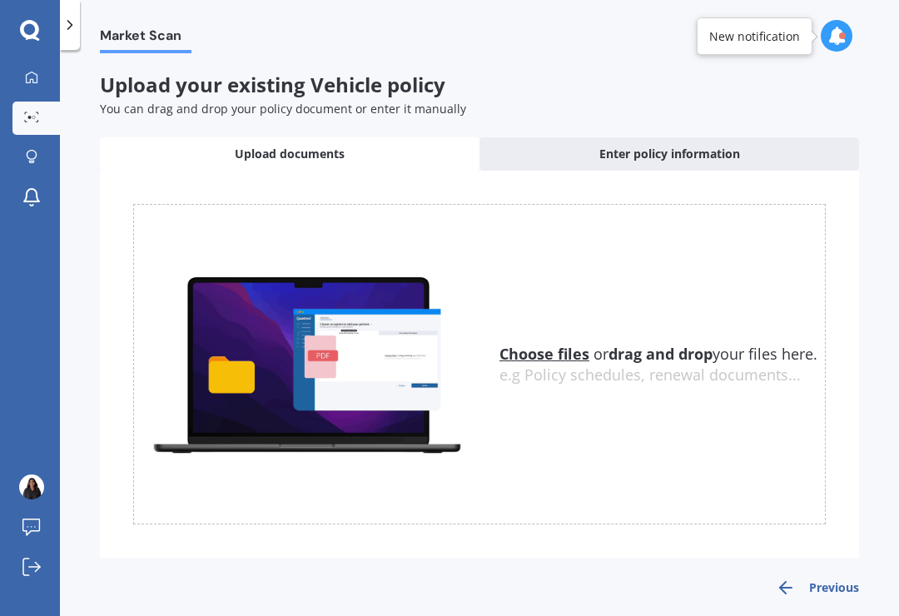
click at [78, 23] on icon at bounding box center [70, 25] width 17 height 17
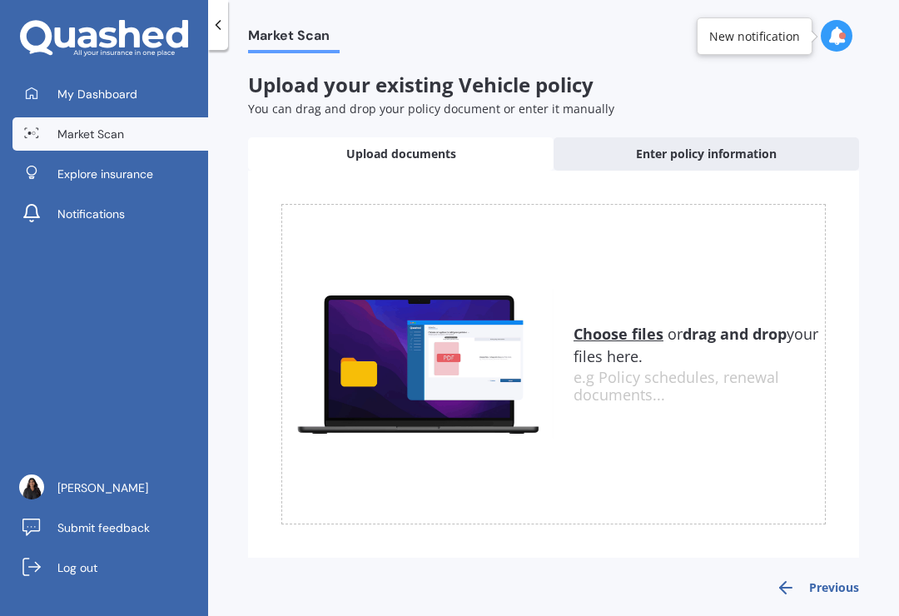
click at [141, 103] on link "My Dashboard" at bounding box center [110, 93] width 196 height 33
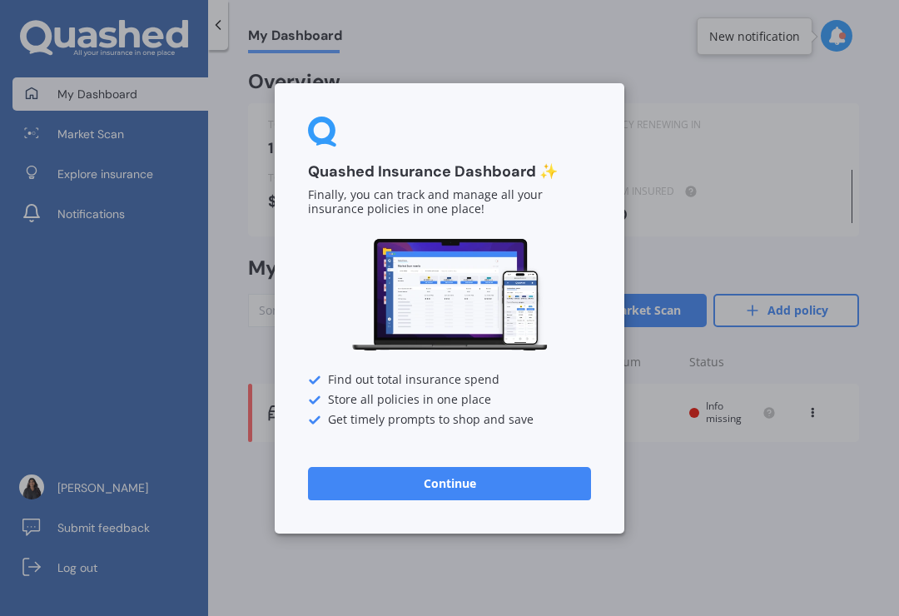
click at [126, 512] on div "Quashed Insurance Dashboard ✨ Finally, you can track and manage all your insura…" at bounding box center [449, 308] width 899 height 616
